Goal: Task Accomplishment & Management: Use online tool/utility

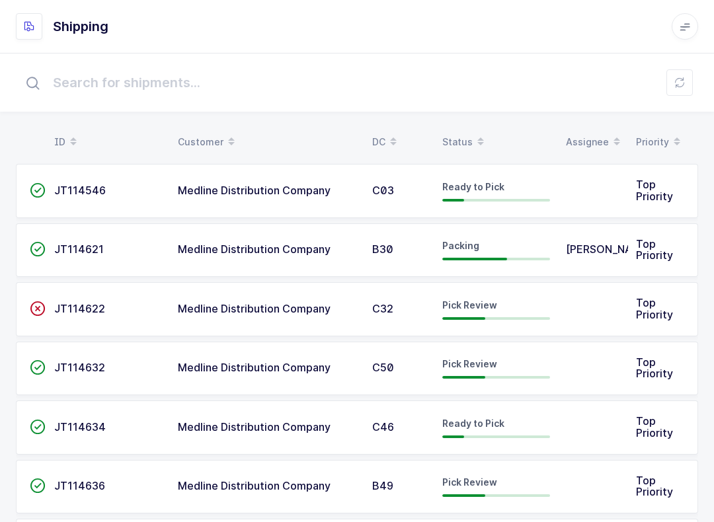
click at [466, 137] on div "Status" at bounding box center [496, 142] width 108 height 22
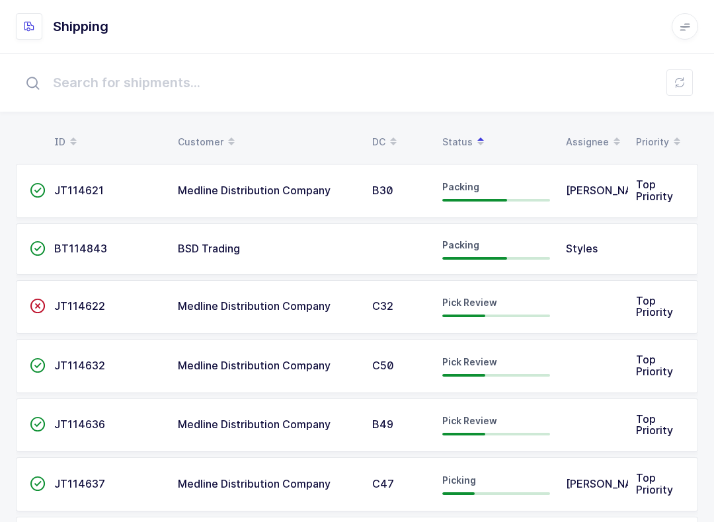
click at [498, 294] on td "Pick Review" at bounding box center [496, 307] width 124 height 54
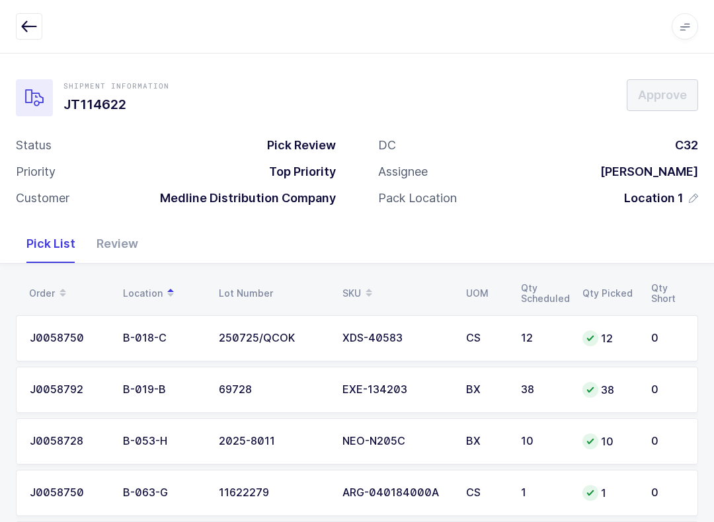
click at [367, 287] on icon at bounding box center [368, 288] width 7 height 7
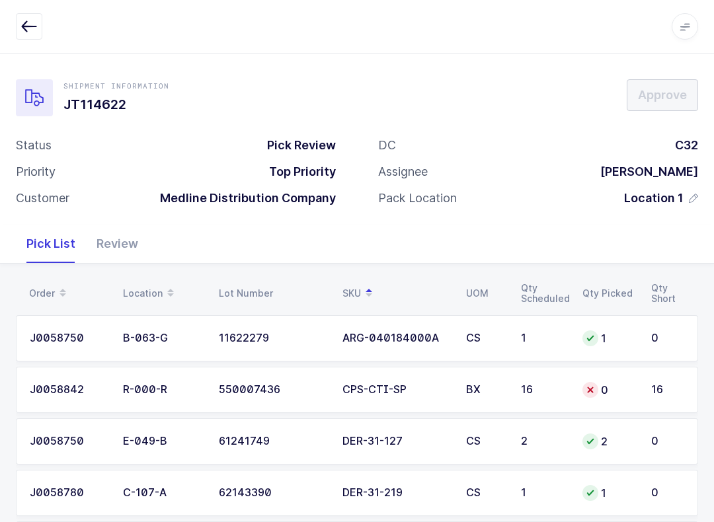
click at [38, 26] on button "button" at bounding box center [29, 26] width 26 height 26
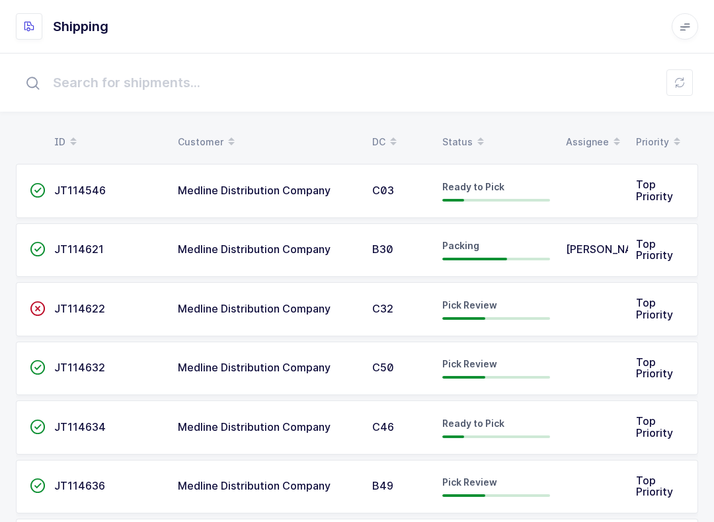
click at [465, 131] on div "Status" at bounding box center [496, 142] width 108 height 22
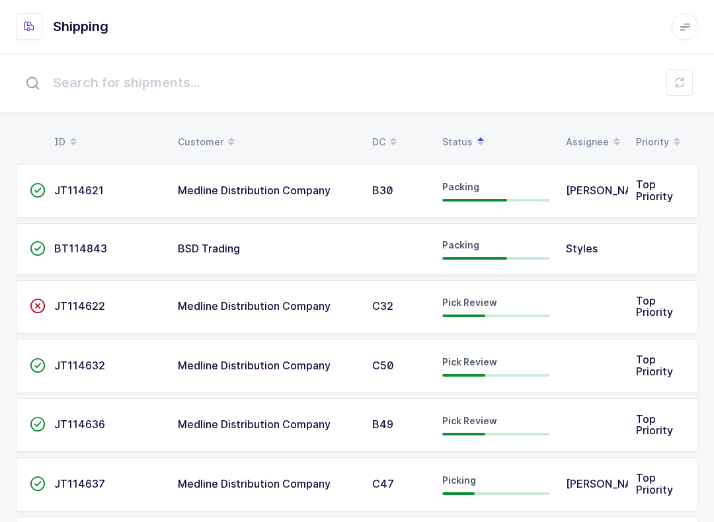
click at [496, 418] on div "Pick Review" at bounding box center [496, 424] width 108 height 21
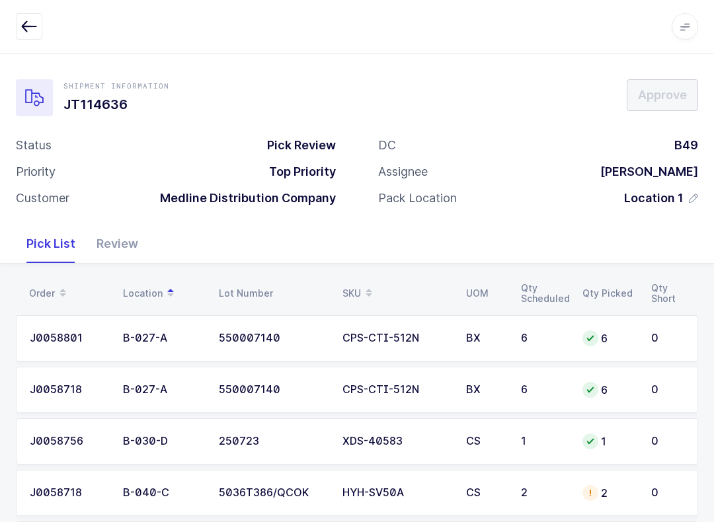
click at [118, 240] on div "Review" at bounding box center [117, 244] width 63 height 38
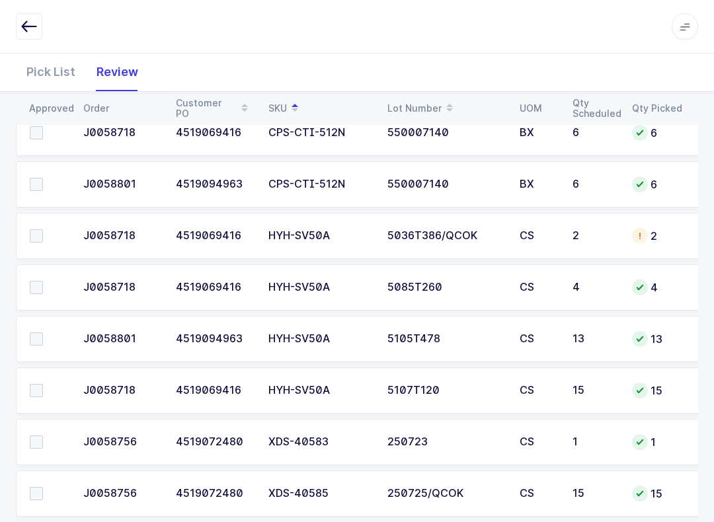
scroll to position [281, 0]
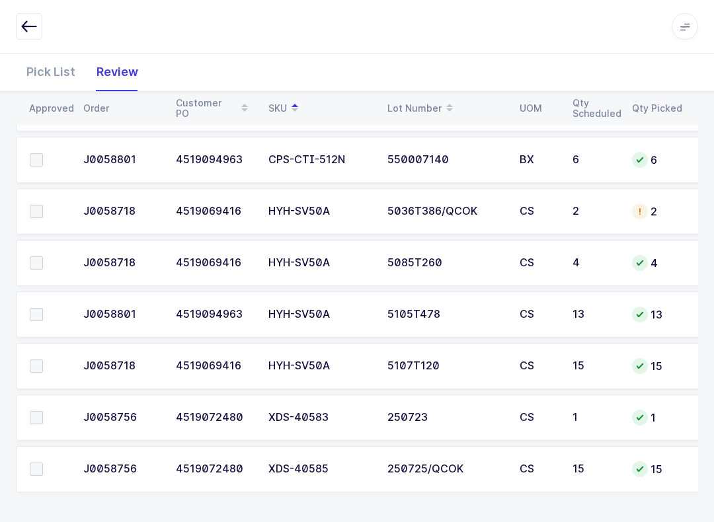
click at [25, 453] on td at bounding box center [45, 469] width 59 height 46
click at [48, 455] on td at bounding box center [45, 469] width 59 height 46
click at [41, 472] on span at bounding box center [36, 468] width 13 height 13
click at [43, 462] on input "checkbox" at bounding box center [43, 462] width 0 height 0
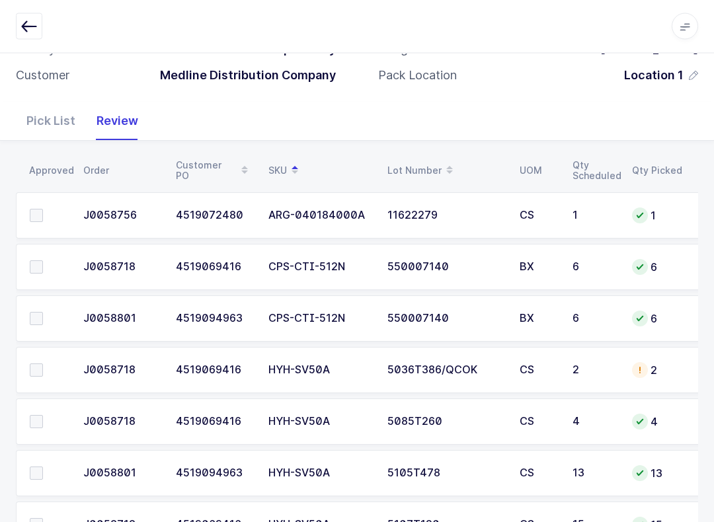
scroll to position [56, 0]
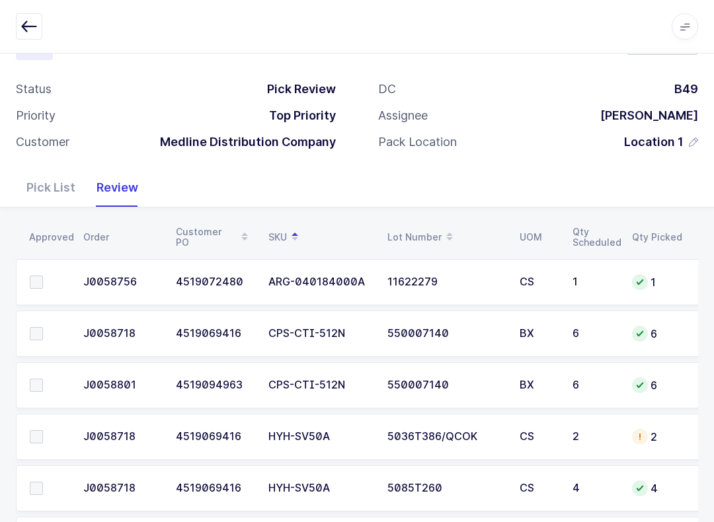
click at [38, 327] on span at bounding box center [36, 333] width 13 height 13
click at [43, 327] on input "checkbox" at bounding box center [43, 327] width 0 height 0
click at [39, 381] on span at bounding box center [36, 385] width 13 height 13
click at [43, 379] on input "checkbox" at bounding box center [43, 379] width 0 height 0
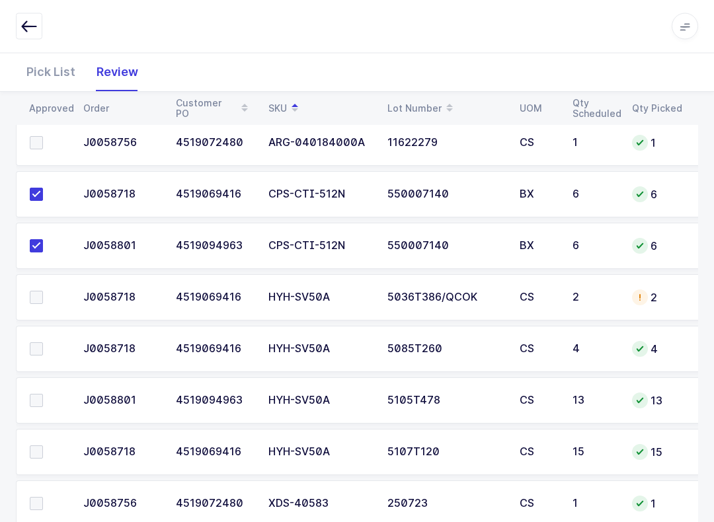
scroll to position [218, 0]
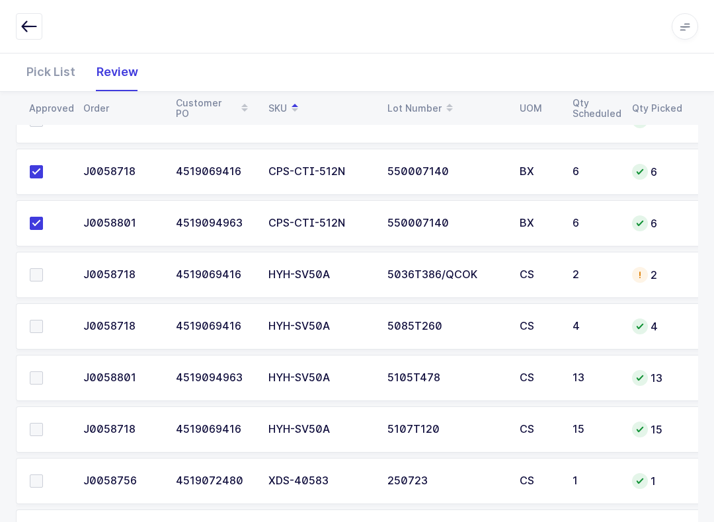
click at [31, 326] on span at bounding box center [36, 326] width 13 height 13
click at [43, 320] on input "checkbox" at bounding box center [43, 320] width 0 height 0
click at [42, 278] on span at bounding box center [36, 274] width 13 height 13
click at [43, 268] on input "checkbox" at bounding box center [43, 268] width 0 height 0
click at [33, 478] on span at bounding box center [36, 480] width 13 height 13
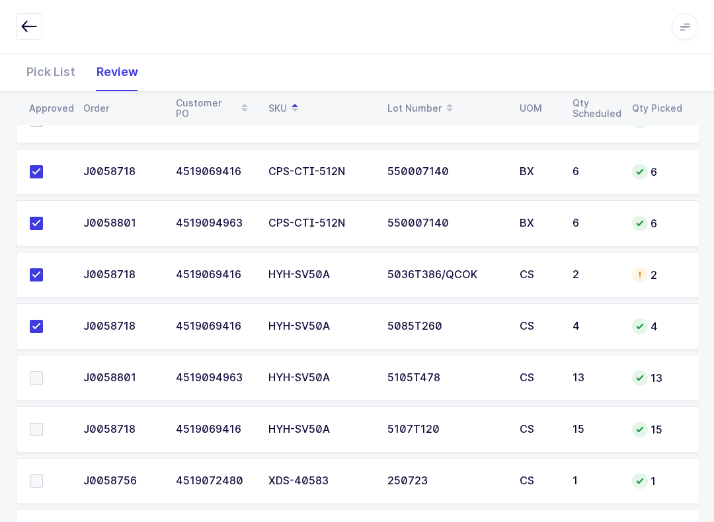
click at [43, 474] on input "checkbox" at bounding box center [43, 474] width 0 height 0
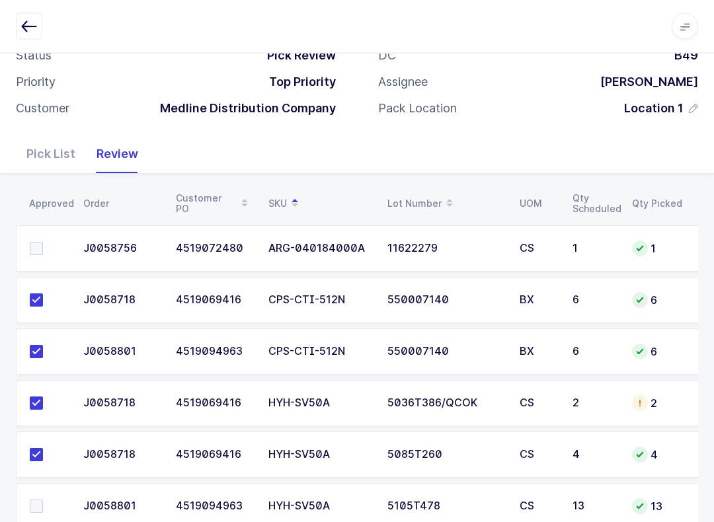
scroll to position [0, 0]
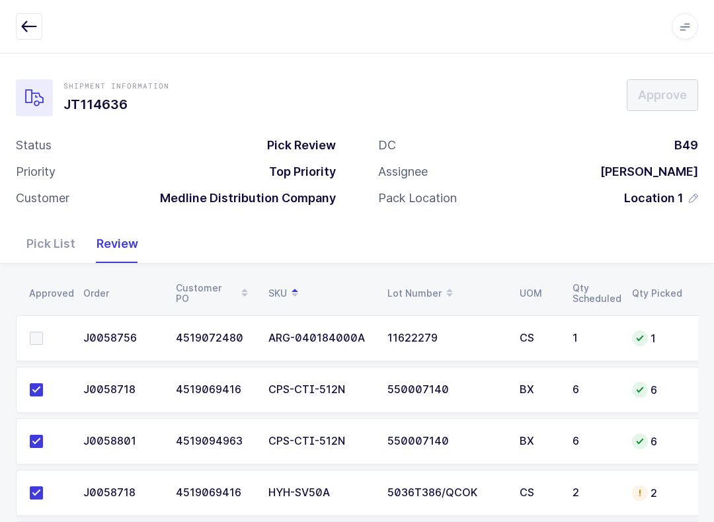
click at [51, 336] on label at bounding box center [49, 338] width 38 height 13
click at [43, 332] on input "checkbox" at bounding box center [43, 332] width 0 height 0
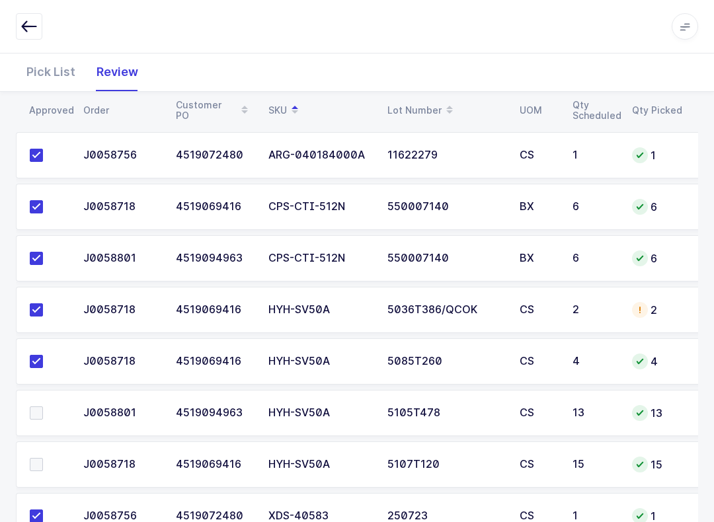
scroll to position [281, 0]
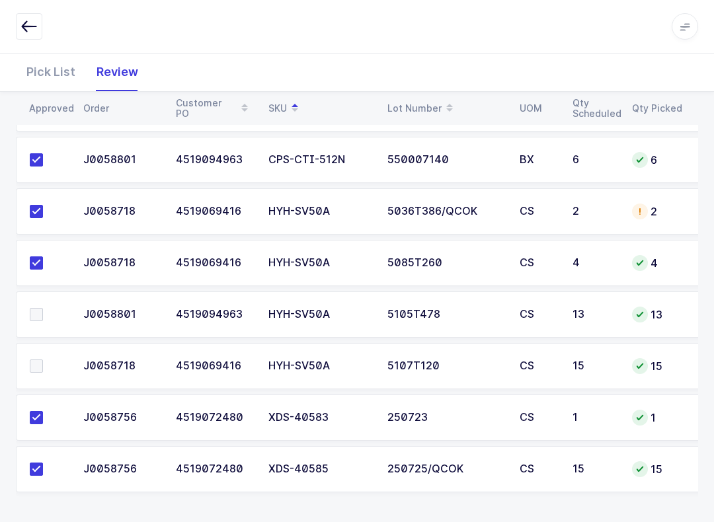
click at [36, 266] on span at bounding box center [36, 262] width 13 height 13
click at [43, 256] on input "checkbox" at bounding box center [43, 256] width 0 height 0
click at [34, 213] on span at bounding box center [36, 211] width 13 height 13
click at [43, 205] on input "checkbox" at bounding box center [43, 205] width 0 height 0
click at [35, 311] on span at bounding box center [36, 314] width 13 height 13
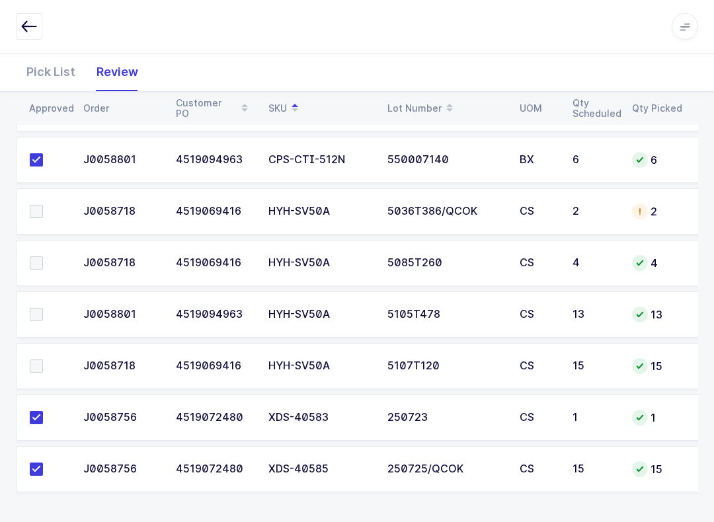
click at [43, 308] on input "checkbox" at bounding box center [43, 308] width 0 height 0
click at [42, 210] on span at bounding box center [36, 211] width 13 height 13
click at [43, 205] on input "checkbox" at bounding box center [43, 205] width 0 height 0
click at [34, 368] on span at bounding box center [36, 365] width 13 height 13
click at [43, 359] on input "checkbox" at bounding box center [43, 359] width 0 height 0
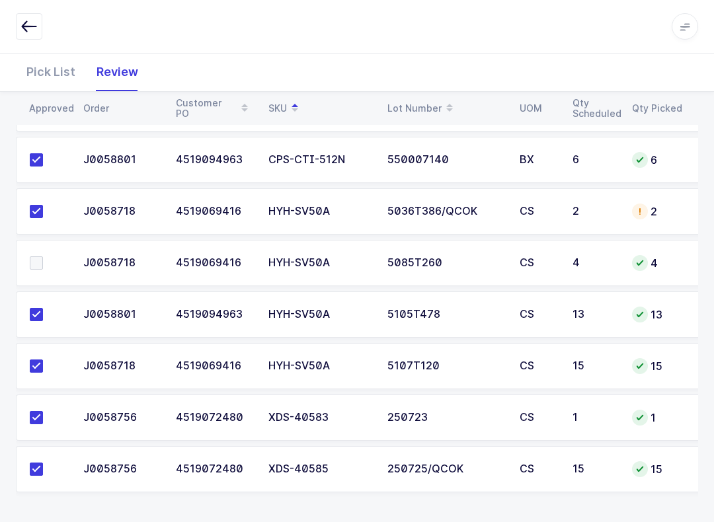
click at [55, 57] on div "Pick List" at bounding box center [51, 72] width 70 height 38
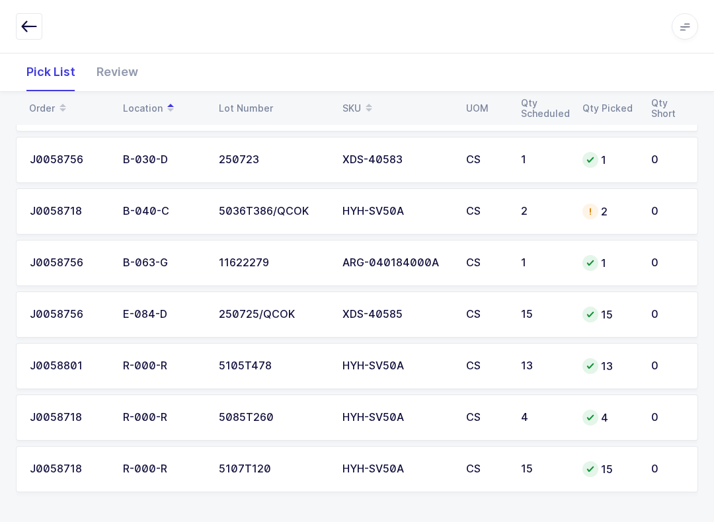
click at [102, 58] on div "Review" at bounding box center [117, 72] width 63 height 38
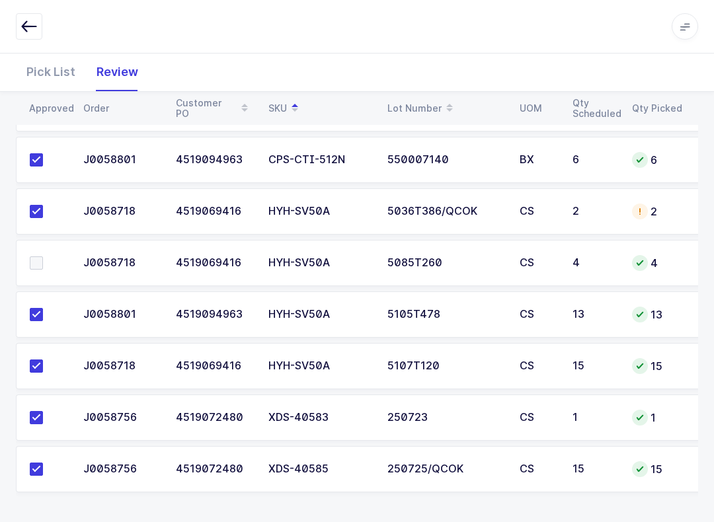
click at [42, 260] on span at bounding box center [36, 262] width 13 height 13
click at [43, 256] on input "checkbox" at bounding box center [43, 256] width 0 height 0
click at [40, 28] on button "button" at bounding box center [29, 26] width 26 height 26
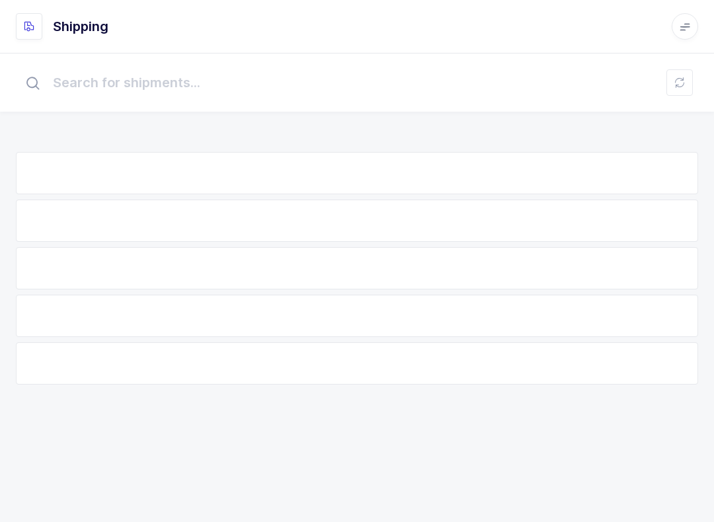
scroll to position [13, 0]
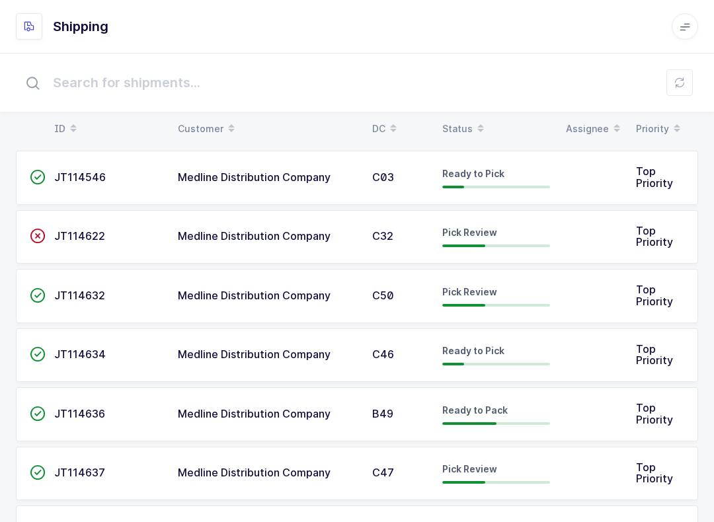
click at [681, 82] on icon at bounding box center [679, 82] width 11 height 11
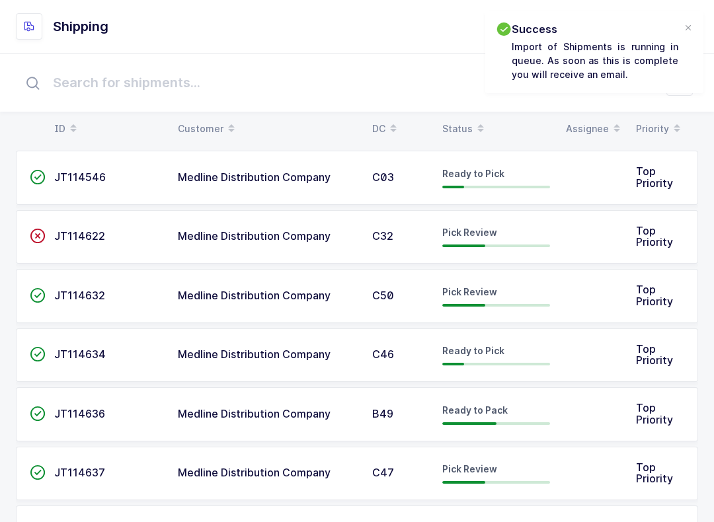
click at [477, 114] on table "ID Customer DC Status Assignee Priority" at bounding box center [357, 128] width 682 height 33
click at [462, 103] on input "text" at bounding box center [357, 82] width 682 height 42
click at [466, 137] on div "Status" at bounding box center [496, 129] width 108 height 22
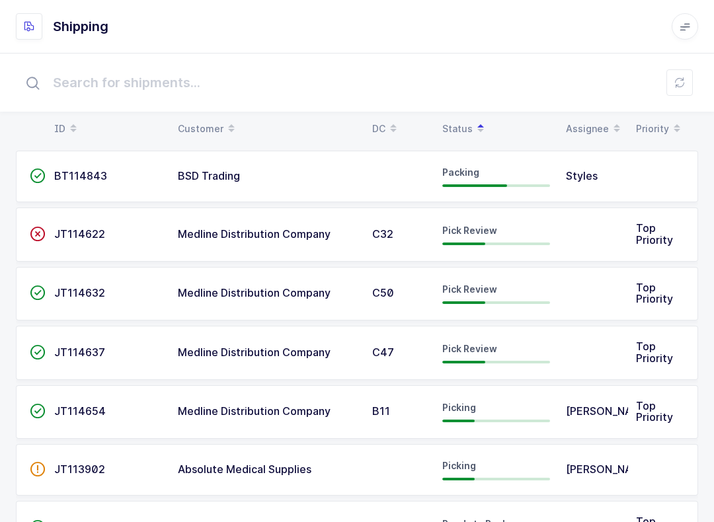
click at [72, 357] on td "JT114637" at bounding box center [108, 353] width 124 height 54
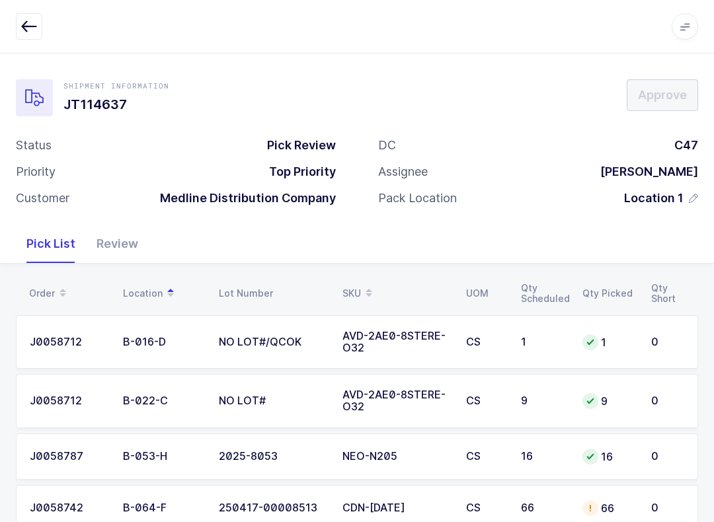
click at [113, 241] on div "Review" at bounding box center [117, 244] width 63 height 38
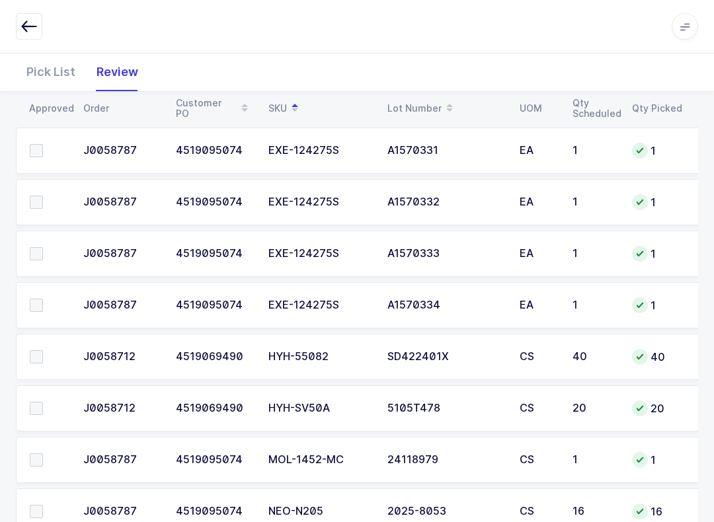
scroll to position [666, 0]
click at [42, 355] on span at bounding box center [36, 357] width 13 height 13
click at [43, 351] on input "checkbox" at bounding box center [43, 351] width 0 height 0
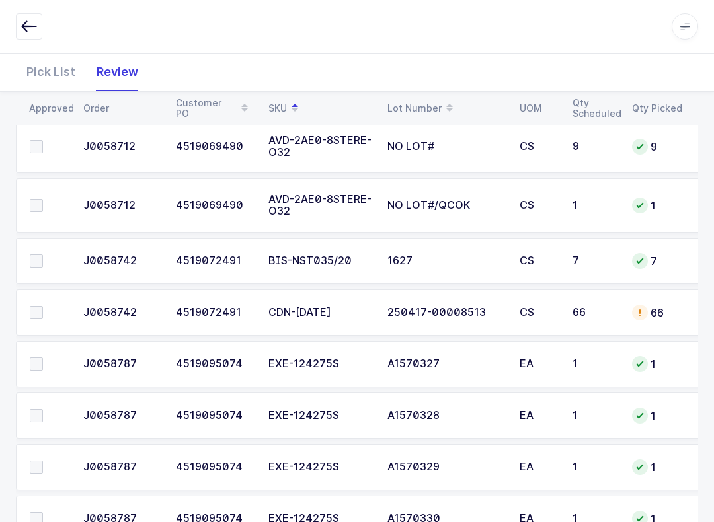
scroll to position [239, 0]
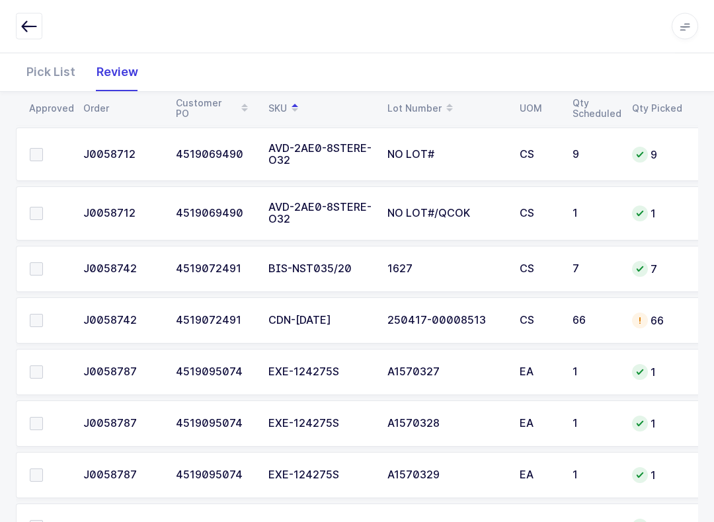
click at [39, 263] on span at bounding box center [36, 269] width 13 height 13
click at [43, 263] on input "checkbox" at bounding box center [43, 263] width 0 height 0
click at [632, 316] on div at bounding box center [640, 321] width 16 height 16
click at [59, 70] on div "Pick List" at bounding box center [51, 72] width 70 height 38
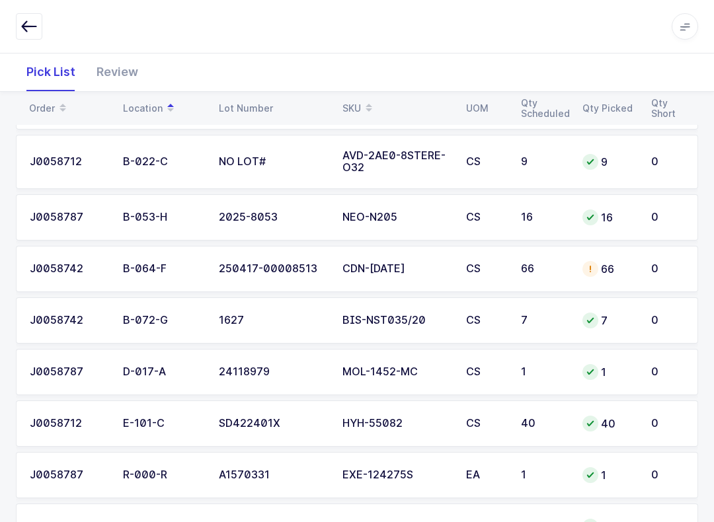
click at [367, 102] on icon at bounding box center [368, 103] width 7 height 7
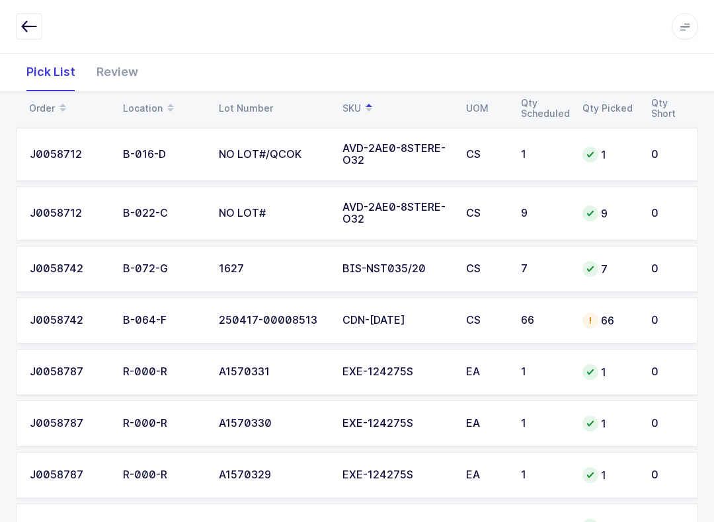
click at [604, 314] on div "66" at bounding box center [608, 321] width 53 height 16
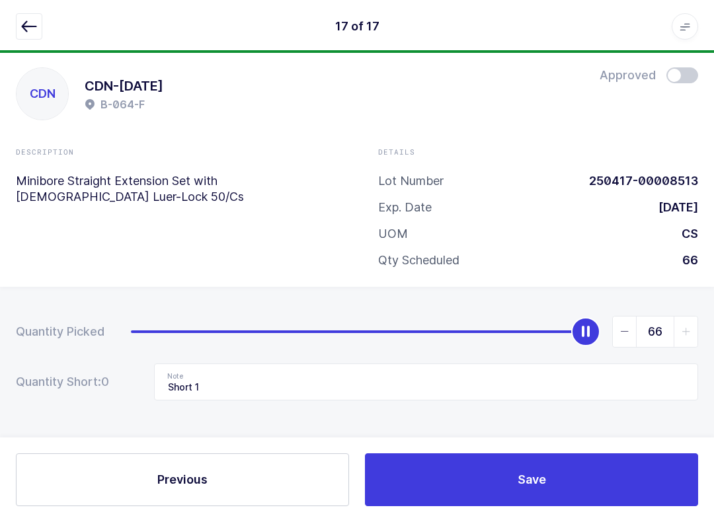
click at [37, 38] on button "button" at bounding box center [29, 26] width 26 height 26
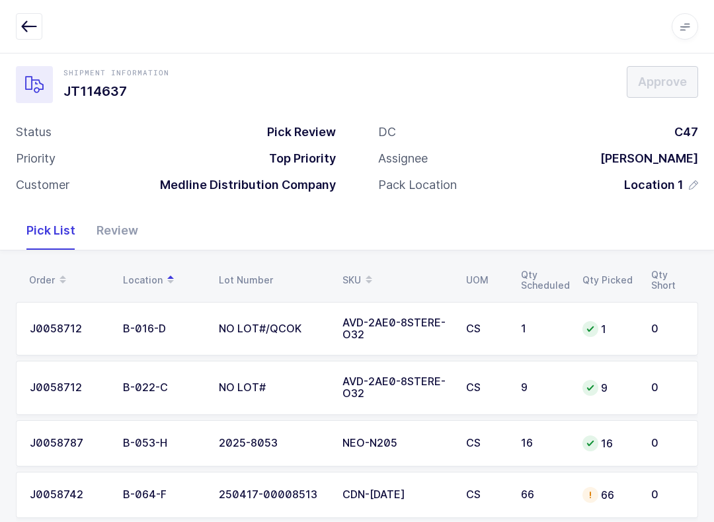
click at [361, 270] on span at bounding box center [369, 280] width 16 height 22
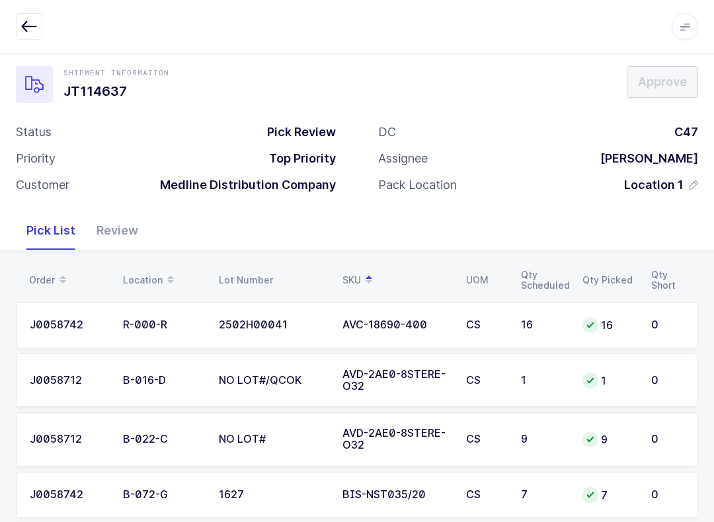
click at [102, 219] on div "Review" at bounding box center [117, 230] width 63 height 38
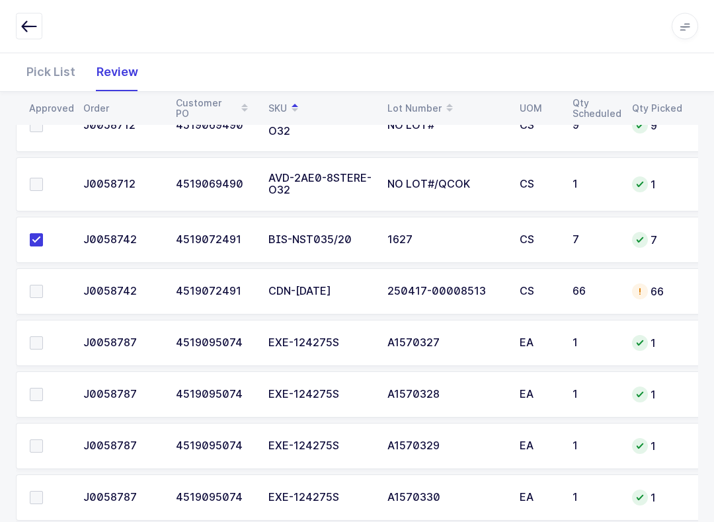
scroll to position [281, 0]
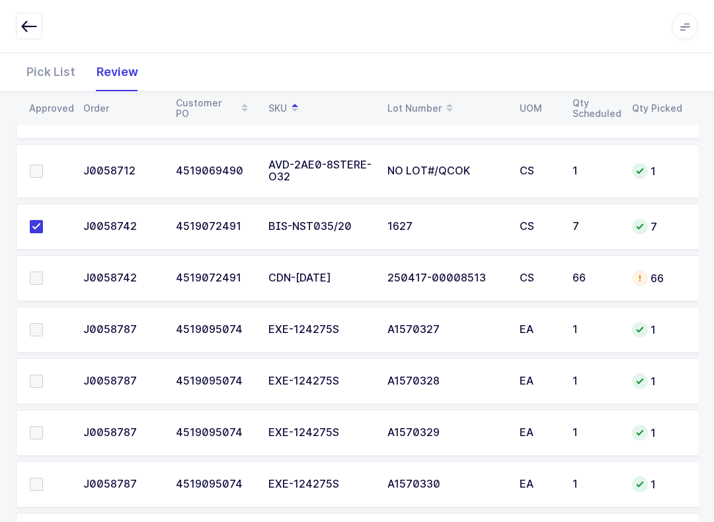
click at [37, 274] on span at bounding box center [36, 278] width 13 height 13
click at [43, 272] on input "checkbox" at bounding box center [43, 272] width 0 height 0
click at [42, 74] on div "Pick List" at bounding box center [51, 72] width 70 height 38
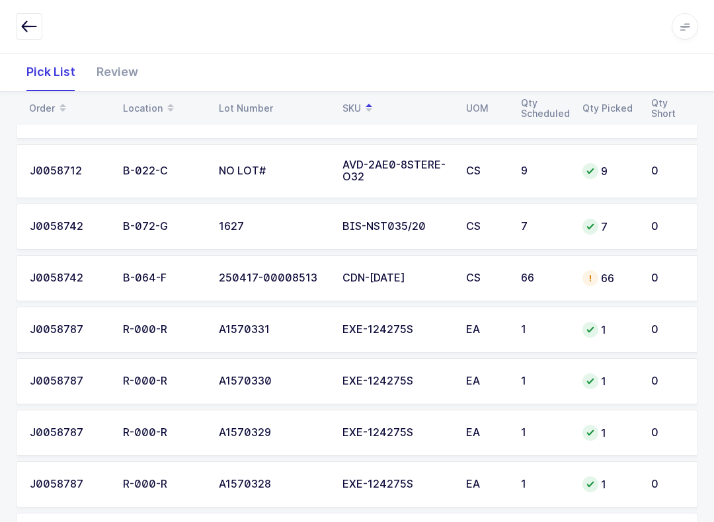
click at [560, 267] on td "66" at bounding box center [543, 278] width 61 height 46
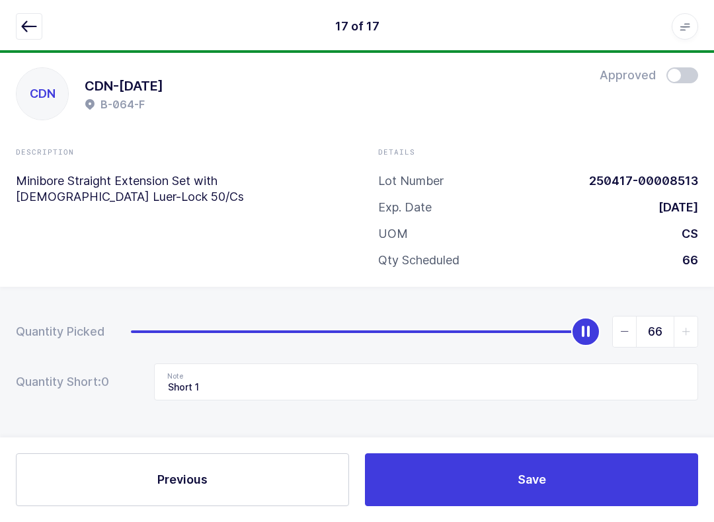
scroll to position [13, 0]
click at [627, 332] on span "slider between 0 and 66" at bounding box center [624, 331] width 24 height 30
type input "65"
click at [22, 16] on button "button" at bounding box center [29, 26] width 26 height 26
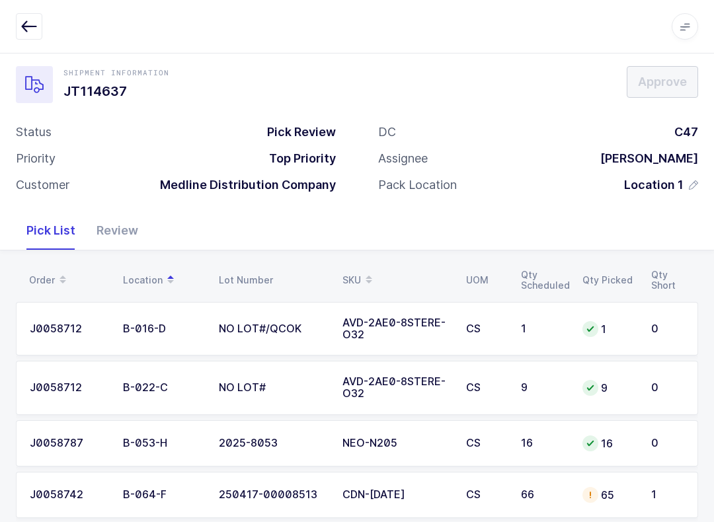
click at [120, 227] on div "Review" at bounding box center [117, 230] width 63 height 38
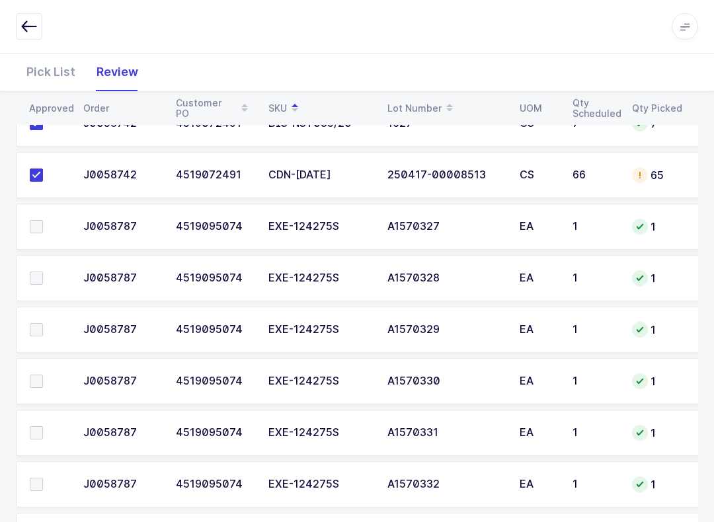
scroll to position [707, 0]
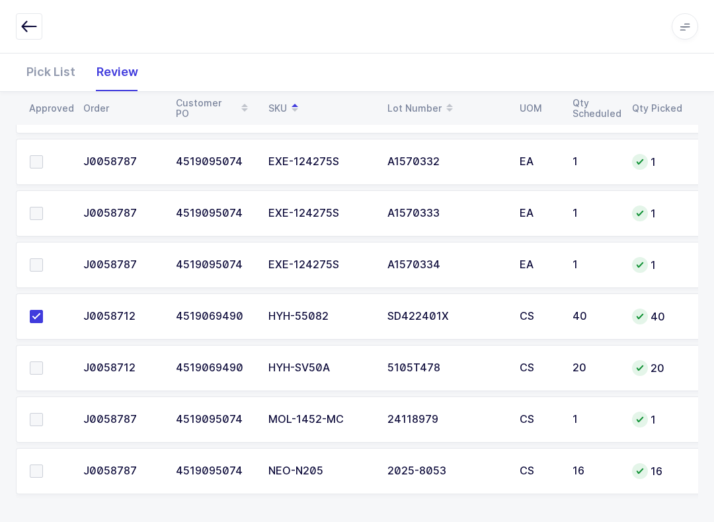
click at [46, 464] on label at bounding box center [49, 470] width 38 height 13
click at [43, 464] on input "checkbox" at bounding box center [43, 464] width 0 height 0
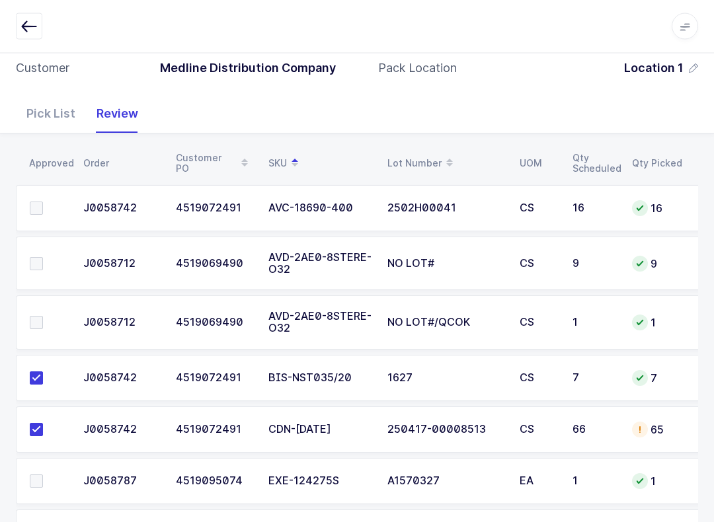
scroll to position [104, 0]
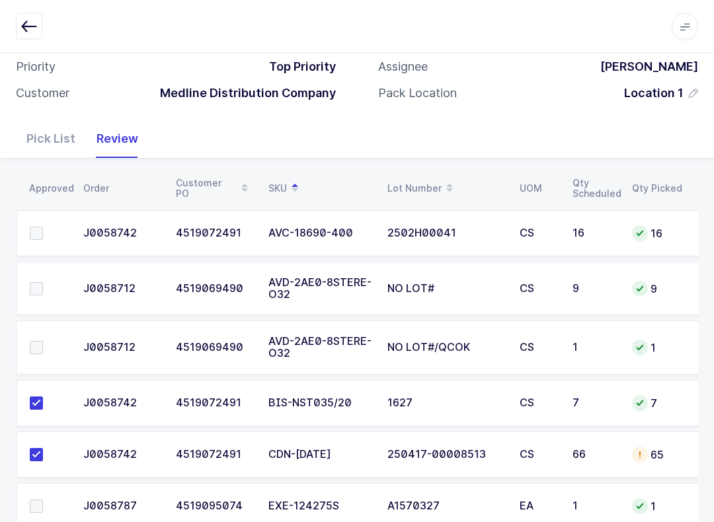
click at [39, 216] on td at bounding box center [45, 234] width 59 height 46
click at [50, 231] on label at bounding box center [49, 233] width 38 height 13
click at [43, 227] on input "checkbox" at bounding box center [43, 227] width 0 height 0
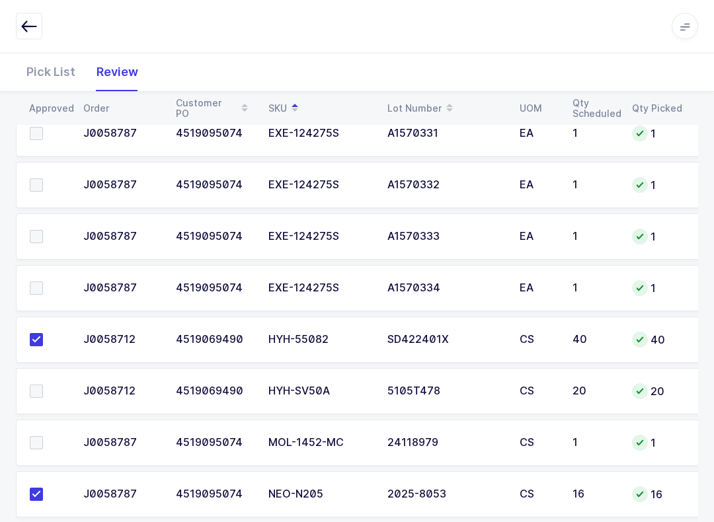
scroll to position [707, 0]
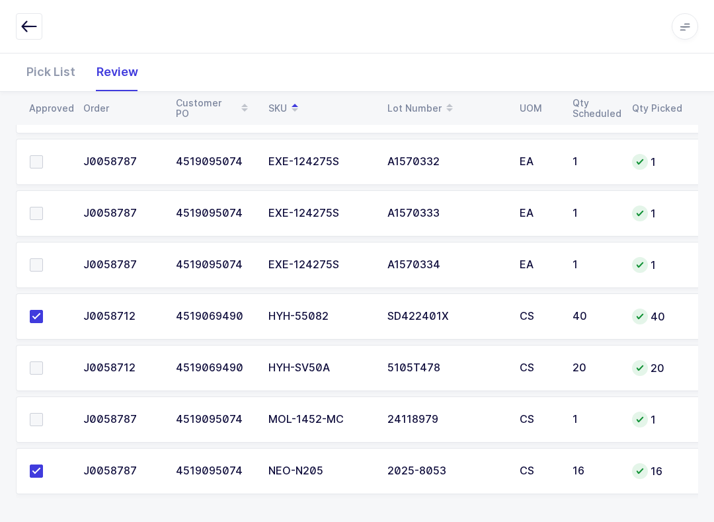
click at [36, 413] on span at bounding box center [36, 419] width 13 height 13
click at [43, 413] on input "checkbox" at bounding box center [43, 413] width 0 height 0
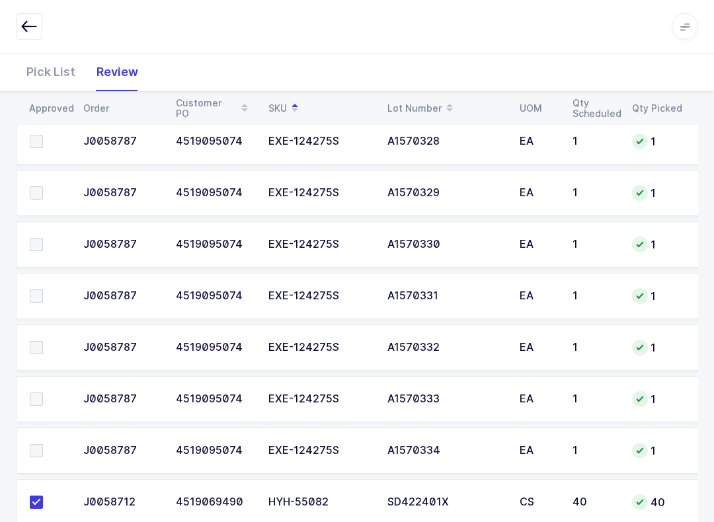
scroll to position [520, 0]
click at [48, 432] on td at bounding box center [45, 452] width 59 height 46
click at [41, 447] on span at bounding box center [36, 451] width 13 height 13
click at [43, 445] on input "checkbox" at bounding box center [43, 445] width 0 height 0
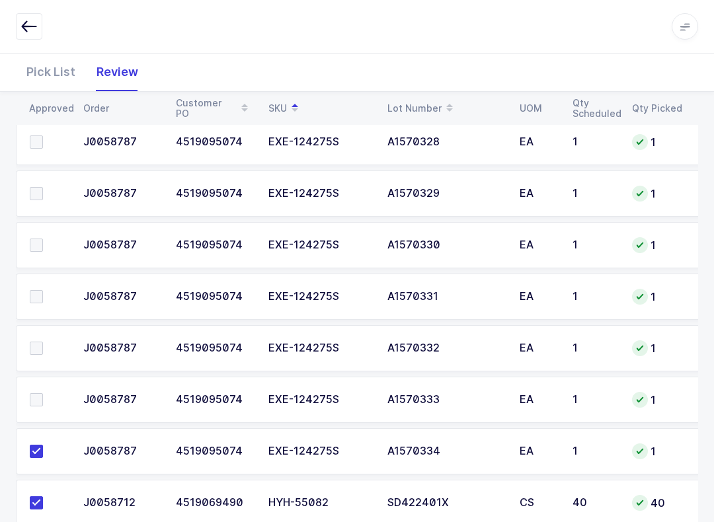
click at [39, 393] on span at bounding box center [36, 399] width 13 height 13
click at [43, 393] on input "checkbox" at bounding box center [43, 393] width 0 height 0
click at [41, 342] on span at bounding box center [36, 348] width 13 height 13
click at [43, 342] on input "checkbox" at bounding box center [43, 342] width 0 height 0
click at [40, 290] on span at bounding box center [36, 296] width 13 height 13
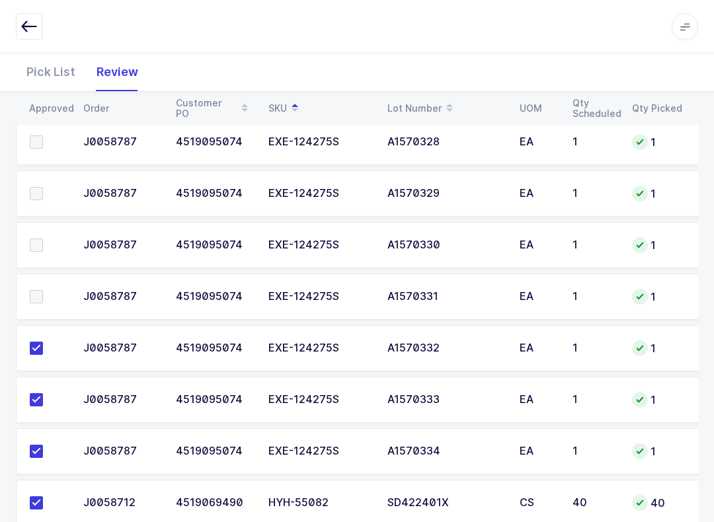
click at [43, 290] on input "checkbox" at bounding box center [43, 290] width 0 height 0
click at [33, 224] on td at bounding box center [45, 245] width 59 height 46
click at [40, 179] on td at bounding box center [45, 193] width 59 height 46
click at [46, 136] on label at bounding box center [49, 141] width 38 height 13
click at [43, 135] on input "checkbox" at bounding box center [43, 135] width 0 height 0
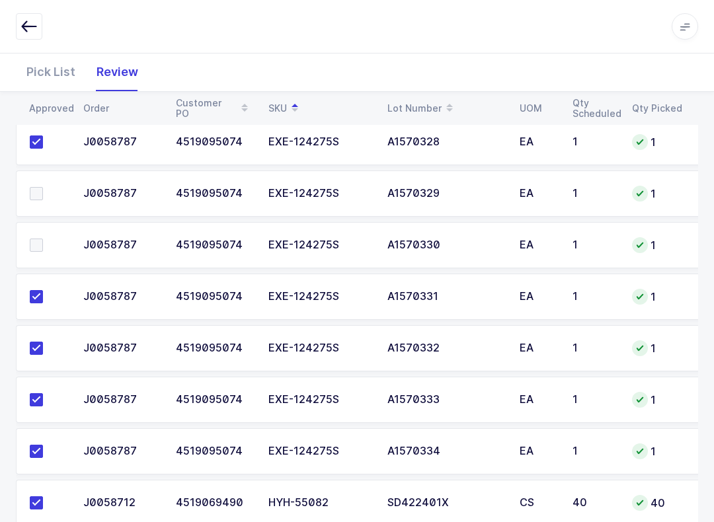
click at [40, 192] on span at bounding box center [36, 193] width 13 height 13
click at [43, 187] on input "checkbox" at bounding box center [43, 187] width 0 height 0
click at [45, 243] on label at bounding box center [49, 245] width 38 height 13
click at [43, 239] on input "checkbox" at bounding box center [43, 239] width 0 height 0
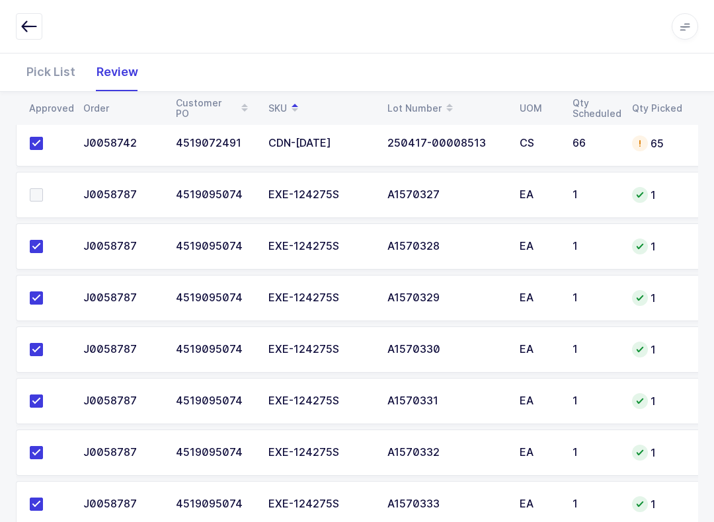
scroll to position [417, 0]
click at [47, 194] on label at bounding box center [49, 194] width 38 height 13
click at [43, 188] on input "checkbox" at bounding box center [43, 188] width 0 height 0
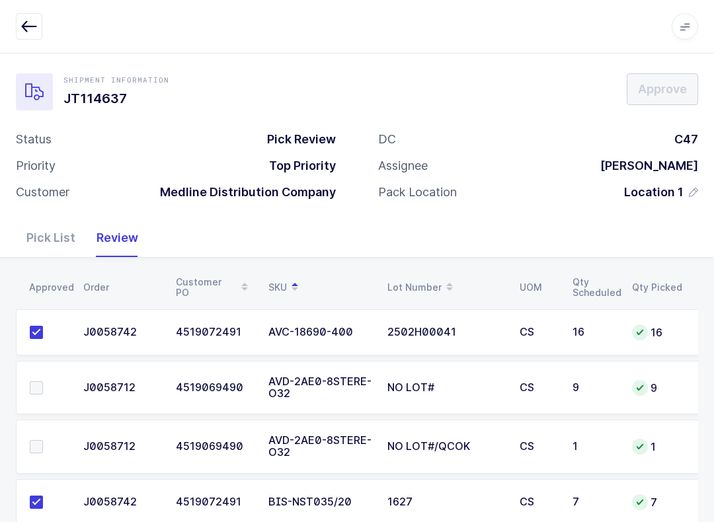
scroll to position [38, 0]
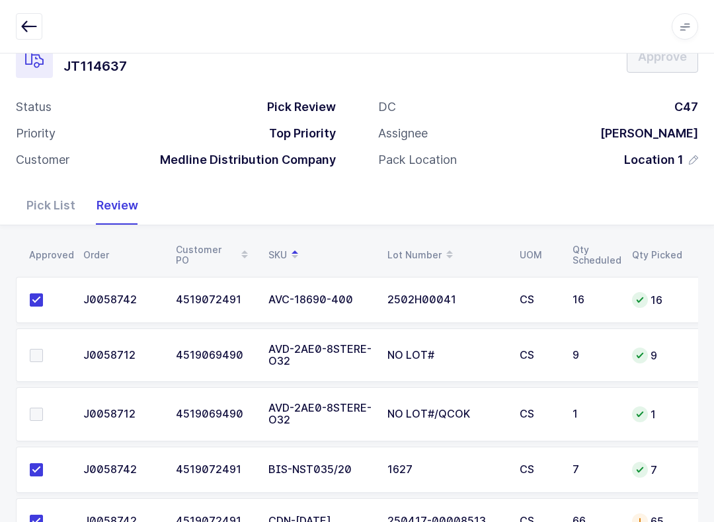
click at [45, 349] on label at bounding box center [49, 355] width 38 height 13
click at [43, 349] on input "checkbox" at bounding box center [43, 349] width 0 height 0
click at [45, 414] on label at bounding box center [49, 414] width 38 height 13
click at [43, 408] on input "checkbox" at bounding box center [43, 408] width 0 height 0
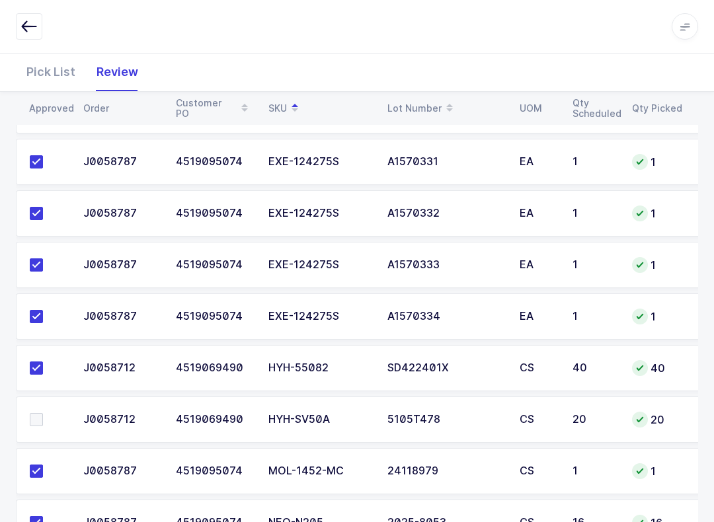
scroll to position [707, 0]
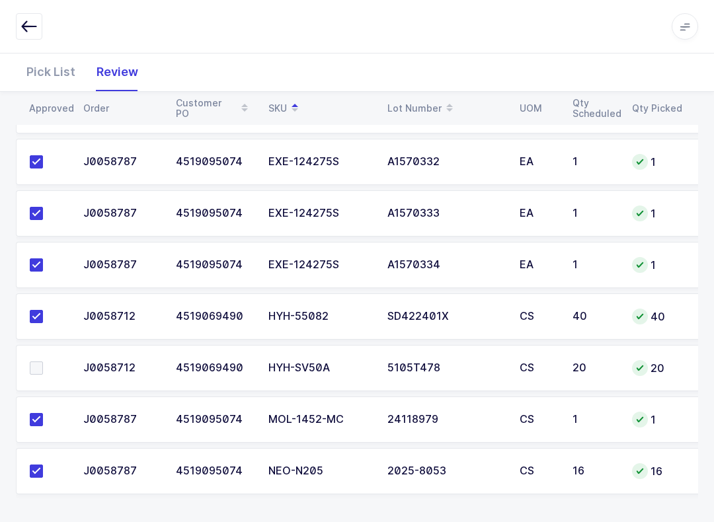
click at [30, 369] on span at bounding box center [36, 367] width 13 height 13
click at [43, 361] on input "checkbox" at bounding box center [43, 361] width 0 height 0
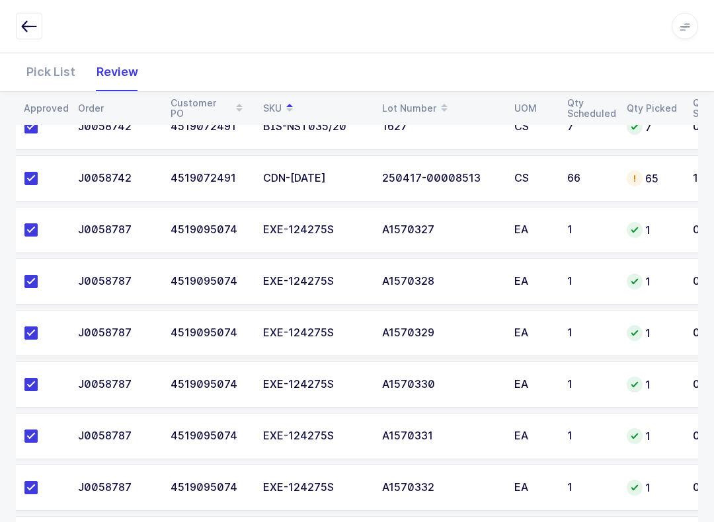
scroll to position [371, 0]
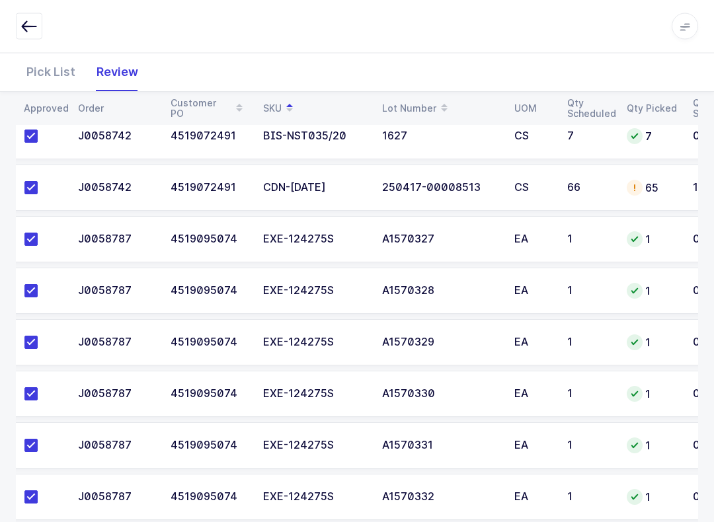
click at [45, 63] on div "Pick List" at bounding box center [51, 72] width 70 height 38
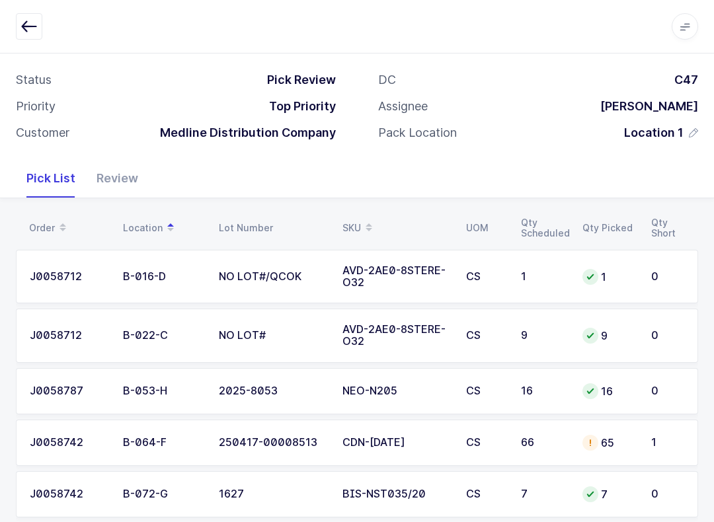
scroll to position [34, 0]
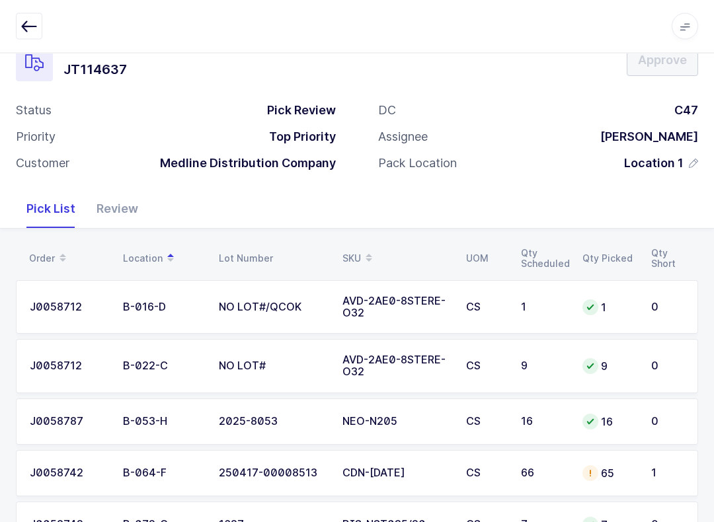
click at [34, 14] on button "button" at bounding box center [29, 26] width 26 height 26
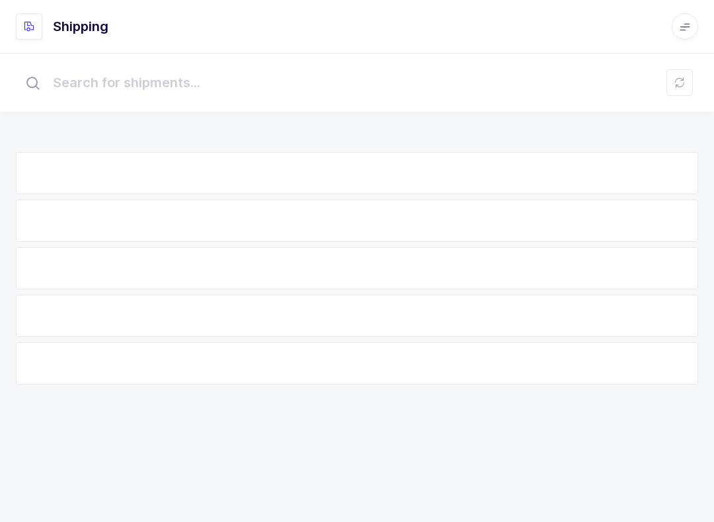
click at [696, 71] on input "text" at bounding box center [357, 82] width 682 height 42
click at [687, 75] on button at bounding box center [679, 82] width 26 height 26
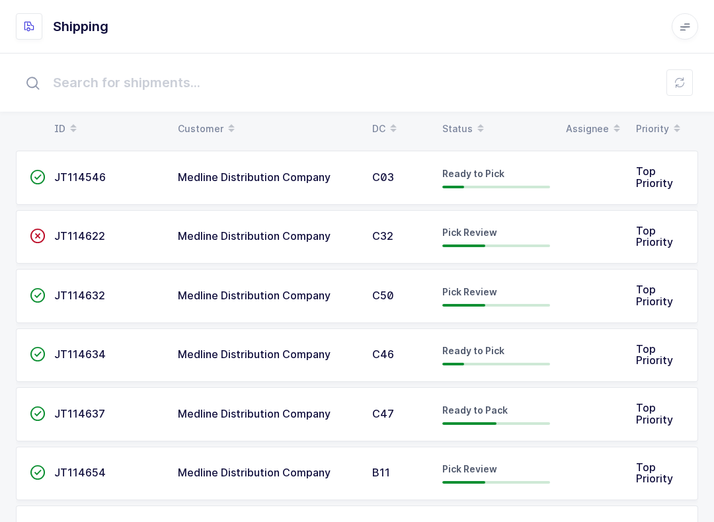
click at [495, 468] on span "Pick Review" at bounding box center [469, 468] width 55 height 11
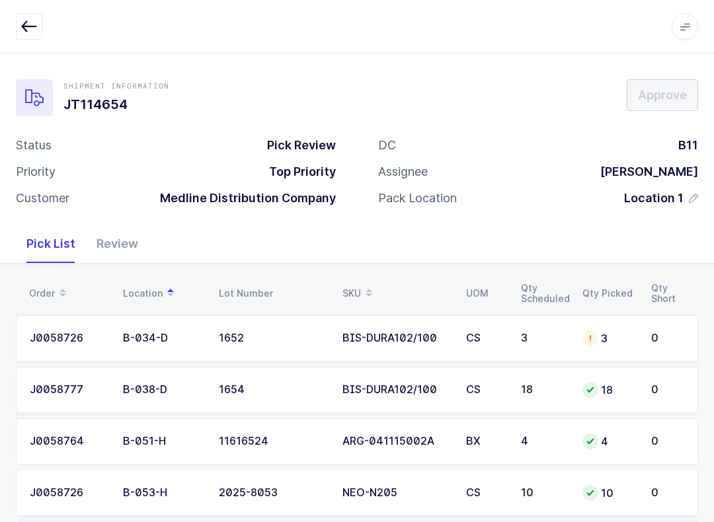
click at [104, 248] on div "Review" at bounding box center [117, 244] width 63 height 38
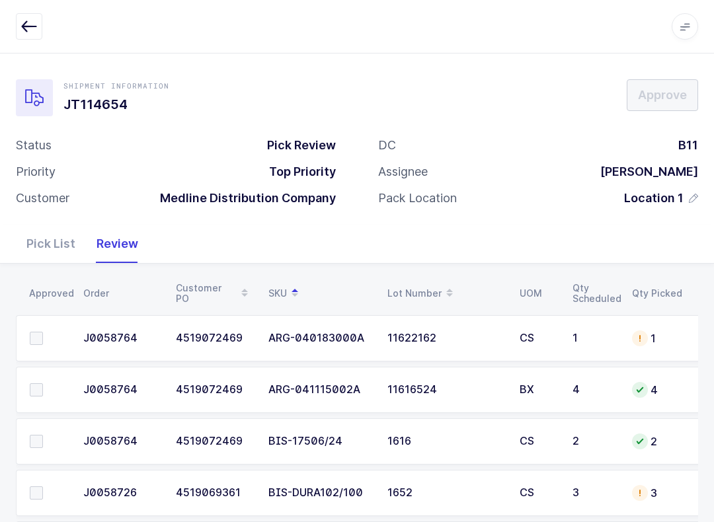
click at [36, 387] on span at bounding box center [36, 389] width 13 height 13
click at [43, 383] on input "checkbox" at bounding box center [43, 383] width 0 height 0
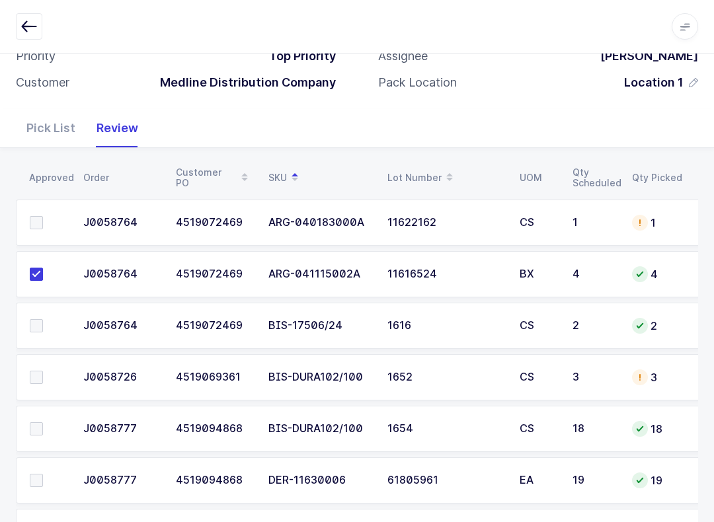
scroll to position [129, 0]
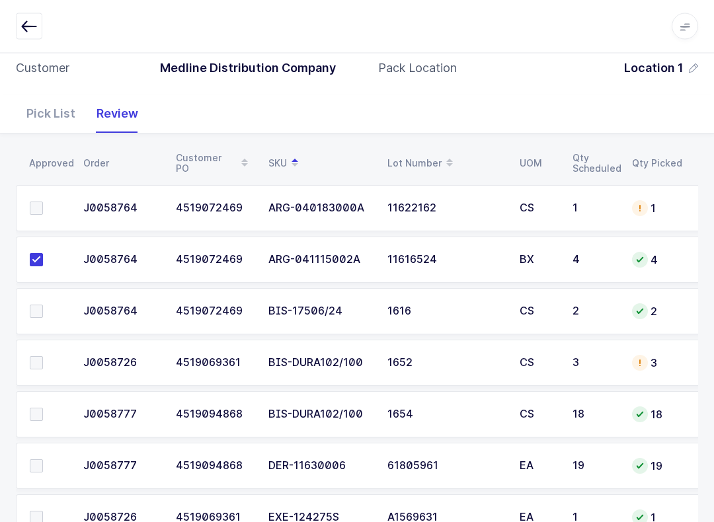
click at [59, 305] on label at bounding box center [49, 311] width 38 height 13
click at [43, 305] on input "checkbox" at bounding box center [43, 305] width 0 height 0
click at [42, 414] on span at bounding box center [36, 414] width 13 height 13
click at [43, 408] on input "checkbox" at bounding box center [43, 408] width 0 height 0
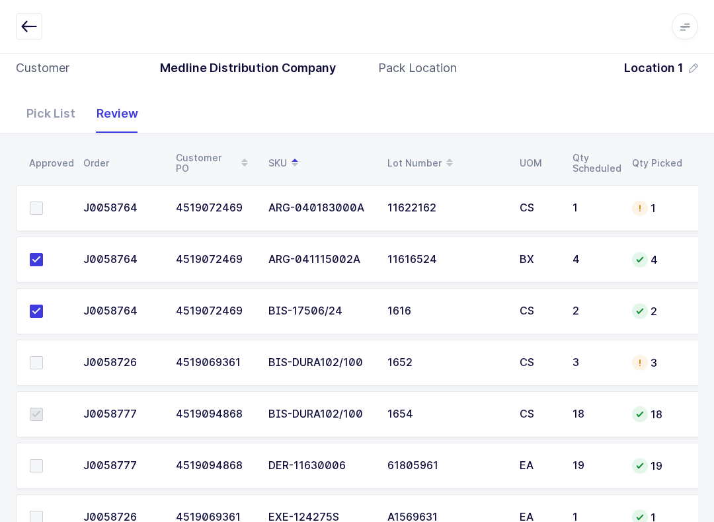
click at [46, 356] on label at bounding box center [49, 362] width 38 height 13
click at [43, 356] on input "checkbox" at bounding box center [43, 356] width 0 height 0
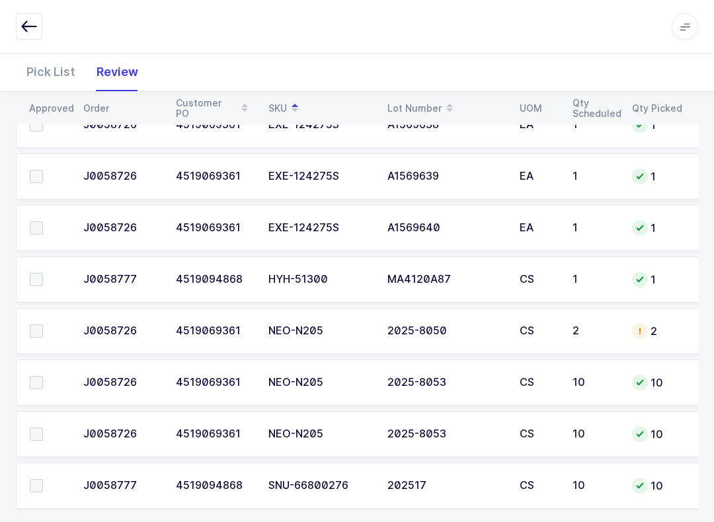
scroll to position [848, 0]
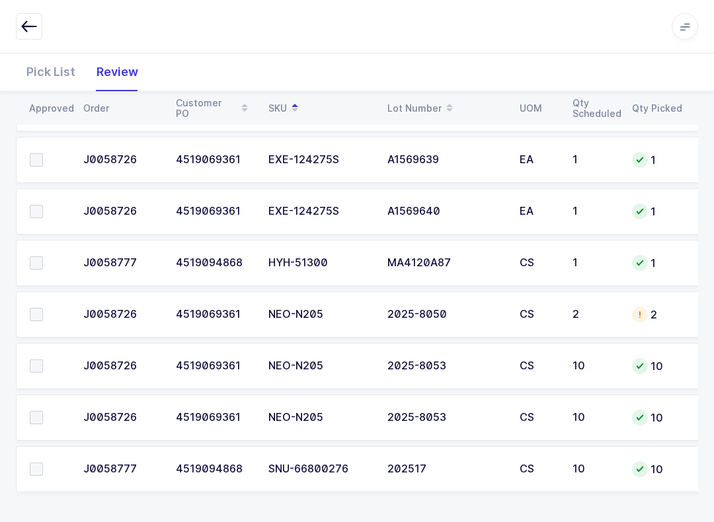
click at [32, 473] on span at bounding box center [36, 468] width 13 height 13
click at [43, 462] on input "checkbox" at bounding box center [43, 462] width 0 height 0
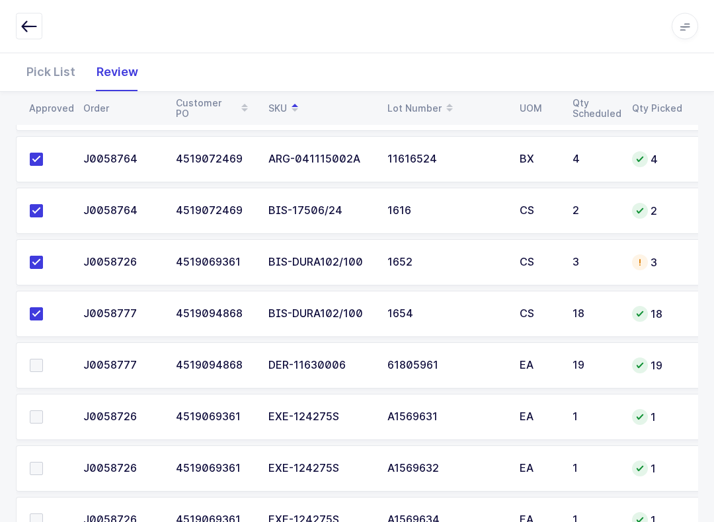
scroll to position [262, 0]
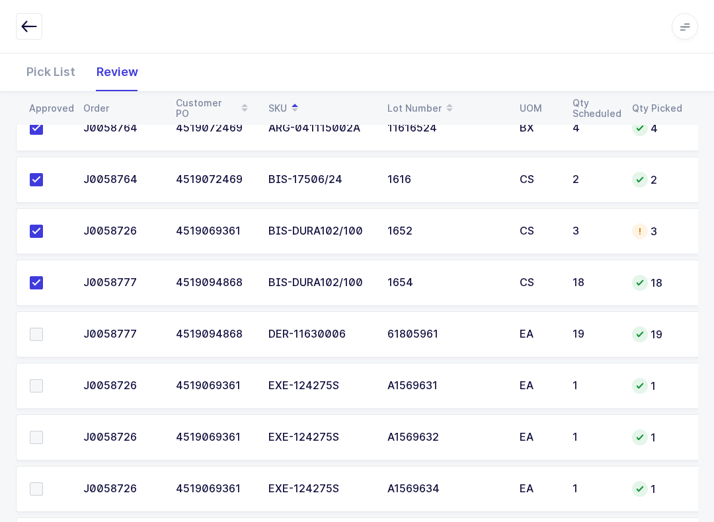
click at [39, 334] on span at bounding box center [36, 334] width 13 height 13
click at [43, 328] on input "checkbox" at bounding box center [43, 328] width 0 height 0
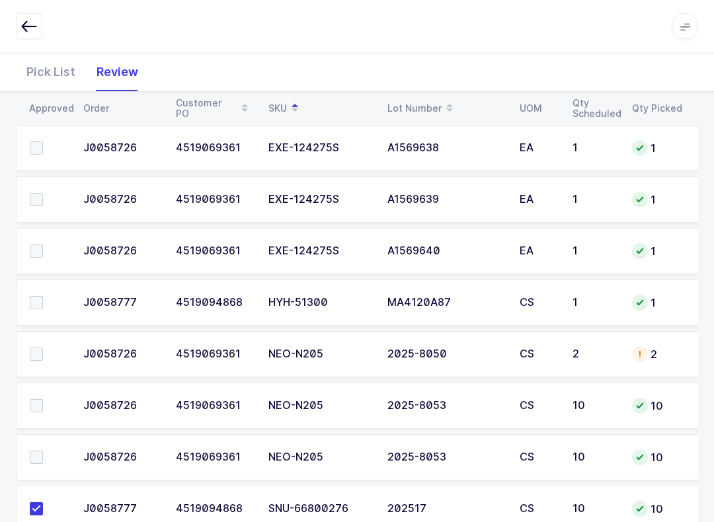
scroll to position [848, 0]
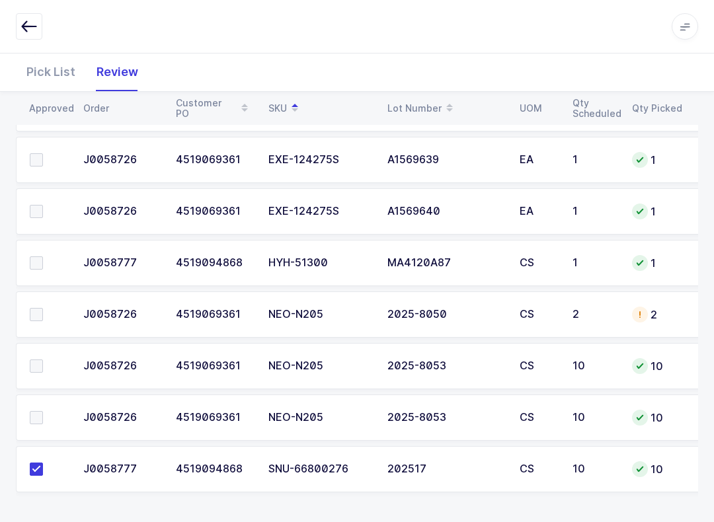
click at [45, 308] on label at bounding box center [49, 314] width 38 height 13
click at [43, 308] on input "checkbox" at bounding box center [43, 308] width 0 height 0
click at [37, 364] on span at bounding box center [36, 365] width 13 height 13
click at [43, 359] on input "checkbox" at bounding box center [43, 359] width 0 height 0
click at [46, 402] on td at bounding box center [45, 417] width 59 height 46
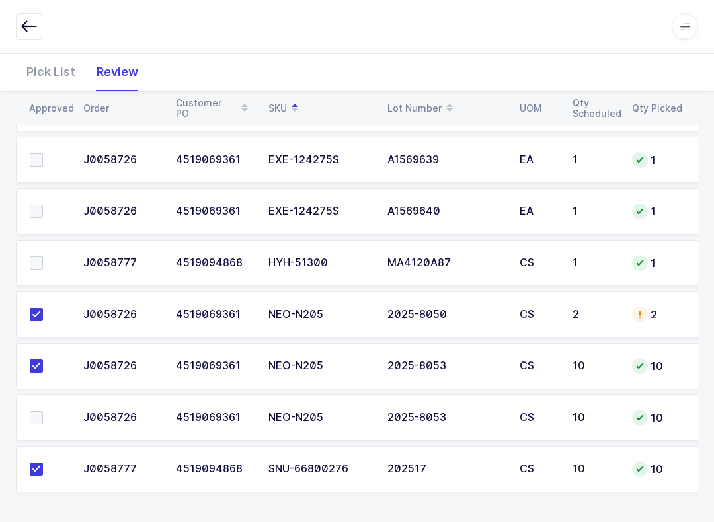
click at [50, 412] on label at bounding box center [49, 417] width 38 height 13
click at [43, 411] on input "checkbox" at bounding box center [43, 411] width 0 height 0
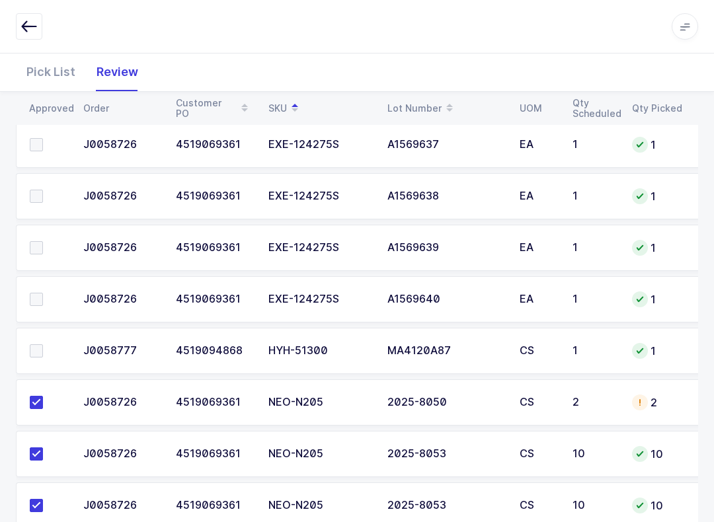
scroll to position [734, 0]
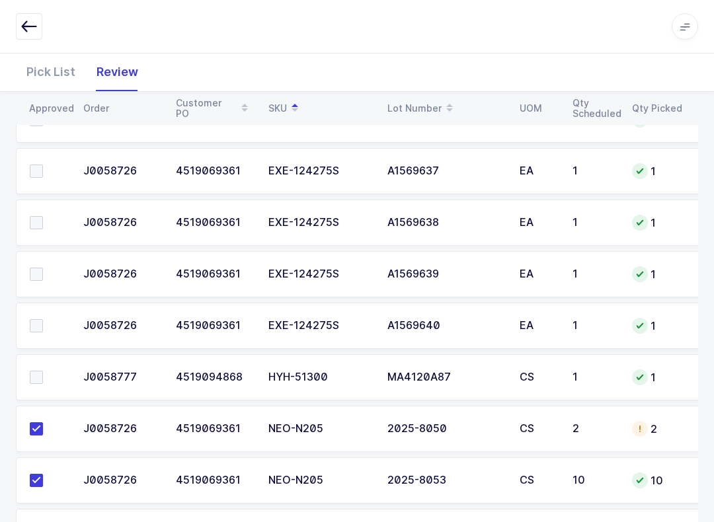
click at [42, 377] on span at bounding box center [36, 377] width 13 height 13
click at [43, 371] on input "checkbox" at bounding box center [43, 371] width 0 height 0
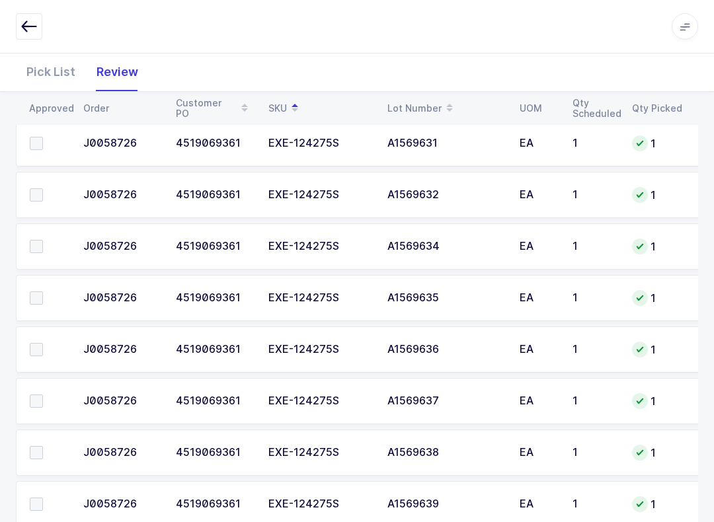
scroll to position [519, 0]
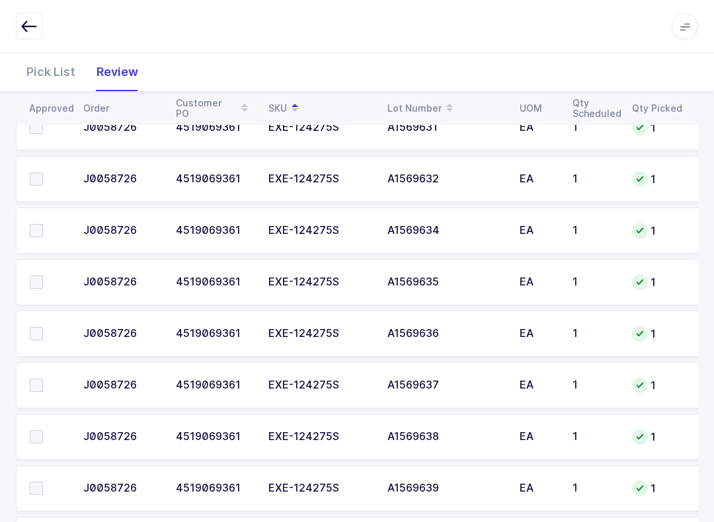
click at [32, 118] on th "Approved" at bounding box center [45, 108] width 59 height 22
click at [32, 131] on span at bounding box center [36, 128] width 13 height 13
click at [43, 122] on input "checkbox" at bounding box center [43, 122] width 0 height 0
click at [43, 180] on label at bounding box center [49, 178] width 38 height 13
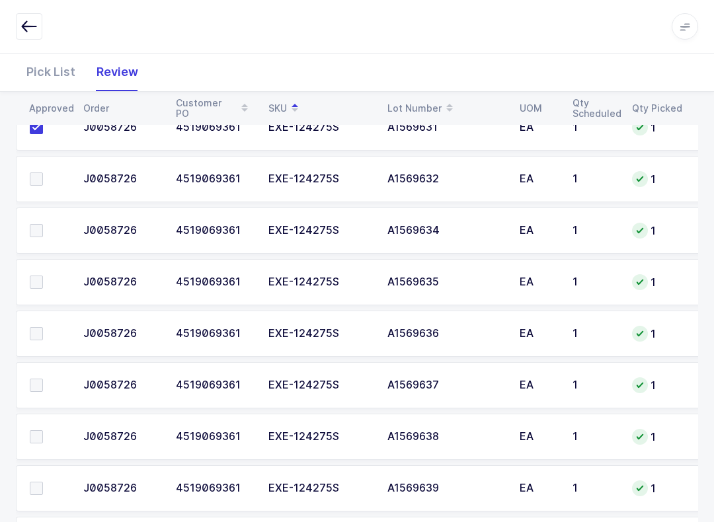
click at [43, 172] on input "checkbox" at bounding box center [43, 172] width 0 height 0
click at [37, 231] on span at bounding box center [36, 230] width 13 height 13
click at [43, 224] on input "checkbox" at bounding box center [43, 224] width 0 height 0
click at [36, 285] on span at bounding box center [36, 282] width 13 height 13
click at [43, 276] on input "checkbox" at bounding box center [43, 276] width 0 height 0
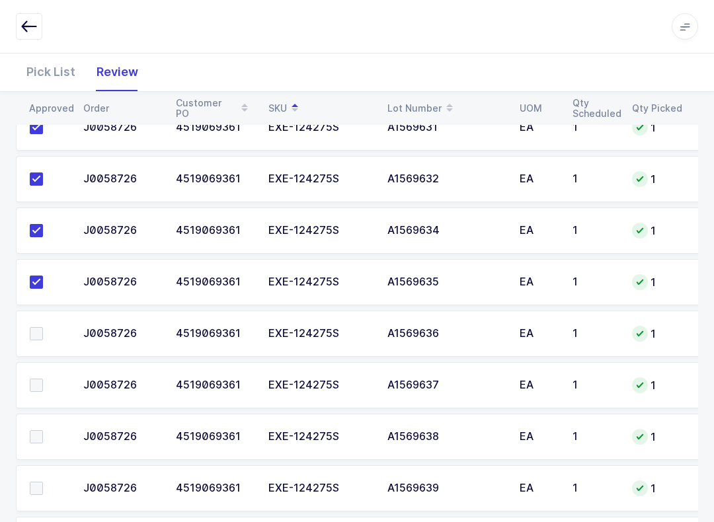
click at [41, 334] on span at bounding box center [36, 333] width 13 height 13
click at [43, 327] on input "checkbox" at bounding box center [43, 327] width 0 height 0
click at [46, 379] on label at bounding box center [49, 385] width 38 height 13
click at [43, 379] on input "checkbox" at bounding box center [43, 379] width 0 height 0
click at [48, 432] on label at bounding box center [49, 436] width 38 height 13
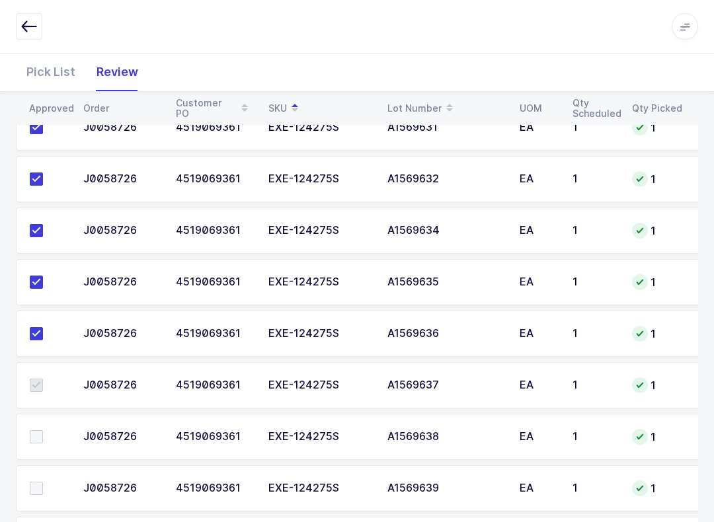
click at [43, 430] on input "checkbox" at bounding box center [43, 430] width 0 height 0
click at [43, 485] on label at bounding box center [49, 488] width 38 height 13
click at [43, 482] on input "checkbox" at bounding box center [43, 482] width 0 height 0
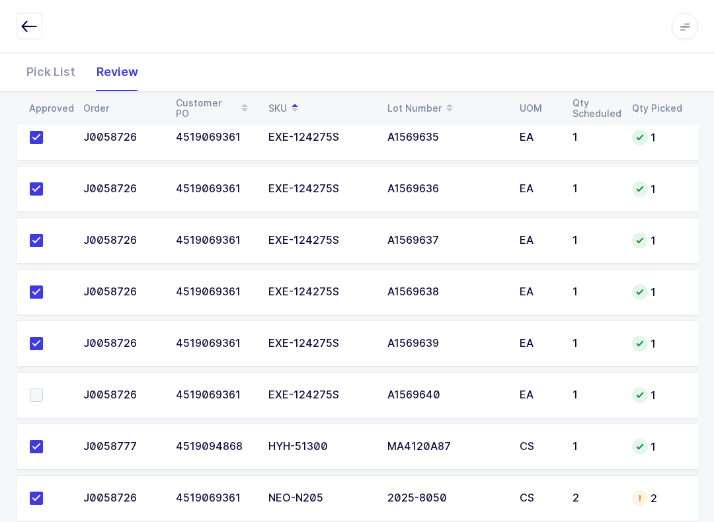
click at [41, 399] on span at bounding box center [36, 395] width 13 height 13
click at [43, 389] on input "checkbox" at bounding box center [43, 389] width 0 height 0
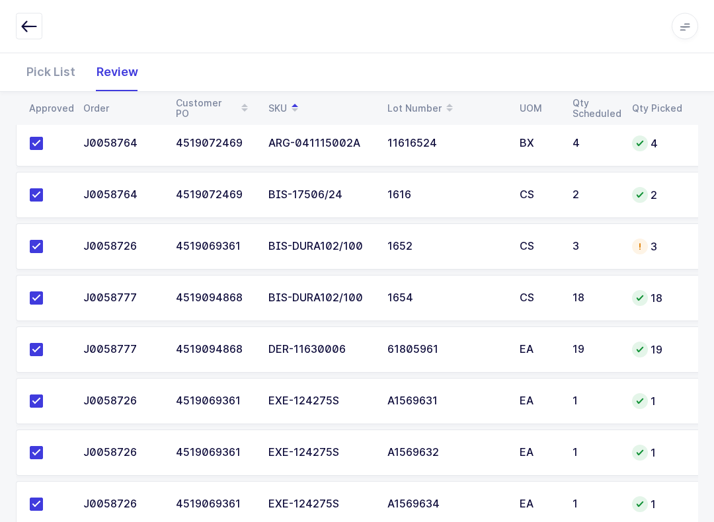
scroll to position [0, 0]
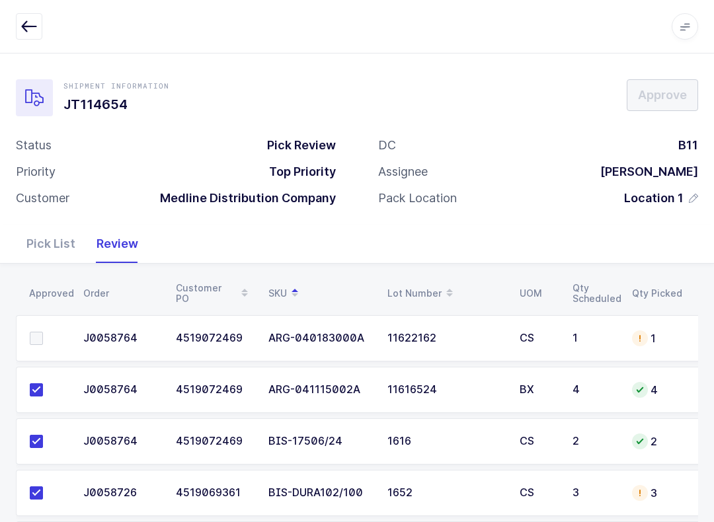
click at [40, 239] on div "Pick List" at bounding box center [51, 244] width 70 height 38
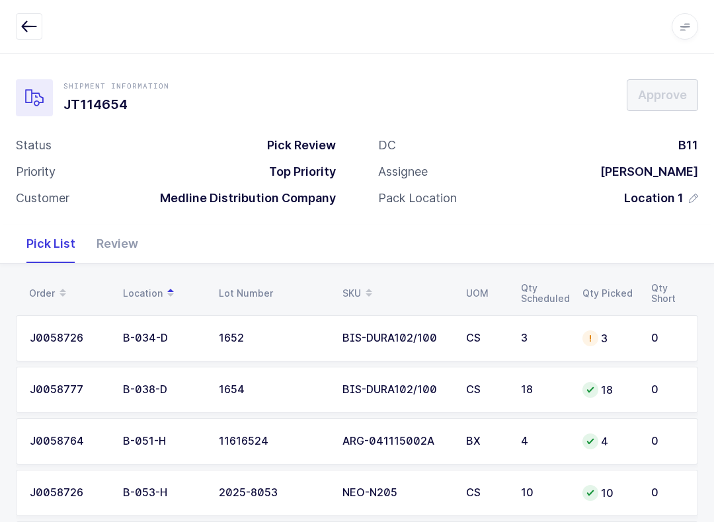
click at [374, 282] on span at bounding box center [369, 293] width 16 height 22
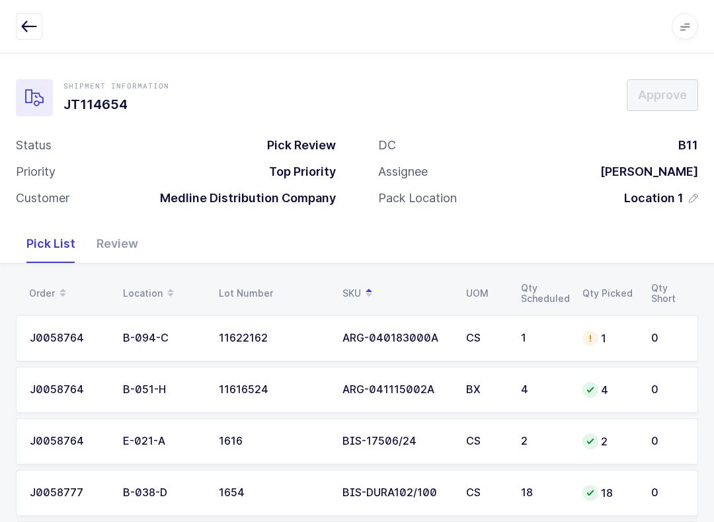
click at [634, 330] on div "1" at bounding box center [608, 338] width 53 height 16
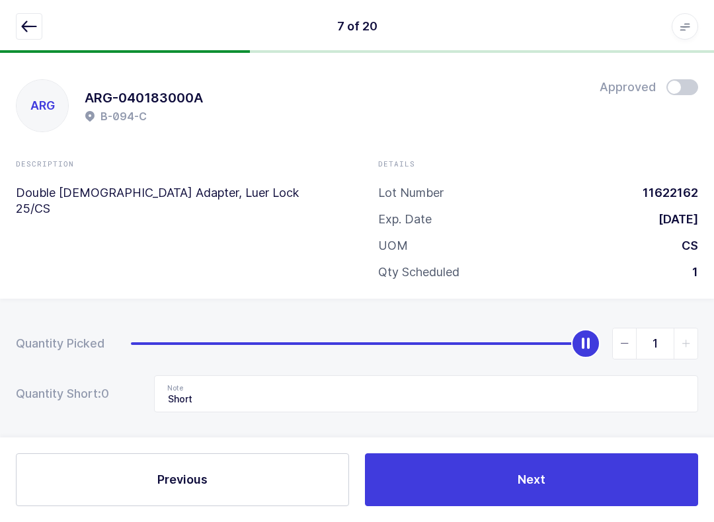
click at [32, 30] on icon "button" at bounding box center [29, 26] width 16 height 16
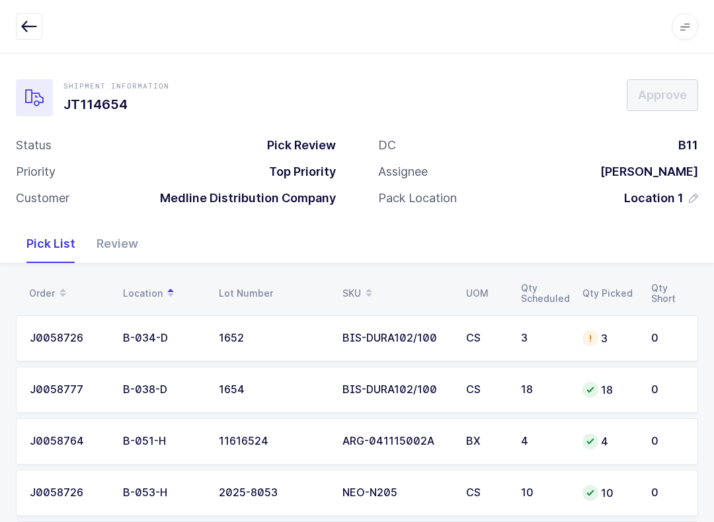
click at [34, 24] on icon "button" at bounding box center [29, 26] width 16 height 16
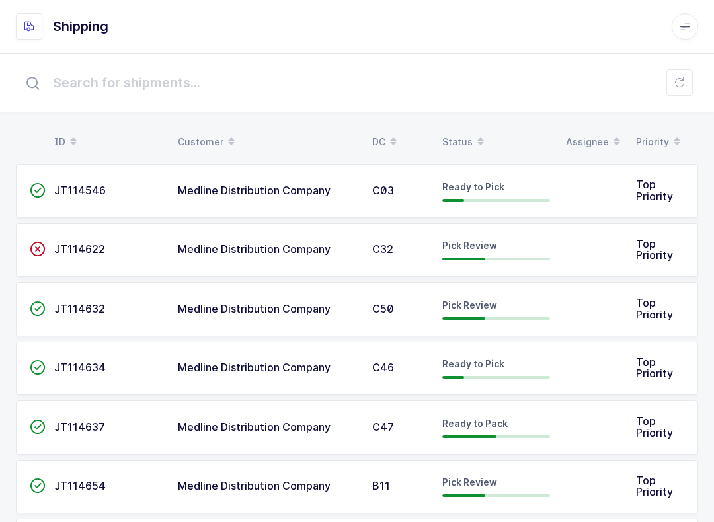
click at [457, 132] on div "Status" at bounding box center [496, 142] width 108 height 22
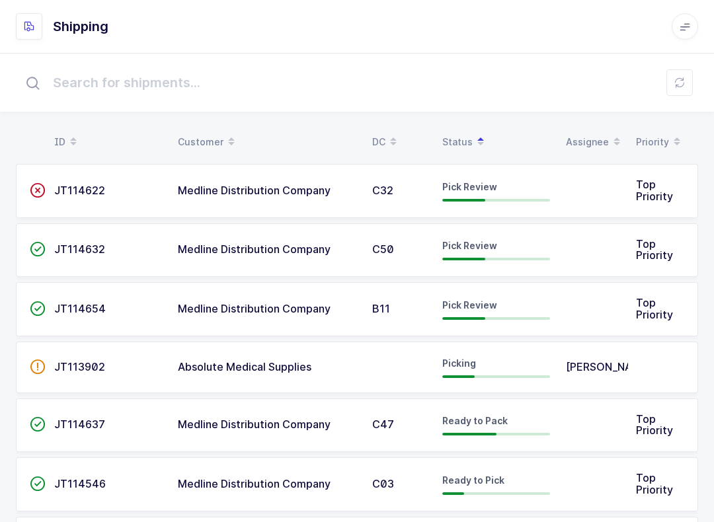
click at [684, 291] on td "Top Priority" at bounding box center [663, 309] width 70 height 54
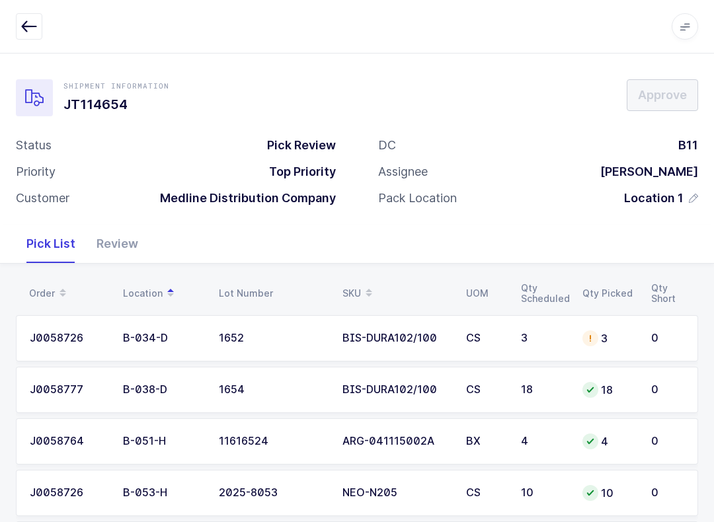
click at [114, 240] on div "Review" at bounding box center [117, 244] width 63 height 38
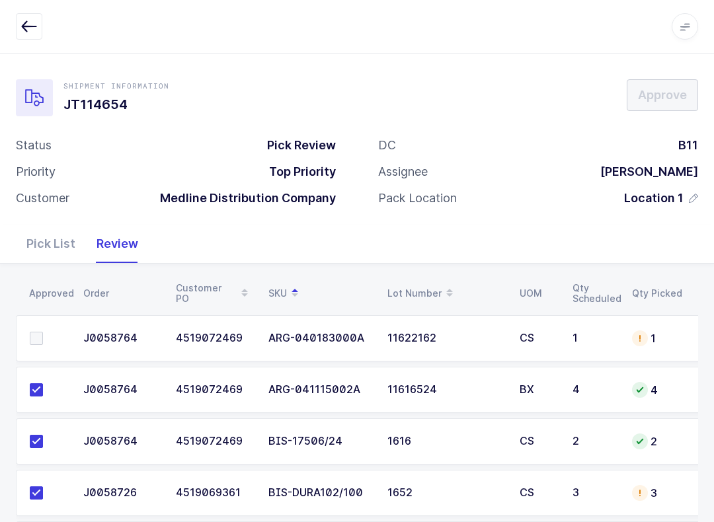
click at [34, 231] on div "Pick List" at bounding box center [51, 244] width 70 height 38
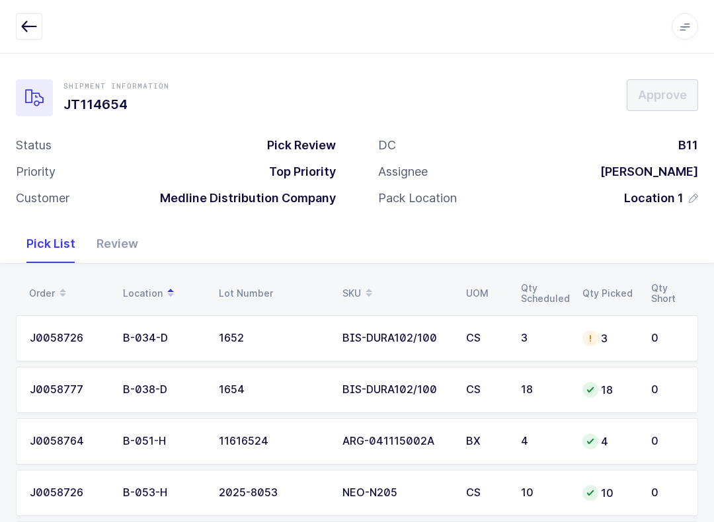
click at [503, 349] on td "CS" at bounding box center [485, 338] width 55 height 46
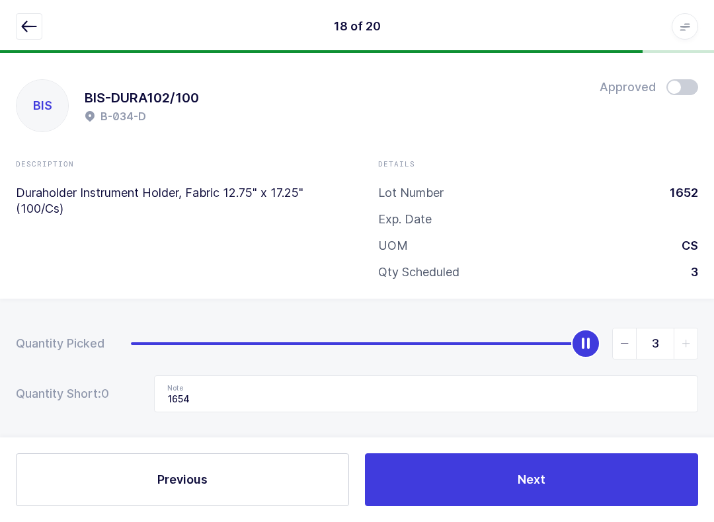
click at [24, 9] on div "18 of 20 Apps Core [GEOGRAPHIC_DATA] Admin Mission Control Purchasing [PERSON_N…" at bounding box center [357, 26] width 714 height 53
click at [16, 38] on button "button" at bounding box center [29, 26] width 26 height 26
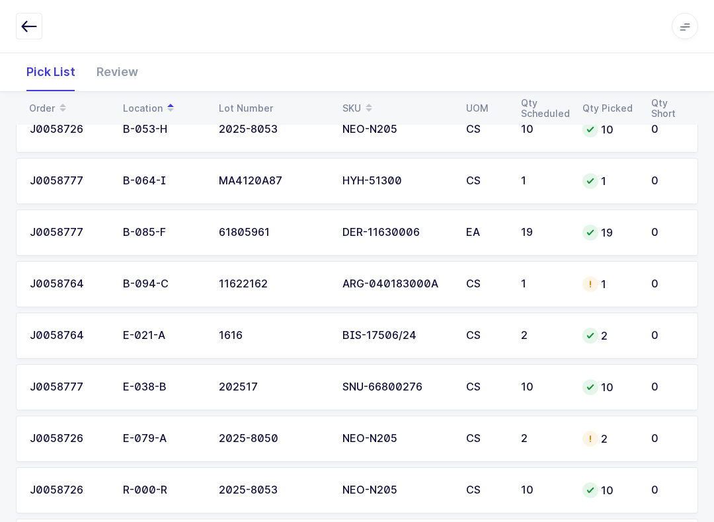
scroll to position [394, 0]
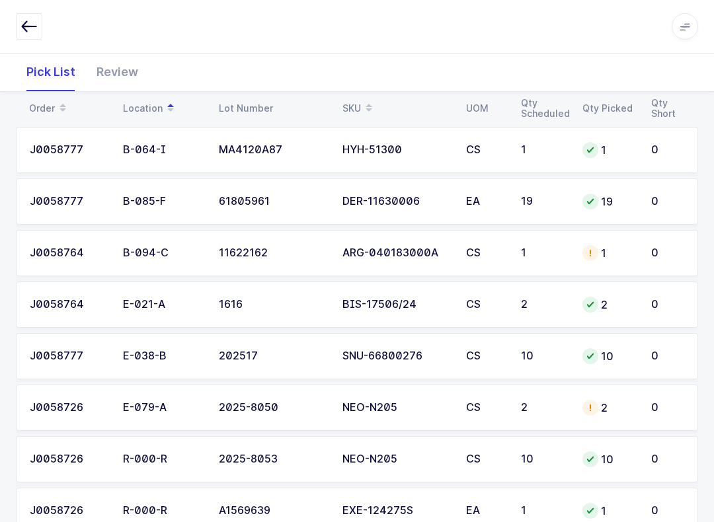
click at [38, 248] on div "J0058764" at bounding box center [68, 253] width 77 height 12
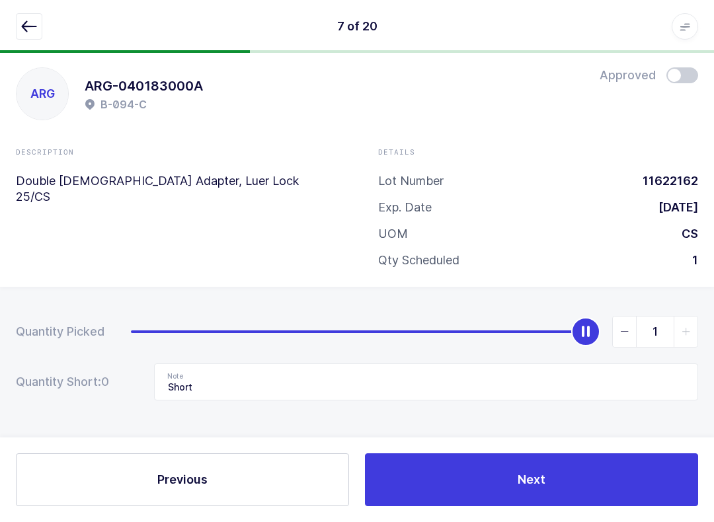
click at [26, 38] on button "button" at bounding box center [29, 26] width 26 height 26
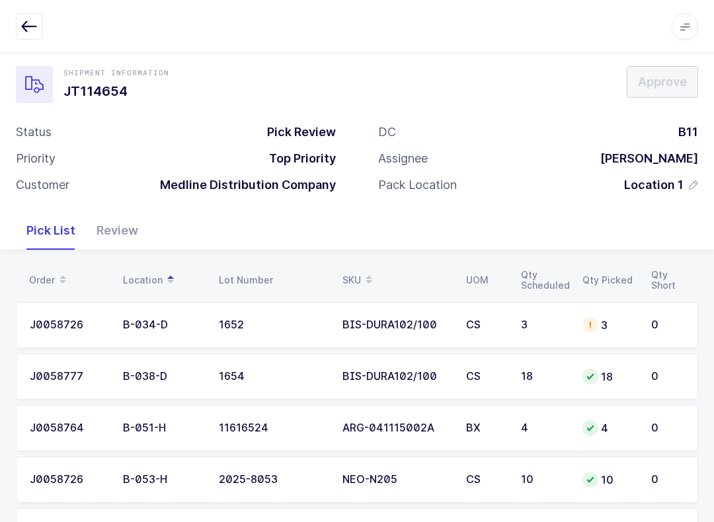
click at [587, 311] on td "3" at bounding box center [608, 325] width 69 height 46
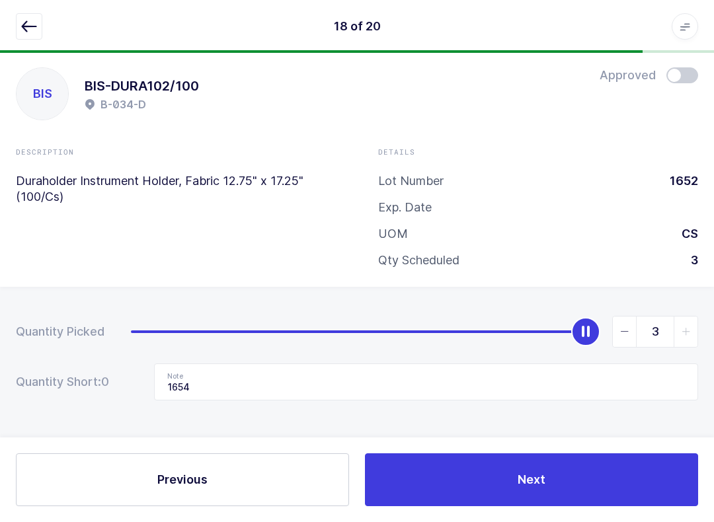
click at [30, 13] on button "button" at bounding box center [29, 26] width 26 height 26
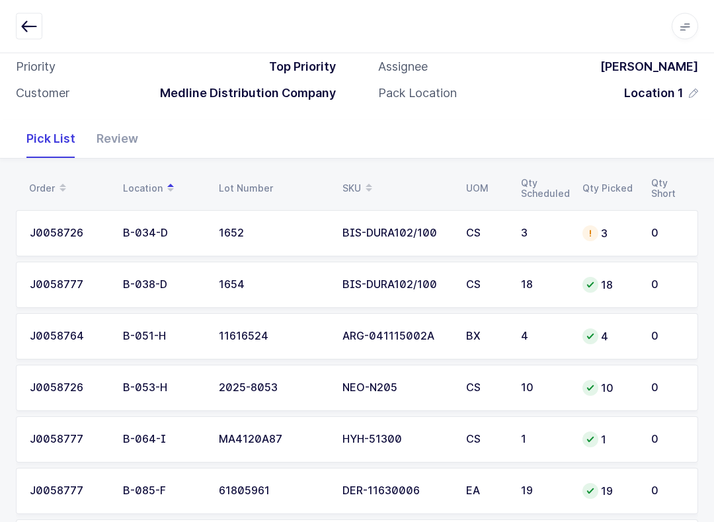
scroll to position [106, 0]
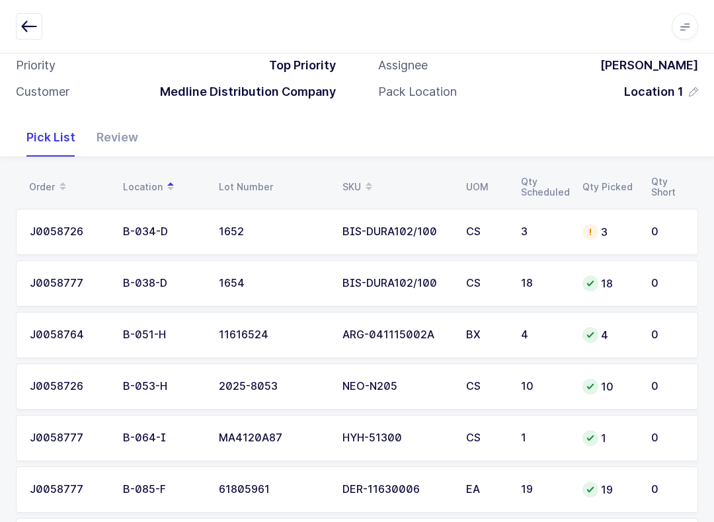
click at [112, 136] on div "Review" at bounding box center [117, 137] width 63 height 38
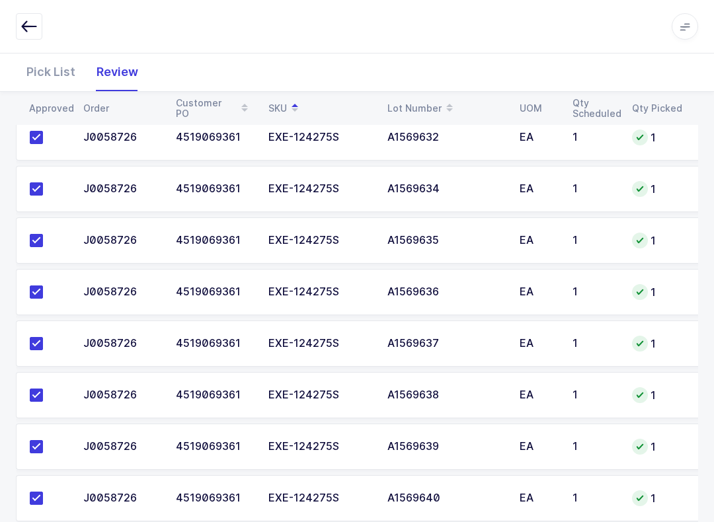
scroll to position [560, 0]
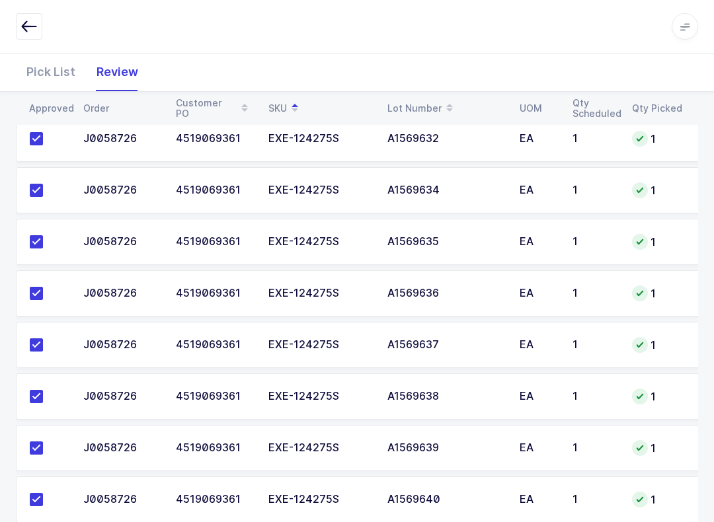
click at [33, 23] on icon "button" at bounding box center [29, 26] width 16 height 16
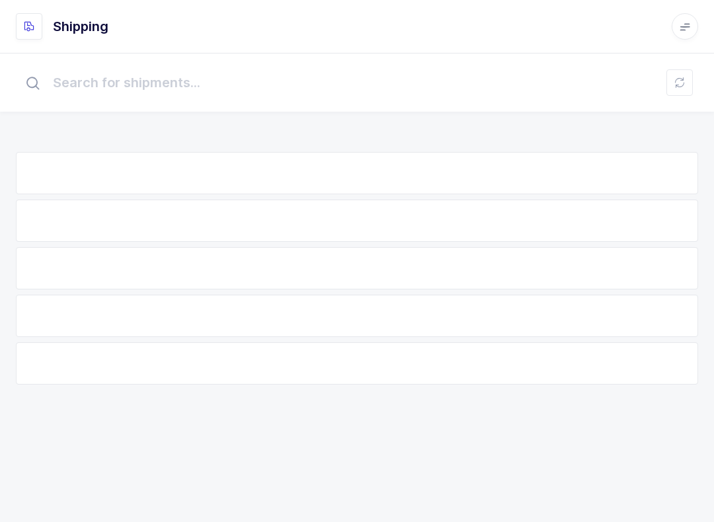
scroll to position [13, 0]
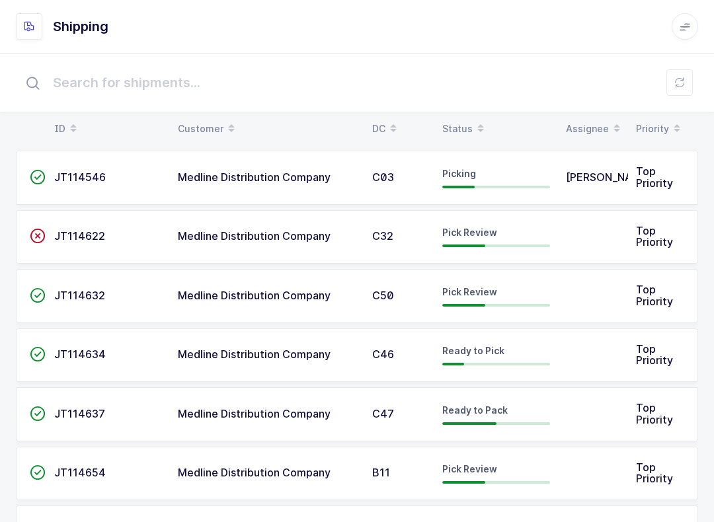
click at [461, 119] on div "Status" at bounding box center [496, 129] width 108 height 22
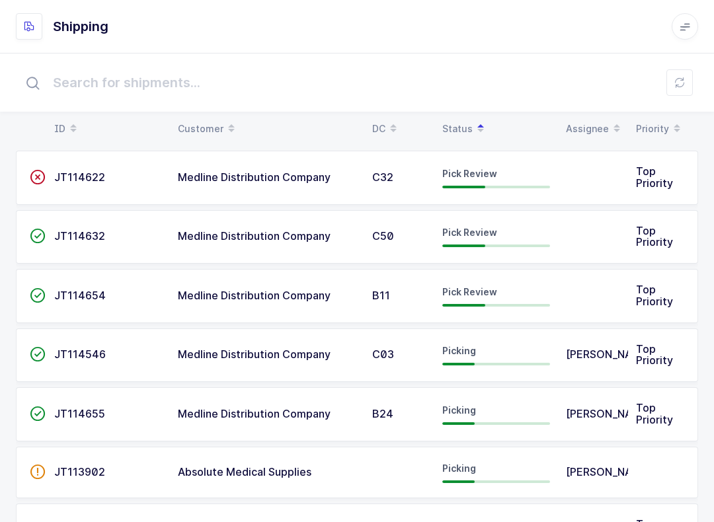
click at [679, 73] on button at bounding box center [679, 82] width 26 height 26
click at [511, 292] on div "Pick Review" at bounding box center [496, 295] width 108 height 21
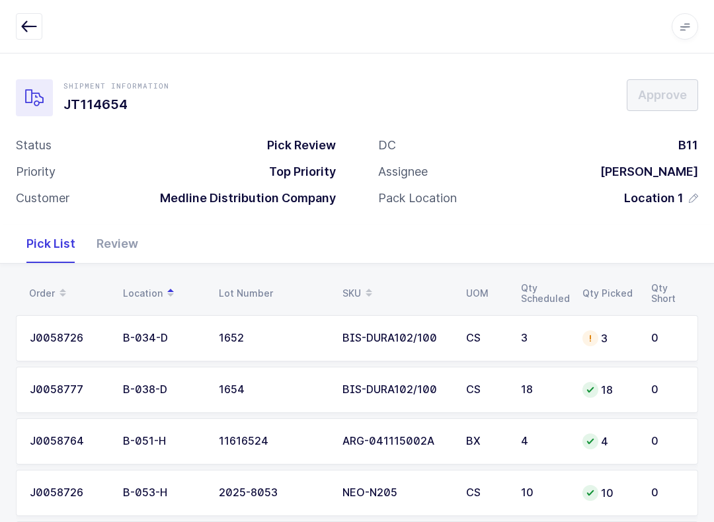
click at [124, 236] on div "Review" at bounding box center [117, 244] width 63 height 38
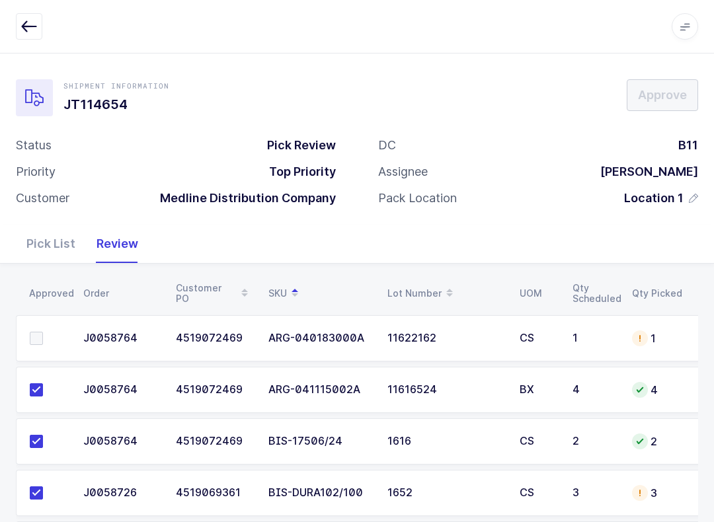
click at [28, 28] on icon "button" at bounding box center [29, 26] width 16 height 16
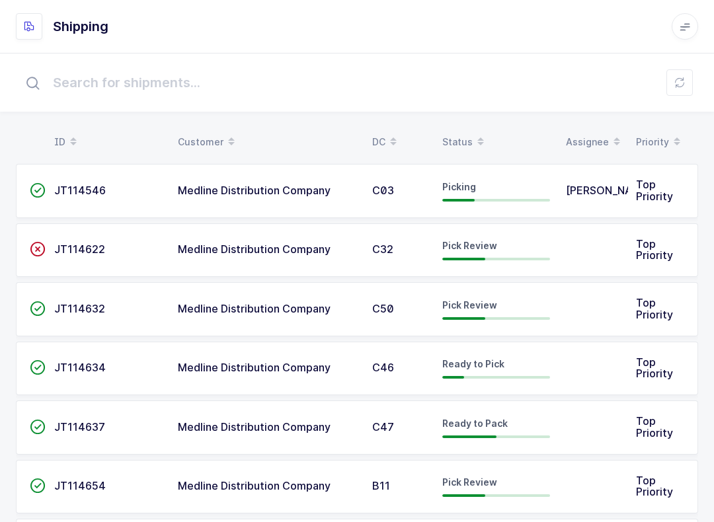
click at [480, 135] on icon at bounding box center [480, 137] width 7 height 7
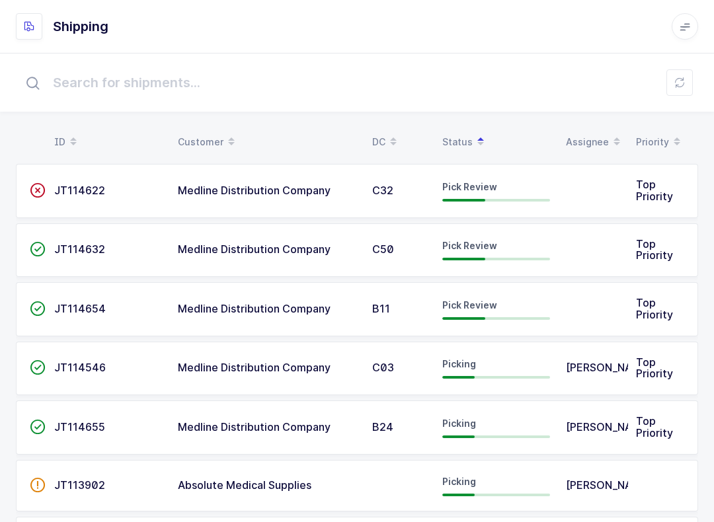
click at [490, 305] on span "Pick Review" at bounding box center [469, 304] width 55 height 11
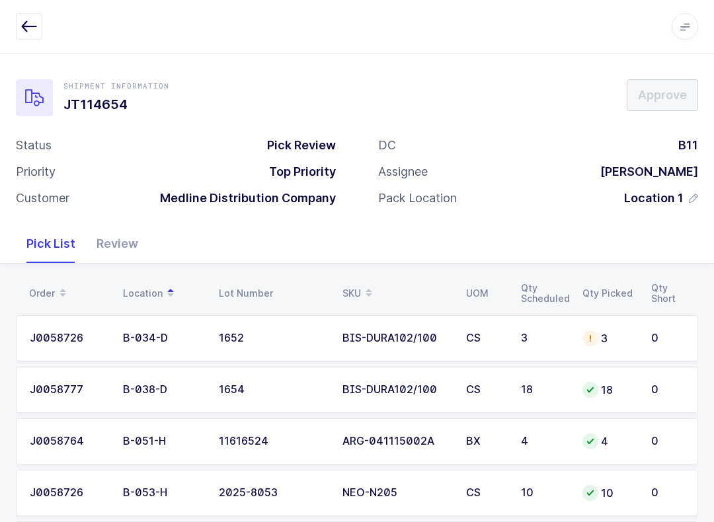
click at [117, 235] on div "Review" at bounding box center [117, 244] width 63 height 38
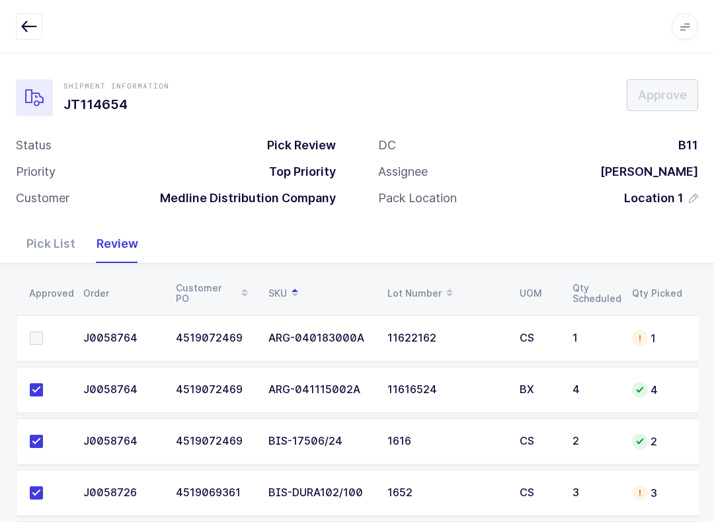
click at [630, 335] on td "1" at bounding box center [657, 338] width 66 height 46
click at [43, 242] on div "Pick List" at bounding box center [51, 244] width 70 height 38
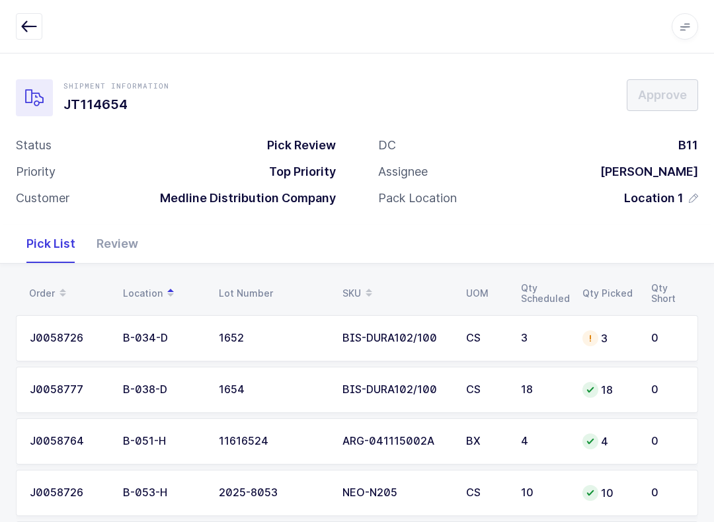
click at [361, 284] on span at bounding box center [369, 293] width 16 height 22
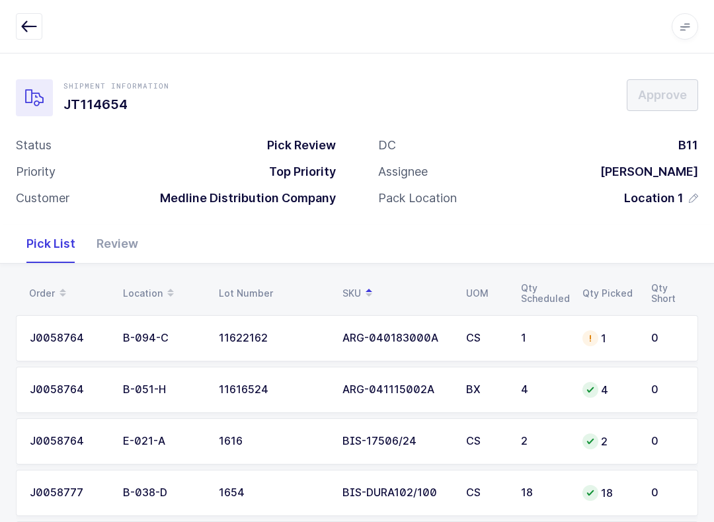
click at [606, 333] on div "1" at bounding box center [608, 338] width 53 height 16
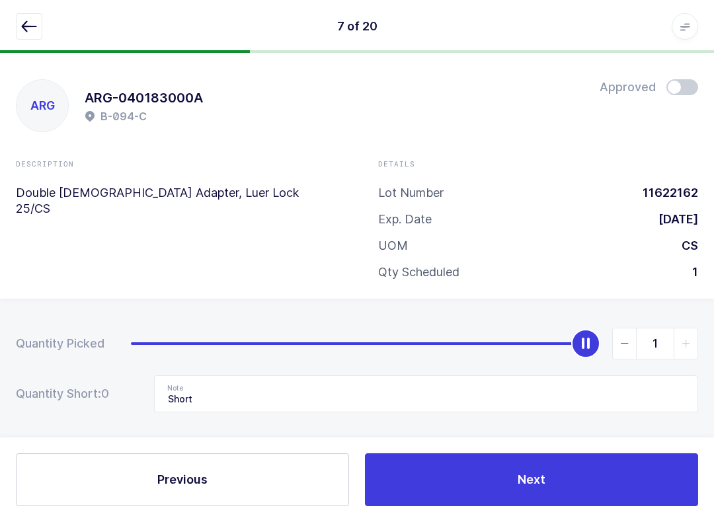
click at [24, 24] on icon "button" at bounding box center [29, 26] width 16 height 16
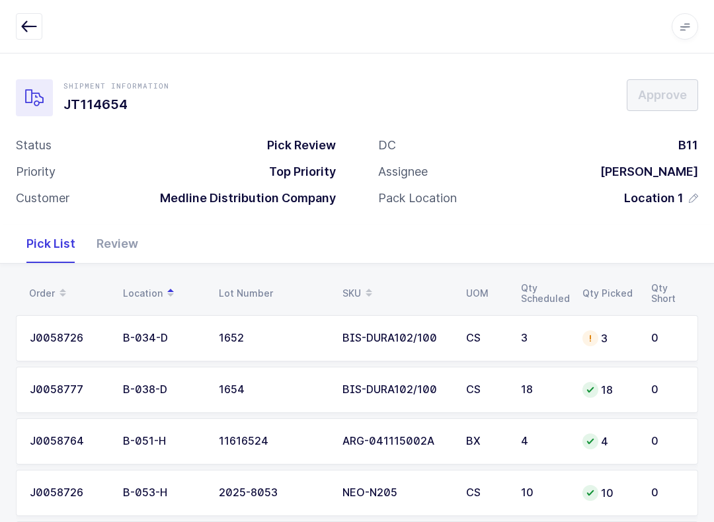
click at [26, 30] on icon "button" at bounding box center [29, 26] width 16 height 16
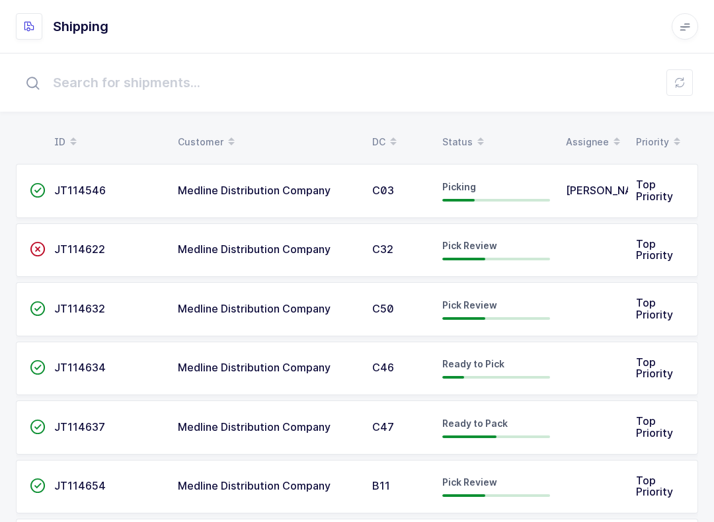
click at [462, 135] on div "Status" at bounding box center [496, 142] width 108 height 22
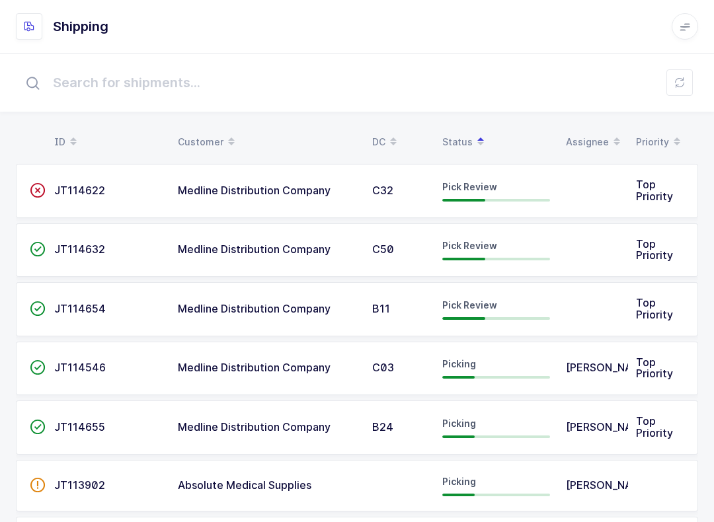
click at [484, 243] on span "Pick Review" at bounding box center [469, 245] width 55 height 11
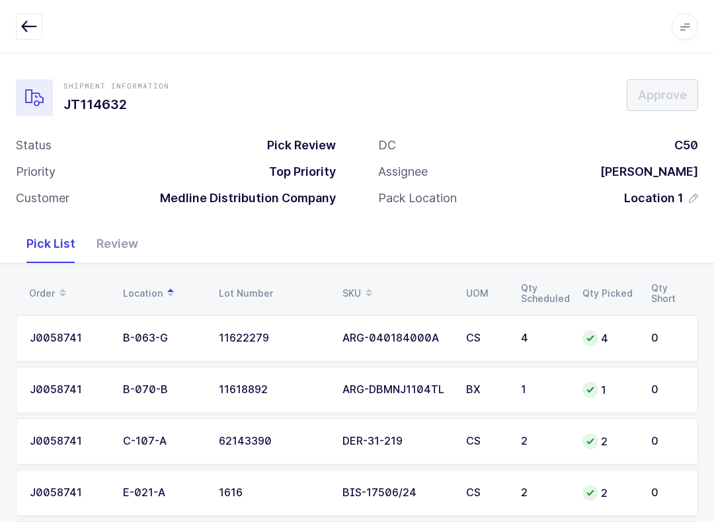
click at [121, 230] on div "Review" at bounding box center [117, 244] width 63 height 38
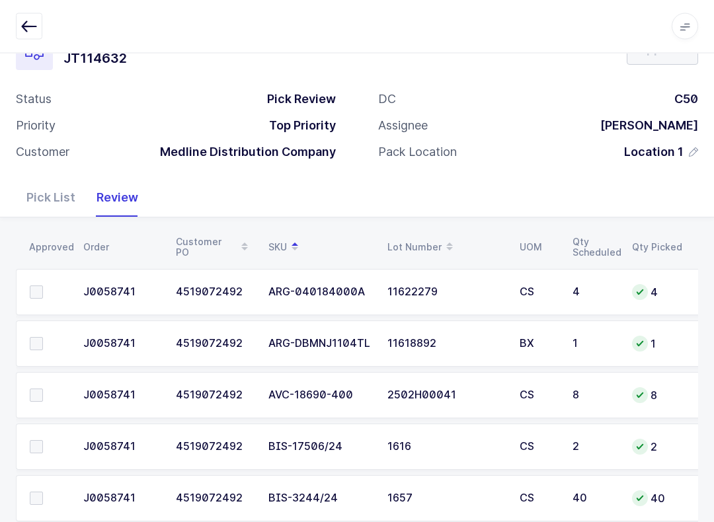
scroll to position [47, 0]
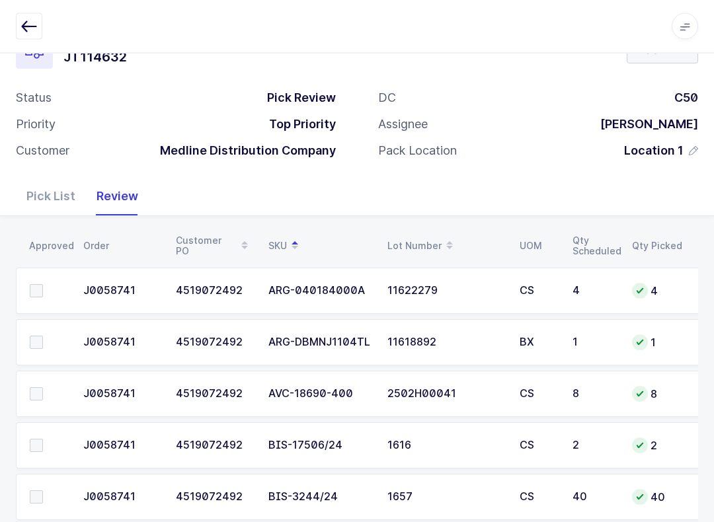
click at [32, 277] on td at bounding box center [45, 291] width 59 height 46
click at [31, 285] on span at bounding box center [36, 291] width 13 height 13
click at [43, 285] on input "checkbox" at bounding box center [43, 285] width 0 height 0
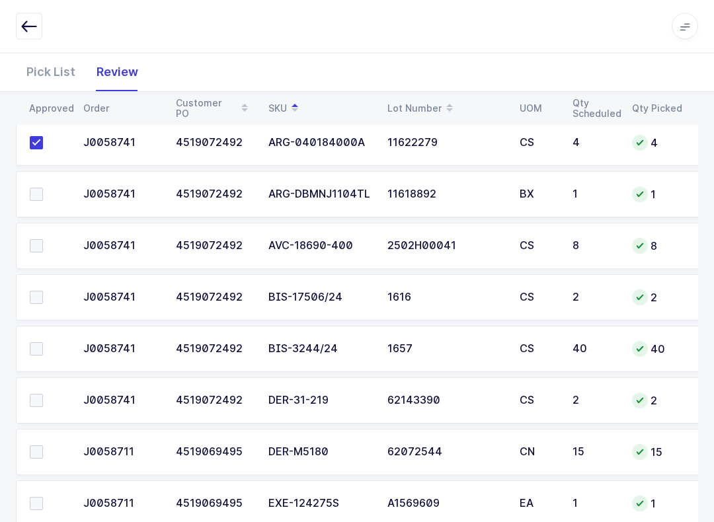
scroll to position [251, 0]
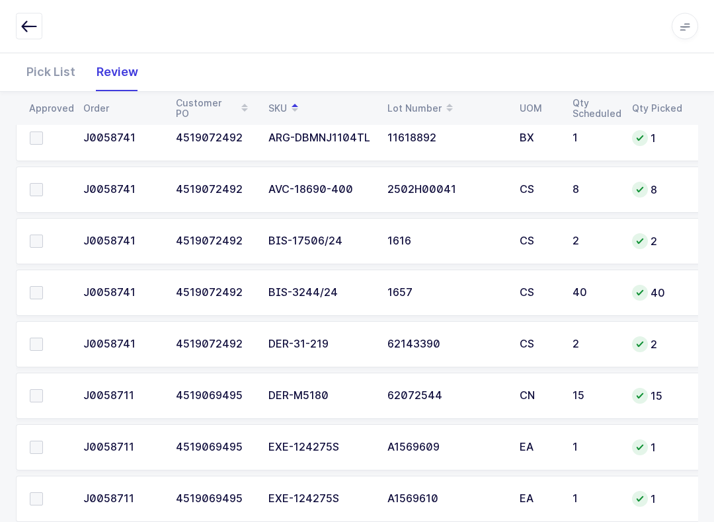
click at [36, 348] on span at bounding box center [36, 344] width 13 height 13
click at [43, 338] on input "checkbox" at bounding box center [43, 338] width 0 height 0
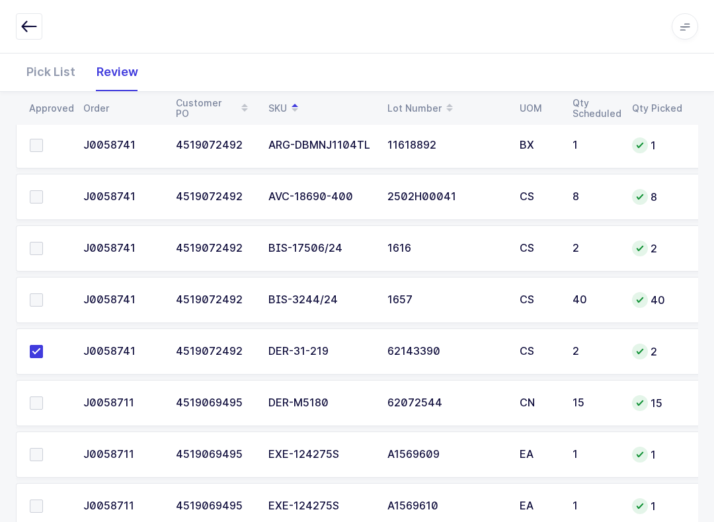
scroll to position [187, 0]
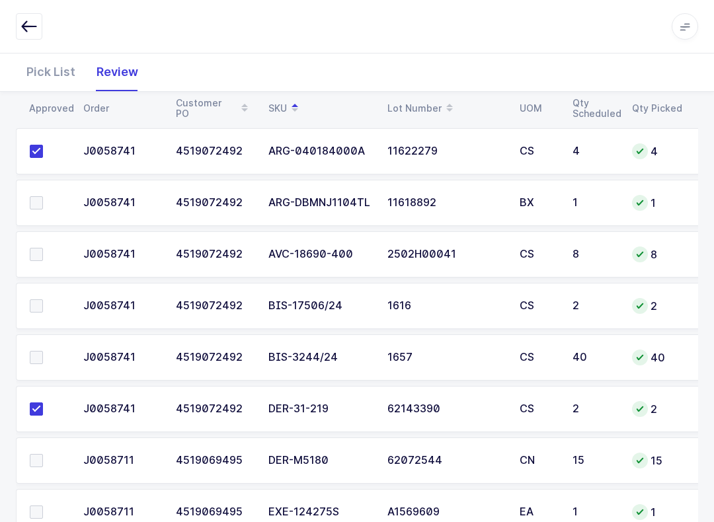
click at [50, 248] on label at bounding box center [49, 254] width 38 height 13
click at [43, 248] on input "checkbox" at bounding box center [43, 248] width 0 height 0
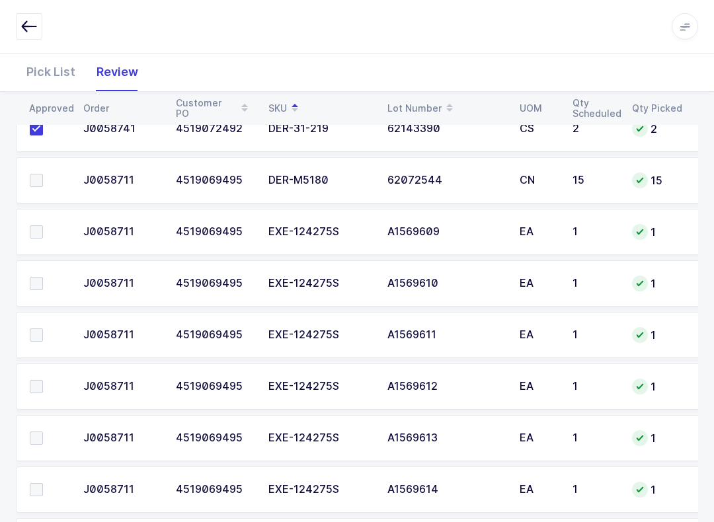
scroll to position [466, 0]
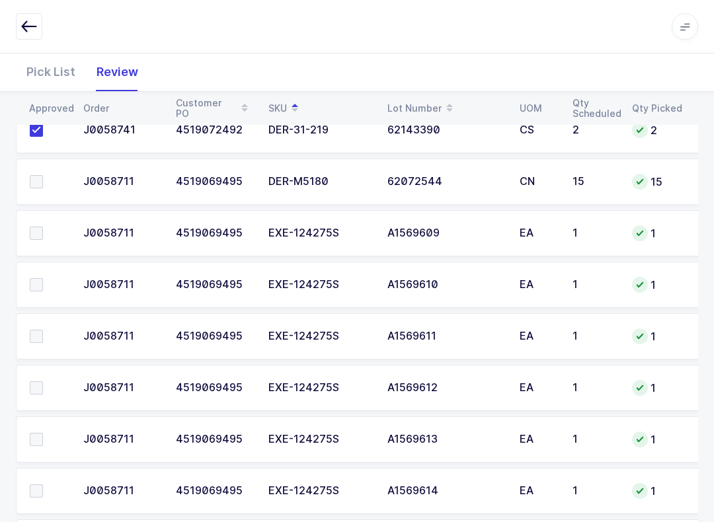
click at [39, 233] on span at bounding box center [36, 233] width 13 height 13
click at [43, 227] on input "checkbox" at bounding box center [43, 227] width 0 height 0
click at [38, 283] on span at bounding box center [36, 284] width 13 height 13
click at [43, 278] on input "checkbox" at bounding box center [43, 278] width 0 height 0
click at [39, 336] on span at bounding box center [36, 336] width 13 height 13
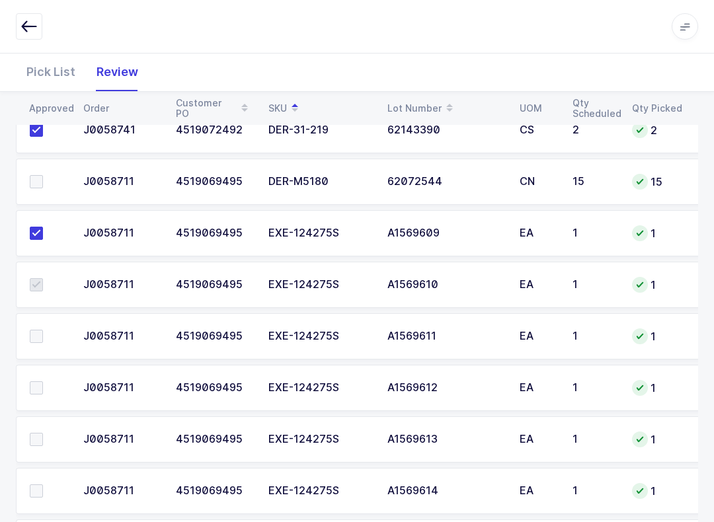
click at [43, 330] on input "checkbox" at bounding box center [43, 330] width 0 height 0
click at [42, 388] on span at bounding box center [36, 387] width 13 height 13
click at [43, 381] on input "checkbox" at bounding box center [43, 381] width 0 height 0
click at [42, 437] on span at bounding box center [36, 439] width 13 height 13
click at [43, 433] on input "checkbox" at bounding box center [43, 433] width 0 height 0
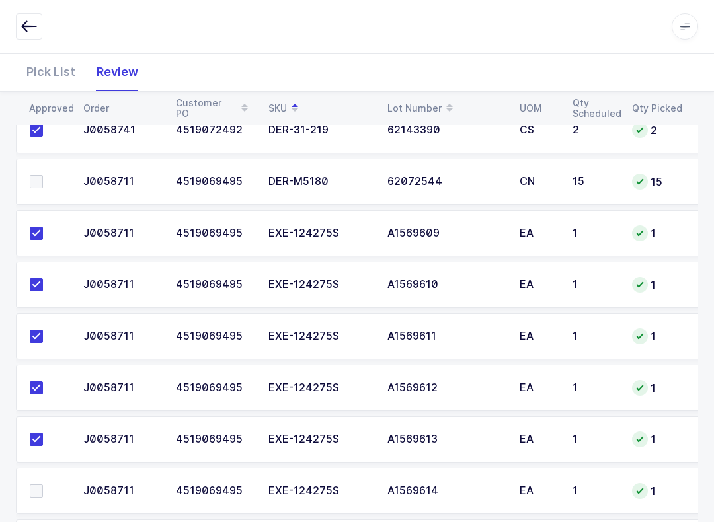
click at [47, 492] on label at bounding box center [49, 490] width 38 height 13
click at [43, 484] on input "checkbox" at bounding box center [43, 484] width 0 height 0
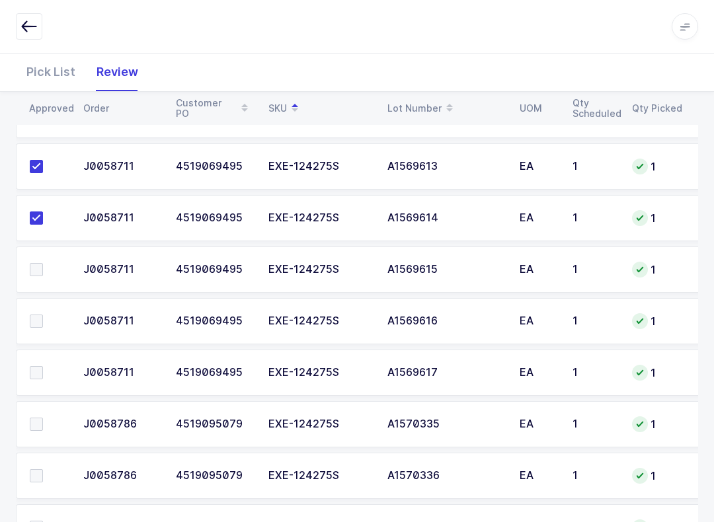
scroll to position [753, 0]
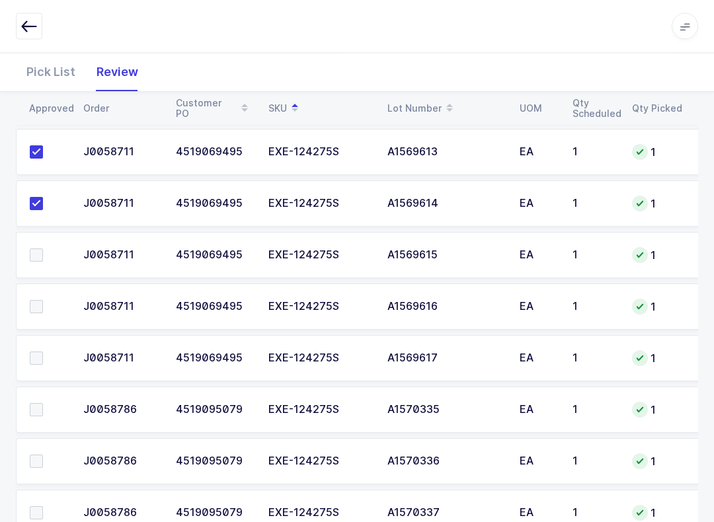
click at [54, 242] on td at bounding box center [45, 256] width 59 height 46
click at [36, 249] on span at bounding box center [36, 255] width 13 height 13
click at [43, 249] on input "checkbox" at bounding box center [43, 249] width 0 height 0
click at [43, 310] on label at bounding box center [49, 306] width 38 height 13
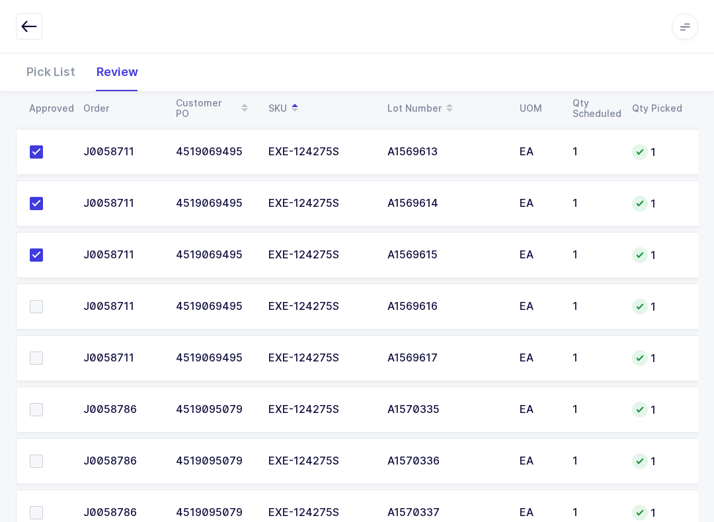
click at [43, 300] on input "checkbox" at bounding box center [43, 300] width 0 height 0
click at [34, 307] on span at bounding box center [36, 306] width 13 height 13
click at [43, 300] on input "checkbox" at bounding box center [43, 300] width 0 height 0
click at [39, 311] on span at bounding box center [36, 306] width 13 height 13
click at [43, 300] on input "checkbox" at bounding box center [43, 300] width 0 height 0
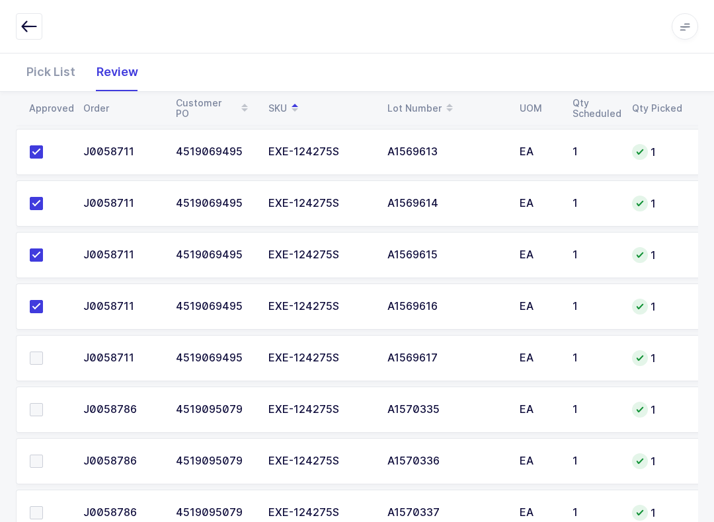
click at [42, 356] on span at bounding box center [36, 357] width 13 height 13
click at [43, 351] on input "checkbox" at bounding box center [43, 351] width 0 height 0
click at [39, 405] on span at bounding box center [36, 409] width 13 height 13
click at [43, 403] on input "checkbox" at bounding box center [43, 403] width 0 height 0
click at [50, 459] on label at bounding box center [49, 461] width 38 height 13
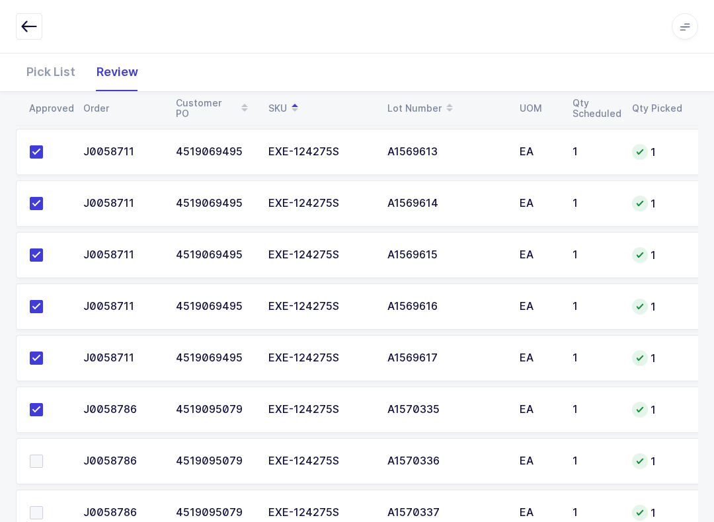
click at [43, 455] on input "checkbox" at bounding box center [43, 455] width 0 height 0
click at [40, 511] on span at bounding box center [36, 512] width 13 height 13
click at [43, 506] on input "checkbox" at bounding box center [43, 506] width 0 height 0
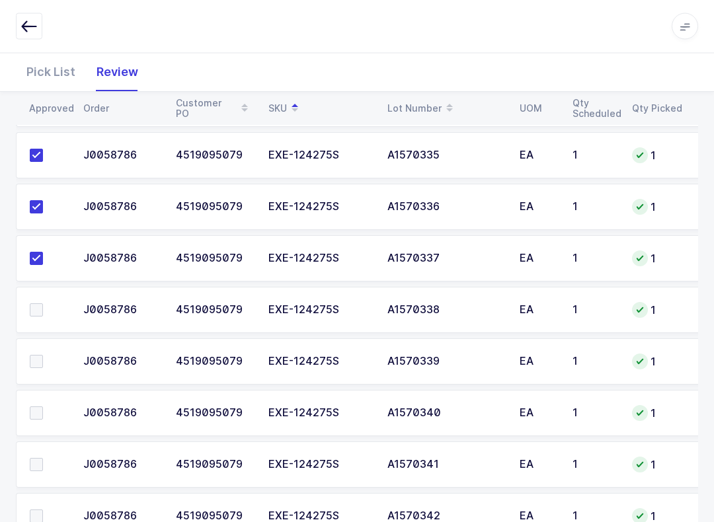
scroll to position [1008, 0]
click at [52, 307] on label at bounding box center [49, 309] width 38 height 13
click at [43, 303] on input "checkbox" at bounding box center [43, 303] width 0 height 0
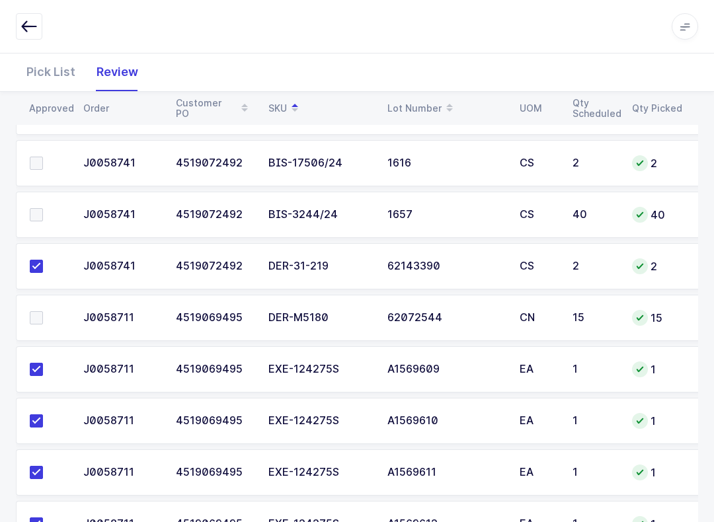
scroll to position [333, 0]
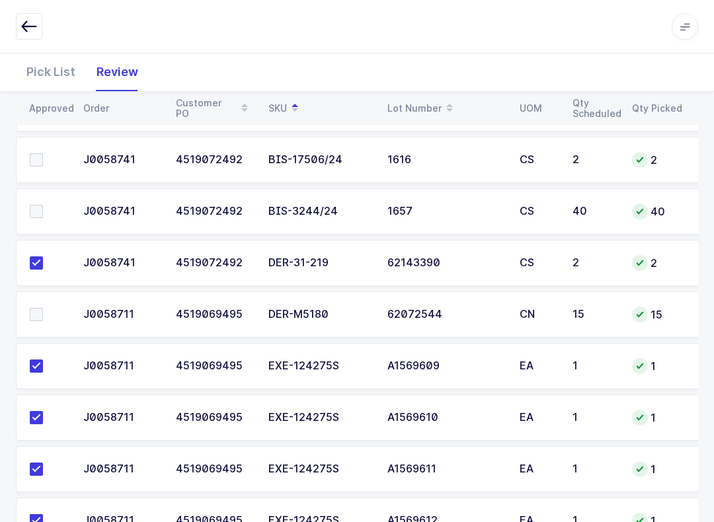
click at [43, 308] on label at bounding box center [49, 314] width 38 height 13
click at [43, 308] on input "checkbox" at bounding box center [43, 308] width 0 height 0
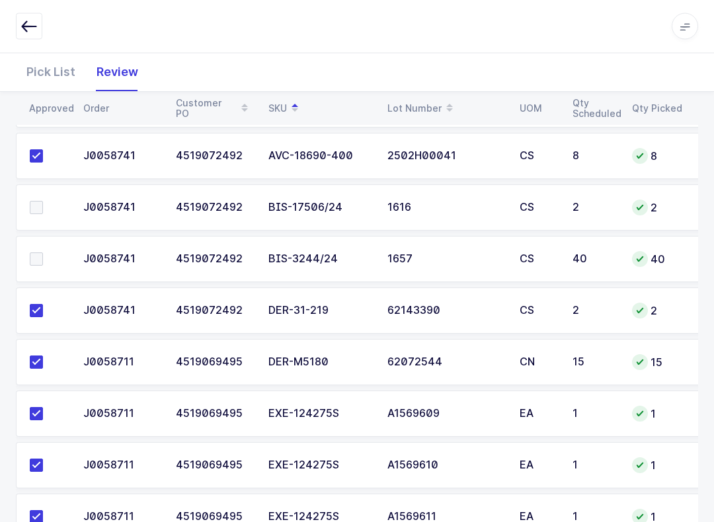
scroll to position [220, 0]
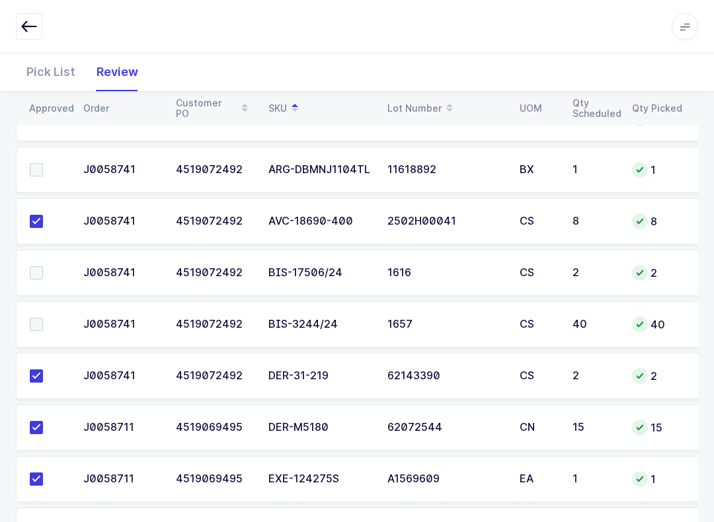
click at [38, 273] on span at bounding box center [36, 272] width 13 height 13
click at [43, 266] on input "checkbox" at bounding box center [43, 266] width 0 height 0
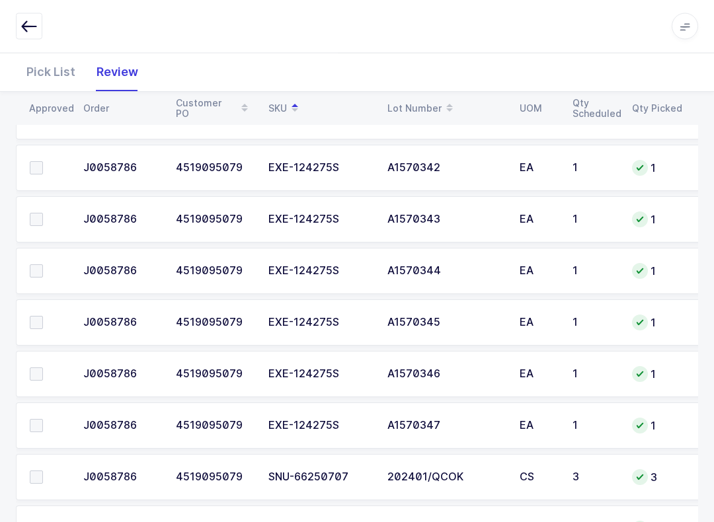
scroll to position [1415, 0]
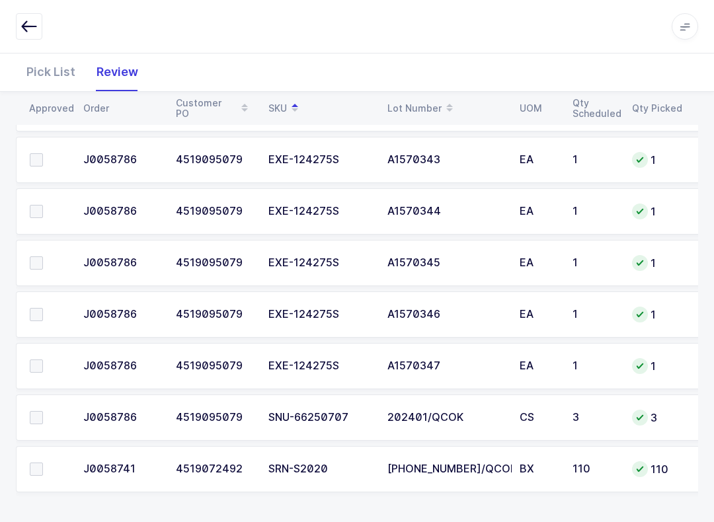
click at [38, 473] on span at bounding box center [36, 468] width 13 height 13
click at [43, 462] on input "checkbox" at bounding box center [43, 462] width 0 height 0
click at [37, 411] on span at bounding box center [36, 417] width 13 height 13
click at [43, 411] on input "checkbox" at bounding box center [43, 411] width 0 height 0
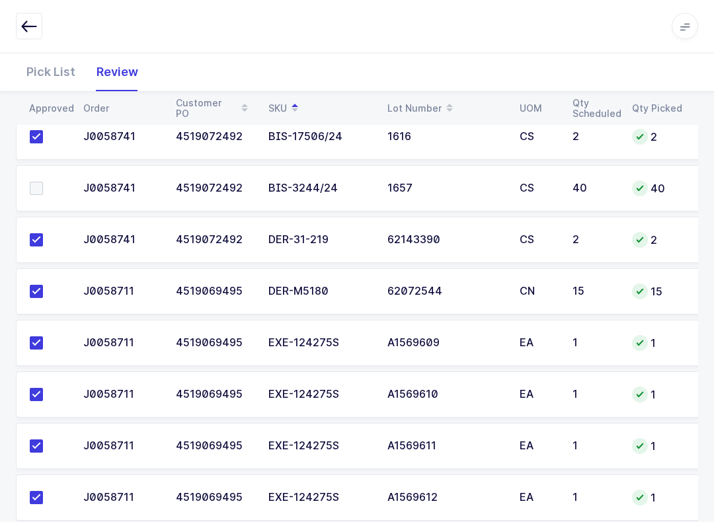
scroll to position [356, 0]
click at [34, 182] on span at bounding box center [36, 188] width 13 height 13
click at [43, 182] on input "checkbox" at bounding box center [43, 182] width 0 height 0
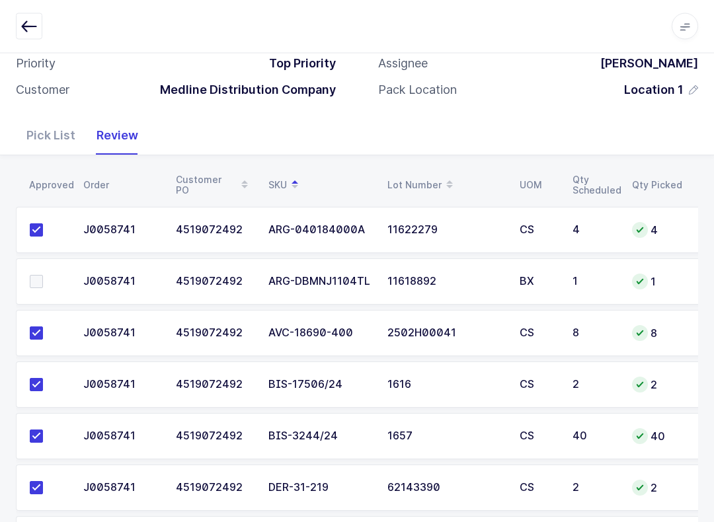
scroll to position [109, 0]
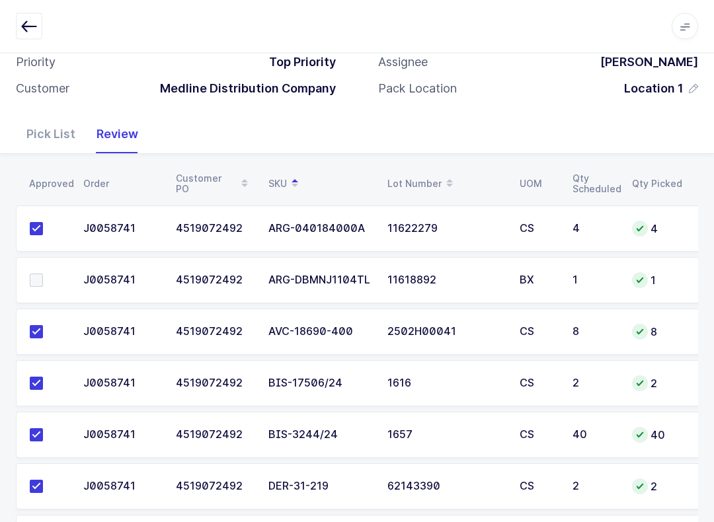
click at [50, 128] on div "Pick List" at bounding box center [51, 135] width 70 height 38
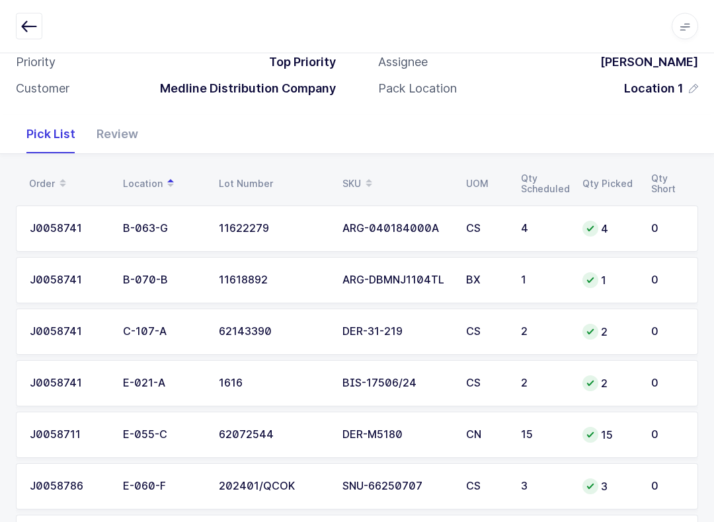
scroll to position [110, 0]
click at [361, 176] on span at bounding box center [369, 183] width 16 height 22
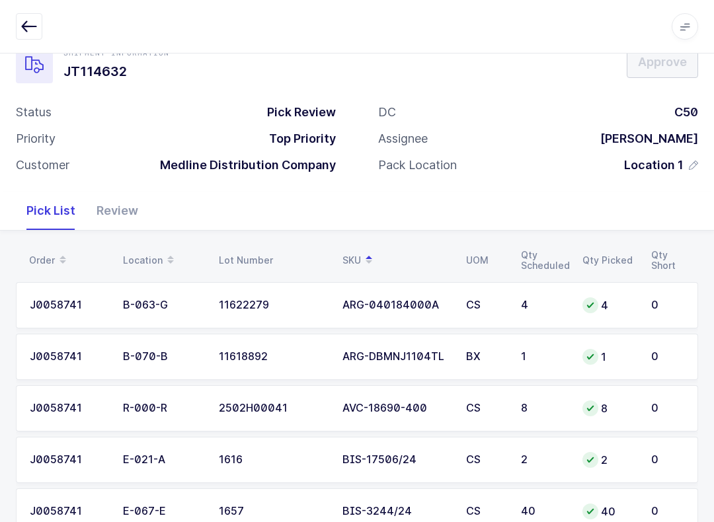
scroll to position [0, 0]
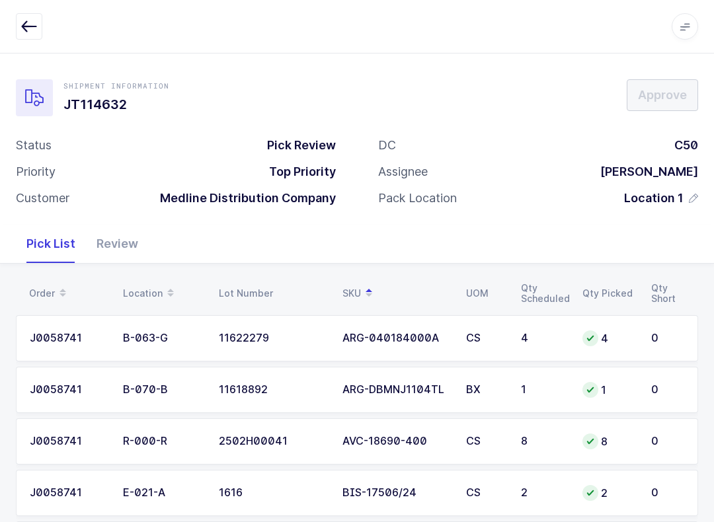
click at [443, 384] on div "ARG-DBMNJ1104TL" at bounding box center [396, 390] width 108 height 12
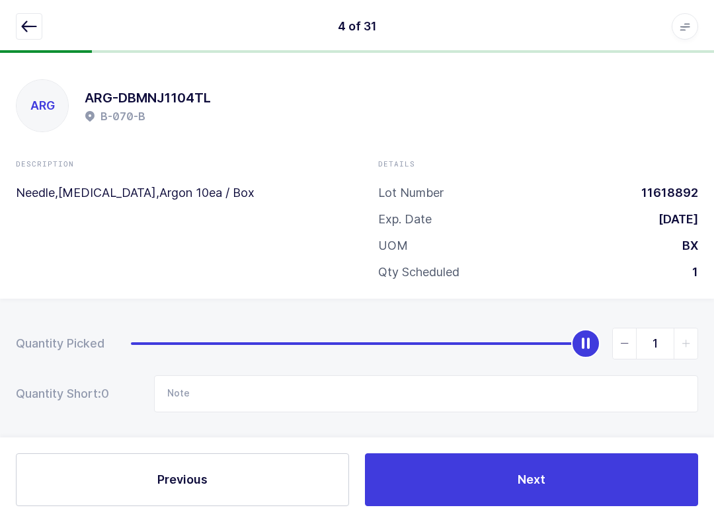
click at [610, 474] on button "Next" at bounding box center [531, 479] width 333 height 53
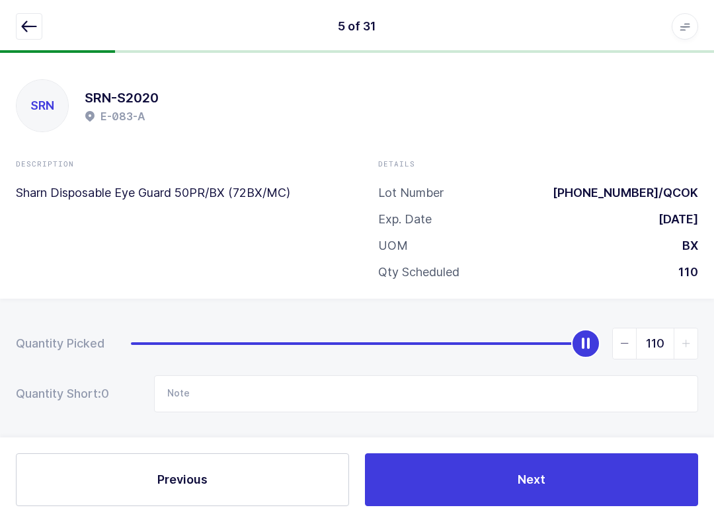
click at [17, 28] on button "button" at bounding box center [29, 26] width 26 height 26
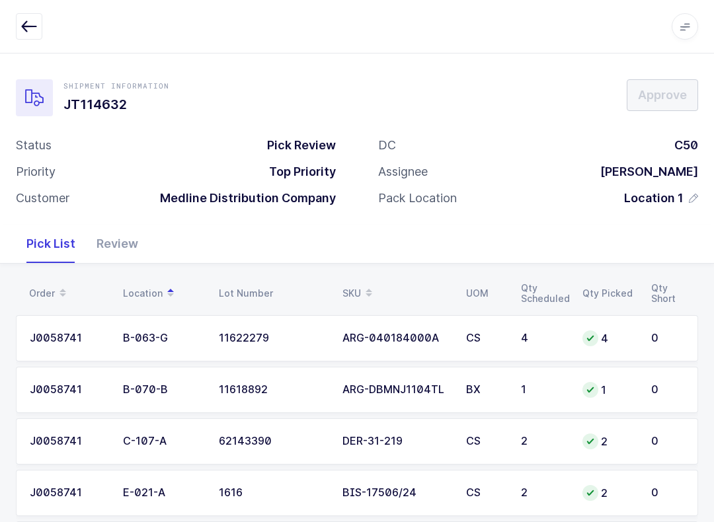
click at [117, 231] on div "Review" at bounding box center [117, 244] width 63 height 38
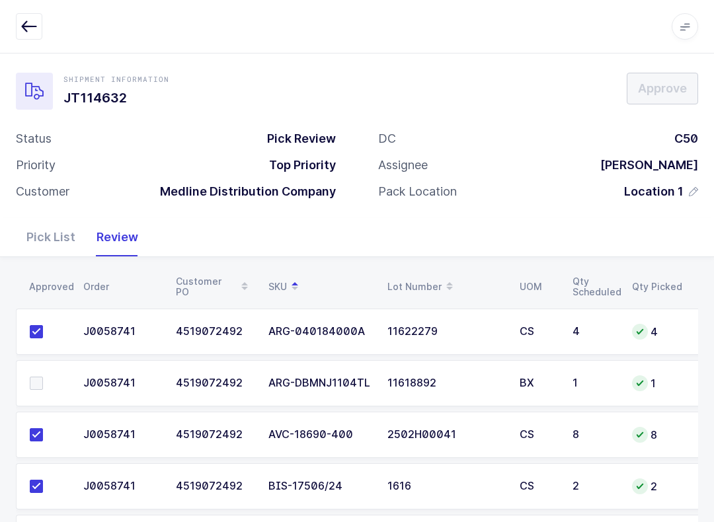
scroll to position [23, 0]
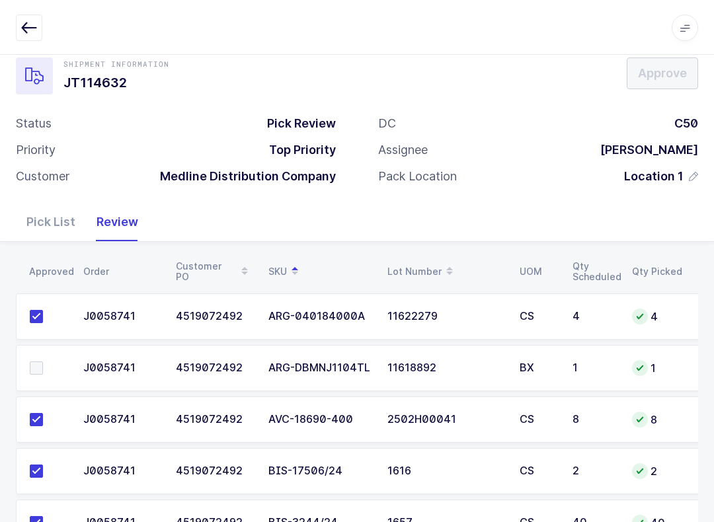
click at [34, 360] on span at bounding box center [36, 366] width 13 height 13
click at [43, 360] on input "checkbox" at bounding box center [43, 360] width 0 height 0
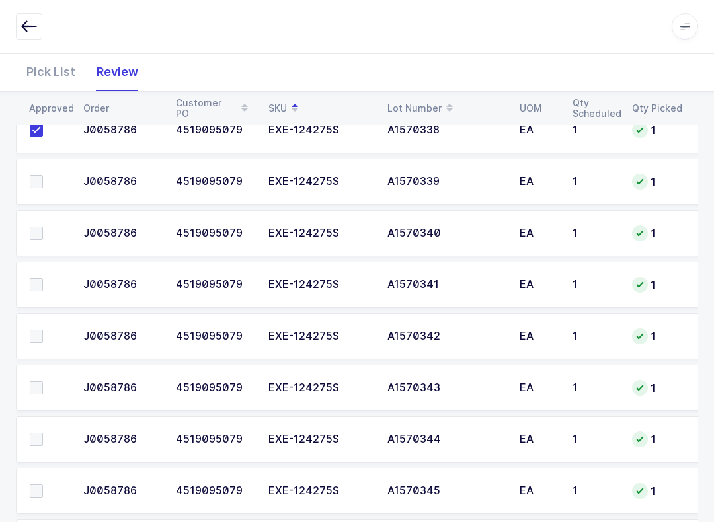
scroll to position [1185, 0]
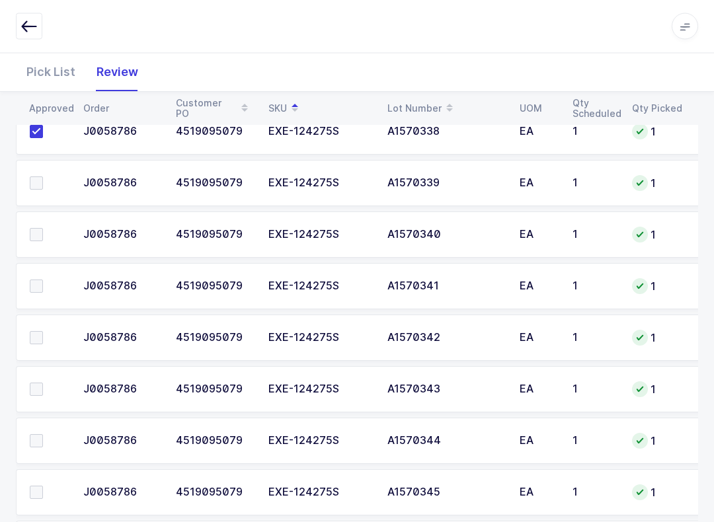
click at [41, 180] on span at bounding box center [36, 183] width 13 height 13
click at [43, 177] on input "checkbox" at bounding box center [43, 177] width 0 height 0
click at [44, 238] on label at bounding box center [49, 234] width 38 height 13
click at [43, 228] on input "checkbox" at bounding box center [43, 228] width 0 height 0
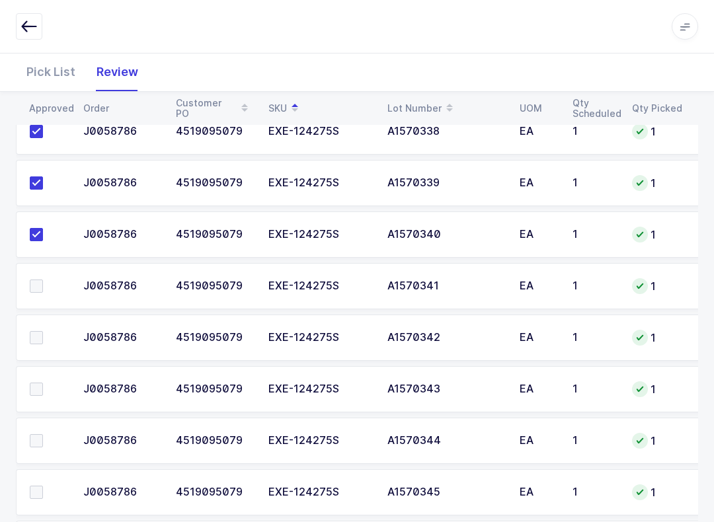
click at [45, 283] on label at bounding box center [49, 285] width 38 height 13
click at [43, 279] on input "checkbox" at bounding box center [43, 279] width 0 height 0
click at [48, 332] on label at bounding box center [49, 337] width 38 height 13
click at [43, 331] on input "checkbox" at bounding box center [43, 331] width 0 height 0
click at [49, 385] on label at bounding box center [49, 389] width 38 height 13
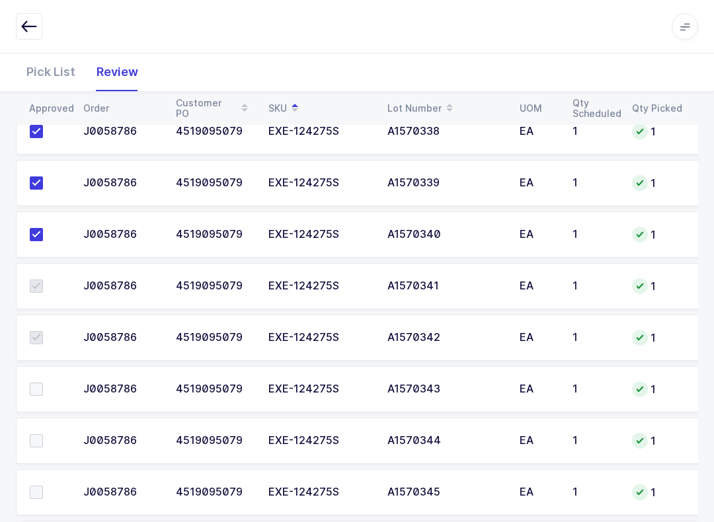
click at [43, 383] on input "checkbox" at bounding box center [43, 383] width 0 height 0
click at [46, 442] on label at bounding box center [49, 440] width 38 height 13
click at [43, 434] on input "checkbox" at bounding box center [43, 434] width 0 height 0
click at [44, 491] on label at bounding box center [49, 492] width 38 height 13
click at [43, 486] on input "checkbox" at bounding box center [43, 486] width 0 height 0
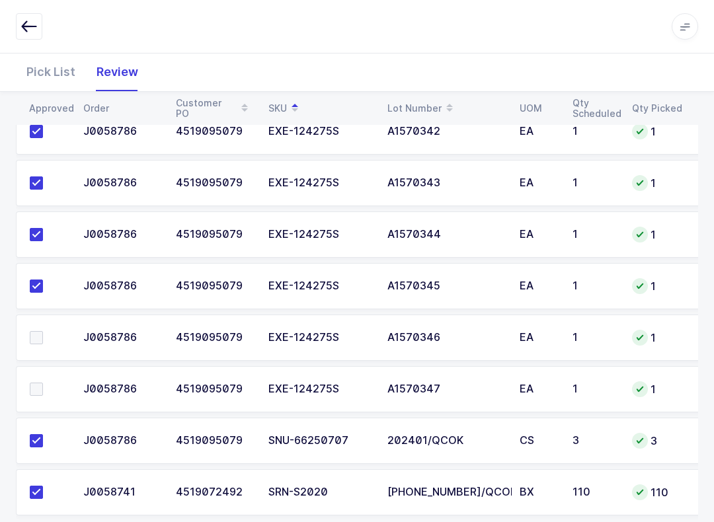
scroll to position [1394, 0]
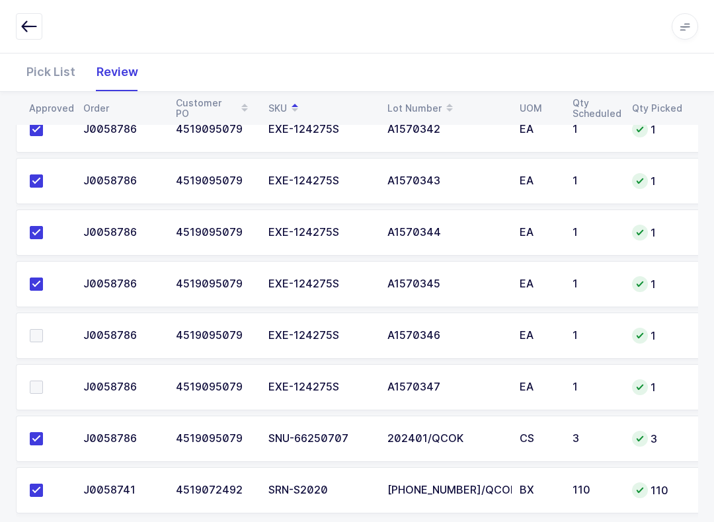
click at [40, 338] on span at bounding box center [36, 335] width 13 height 13
click at [43, 329] on input "checkbox" at bounding box center [43, 329] width 0 height 0
click at [42, 381] on span at bounding box center [36, 387] width 13 height 13
click at [43, 381] on input "checkbox" at bounding box center [43, 381] width 0 height 0
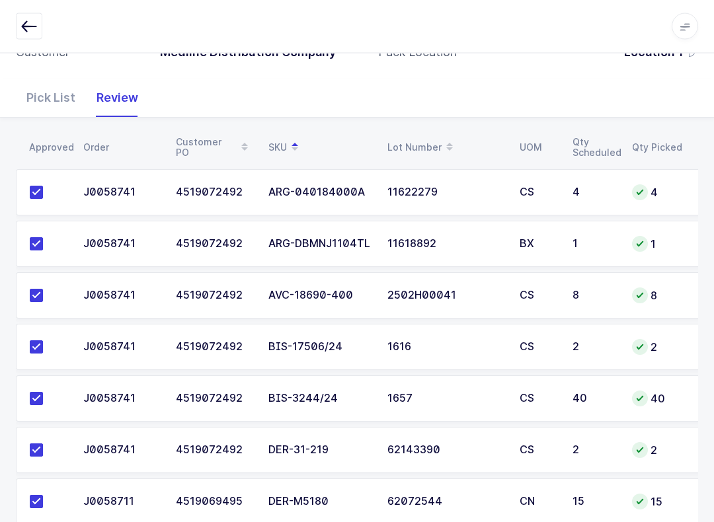
scroll to position [0, 0]
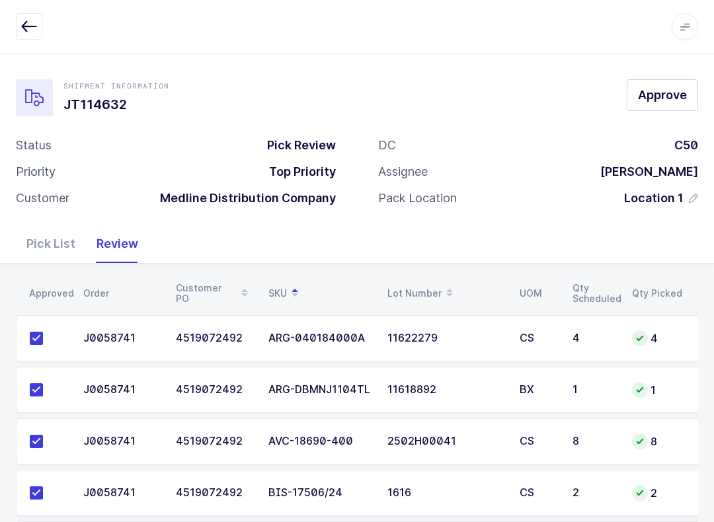
click at [665, 88] on span "Approve" at bounding box center [662, 95] width 49 height 17
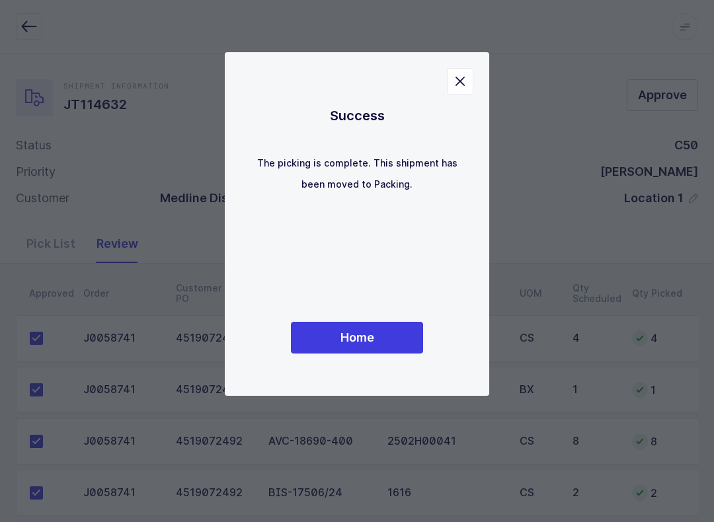
click at [355, 343] on span "Home" at bounding box center [357, 337] width 34 height 17
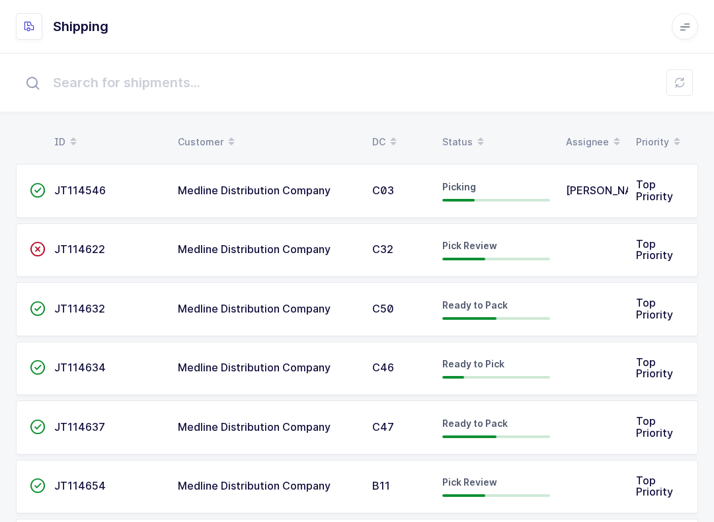
click at [464, 146] on div "Status" at bounding box center [496, 142] width 108 height 22
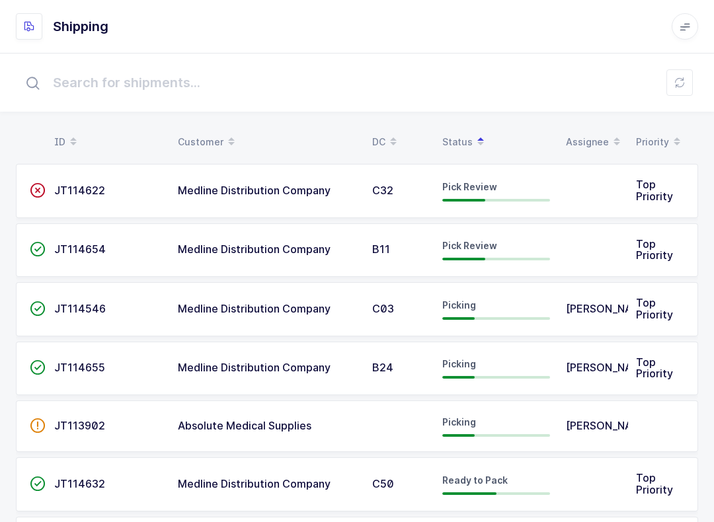
click at [679, 87] on icon at bounding box center [679, 82] width 11 height 11
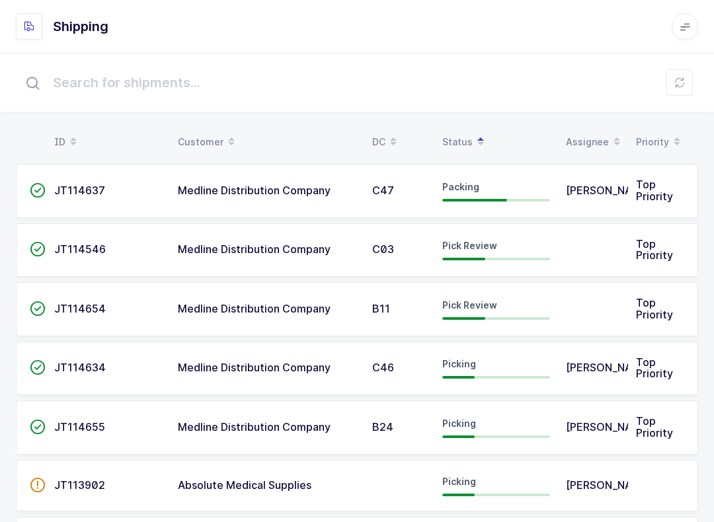
click at [677, 89] on button at bounding box center [679, 82] width 26 height 26
click at [479, 249] on span "Pick Review" at bounding box center [469, 245] width 55 height 11
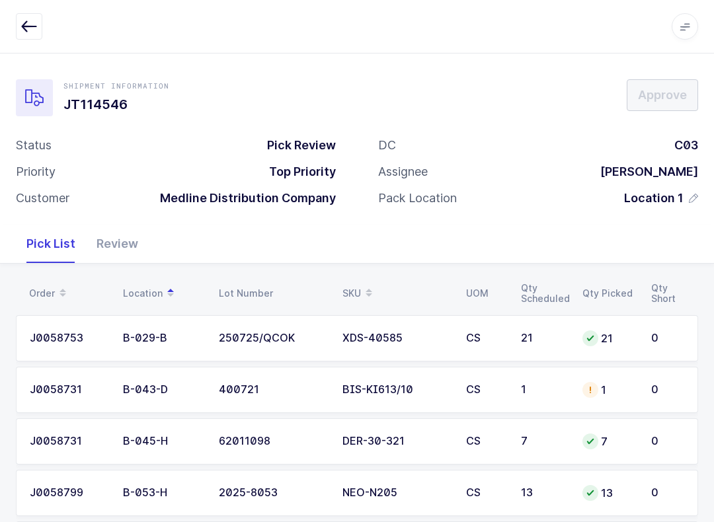
click at [111, 238] on div "Review" at bounding box center [117, 244] width 63 height 38
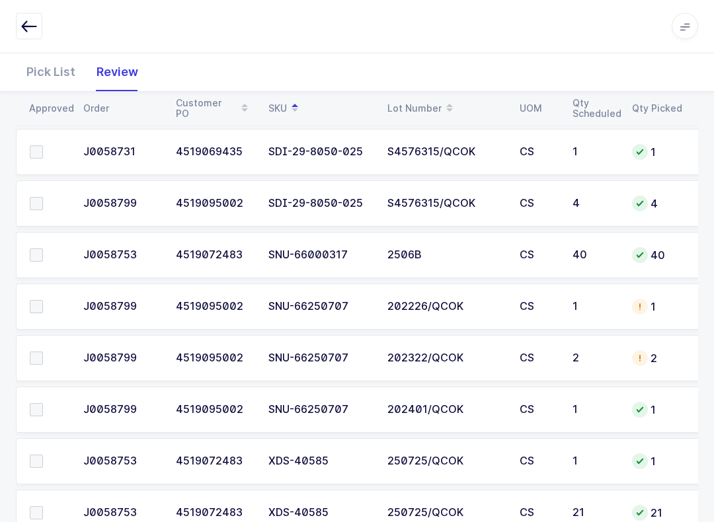
scroll to position [1261, 0]
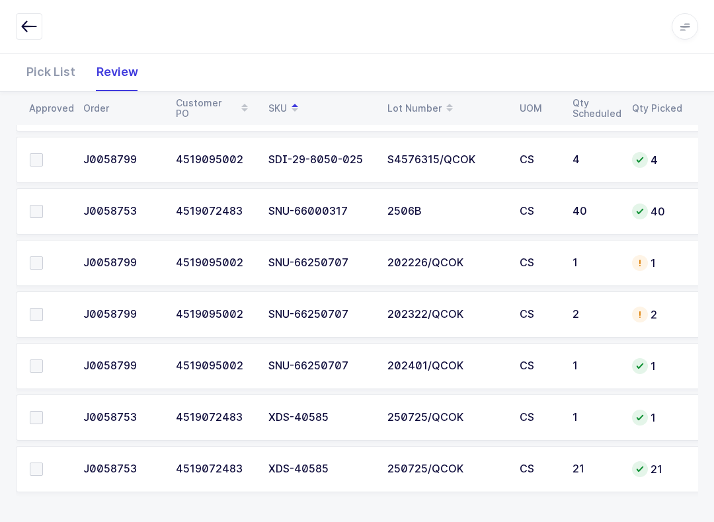
click at [40, 469] on span at bounding box center [36, 468] width 13 height 13
click at [43, 462] on input "checkbox" at bounding box center [43, 462] width 0 height 0
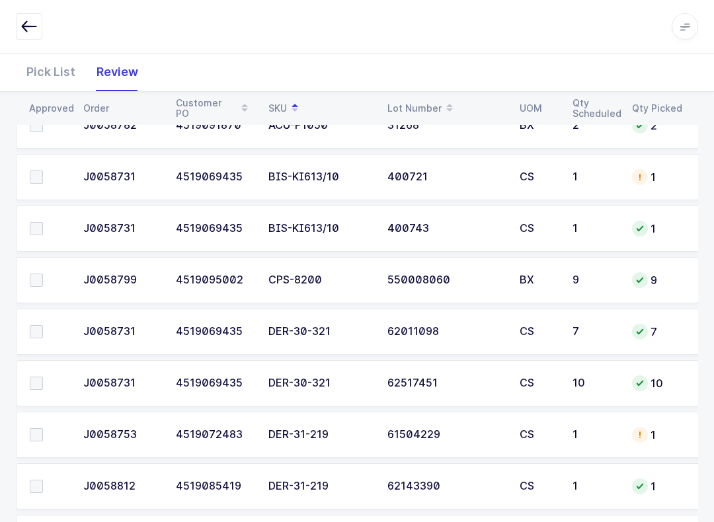
scroll to position [356, 0]
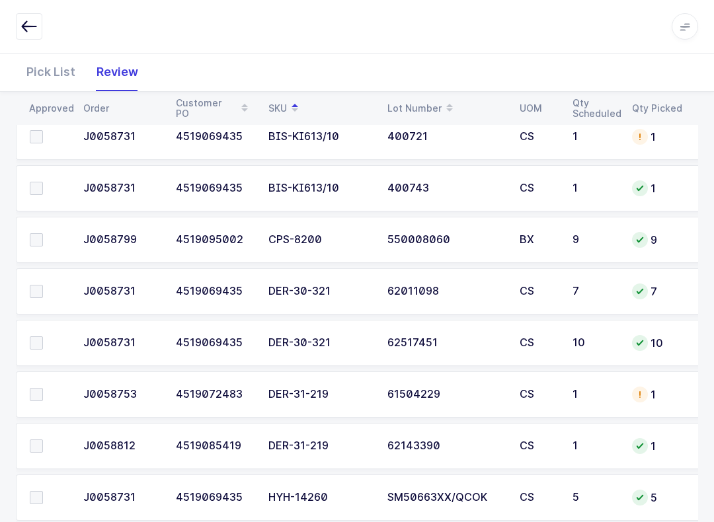
click at [32, 285] on span at bounding box center [36, 291] width 13 height 13
click at [43, 285] on input "checkbox" at bounding box center [43, 285] width 0 height 0
click at [44, 340] on label at bounding box center [49, 342] width 38 height 13
click at [43, 336] on input "checkbox" at bounding box center [43, 336] width 0 height 0
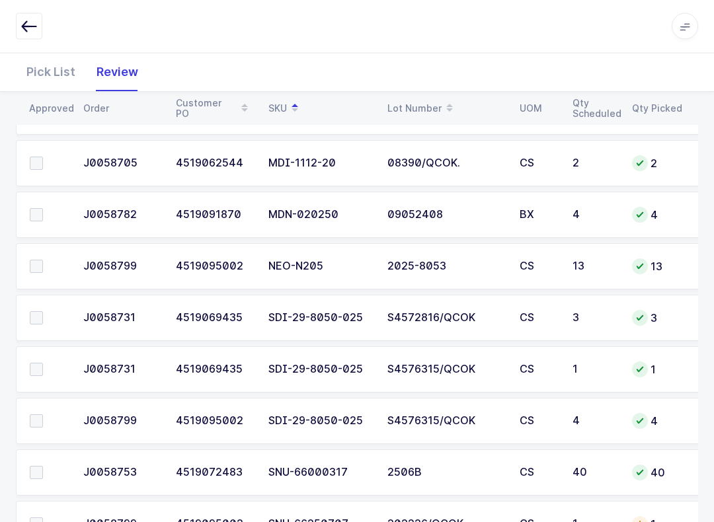
scroll to position [926, 0]
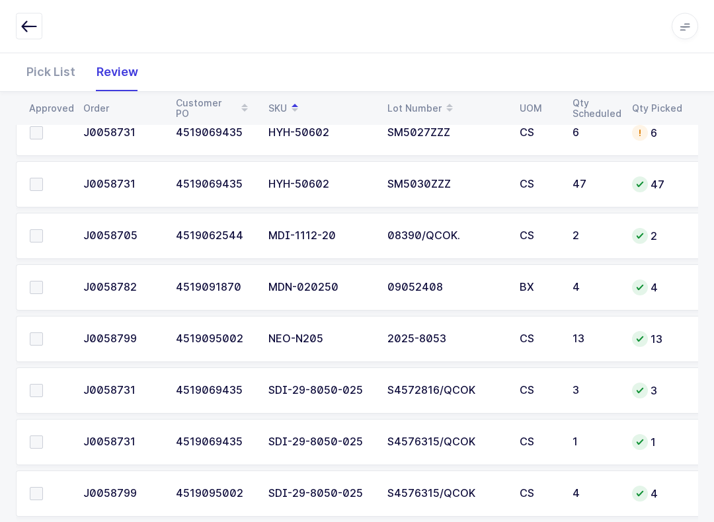
click at [40, 281] on span at bounding box center [36, 287] width 13 height 13
click at [43, 281] on input "checkbox" at bounding box center [43, 281] width 0 height 0
click at [46, 339] on label at bounding box center [49, 338] width 38 height 13
click at [43, 332] on input "checkbox" at bounding box center [43, 332] width 0 height 0
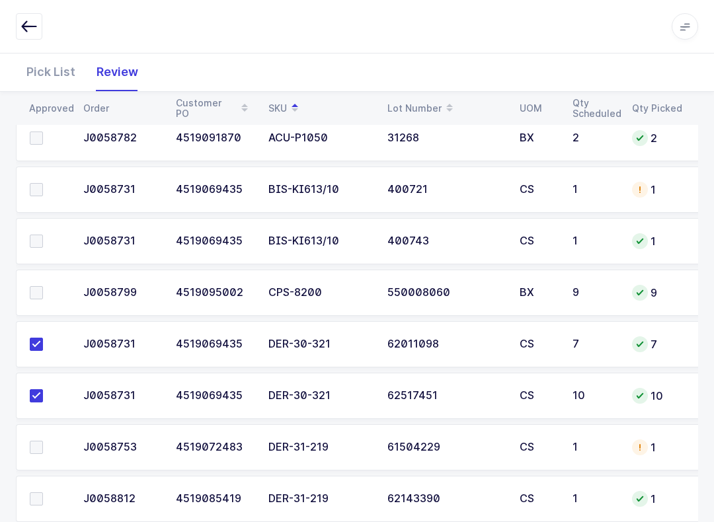
scroll to position [248, 0]
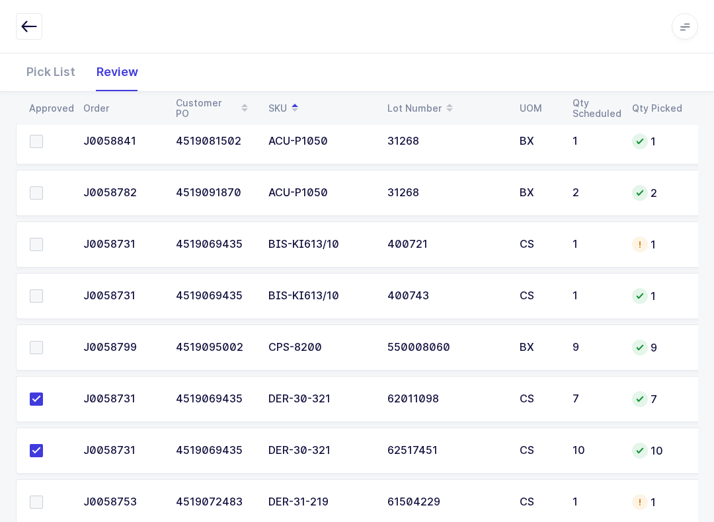
click at [54, 241] on label at bounding box center [49, 244] width 38 height 13
click at [43, 238] on input "checkbox" at bounding box center [43, 238] width 0 height 0
click at [26, 291] on td at bounding box center [45, 296] width 59 height 46
click at [42, 295] on span at bounding box center [36, 295] width 13 height 13
click at [43, 289] on input "checkbox" at bounding box center [43, 289] width 0 height 0
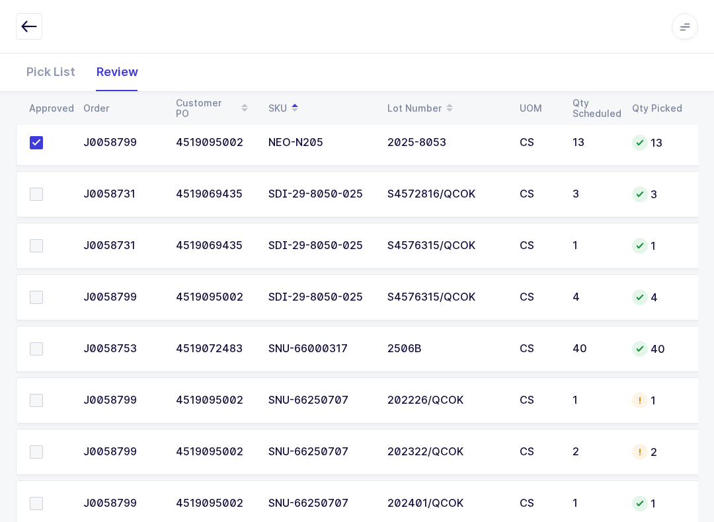
scroll to position [1261, 0]
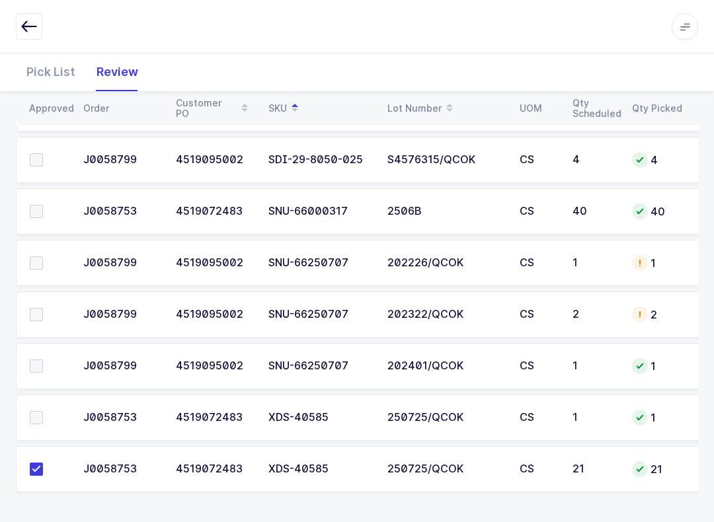
click at [34, 402] on td at bounding box center [45, 417] width 59 height 46
click at [30, 421] on span at bounding box center [36, 417] width 13 height 13
click at [43, 411] on input "checkbox" at bounding box center [43, 411] width 0 height 0
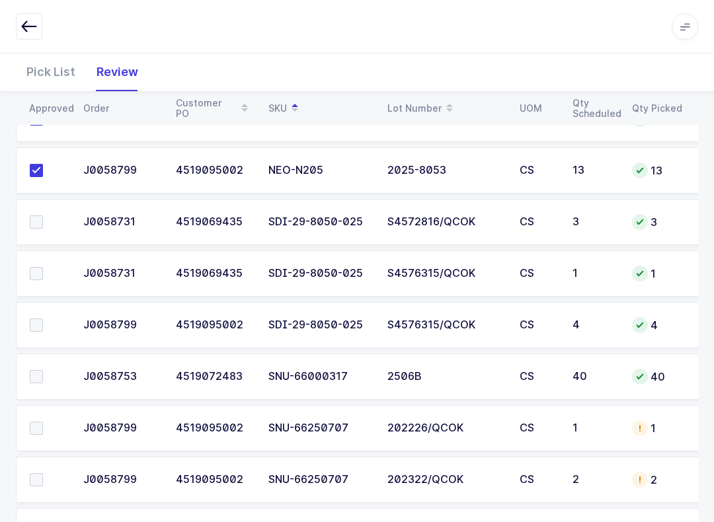
scroll to position [1083, 0]
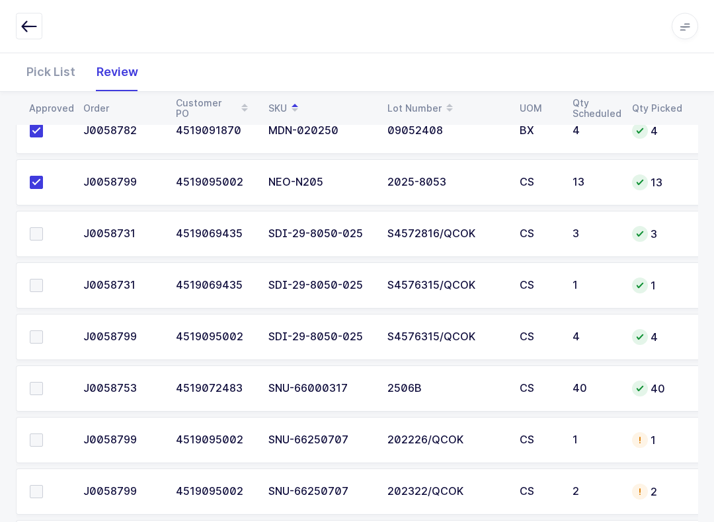
click at [48, 326] on td at bounding box center [45, 337] width 59 height 46
click at [48, 288] on label at bounding box center [49, 285] width 38 height 13
click at [43, 279] on input "checkbox" at bounding box center [43, 279] width 0 height 0
click at [52, 234] on label at bounding box center [49, 233] width 38 height 13
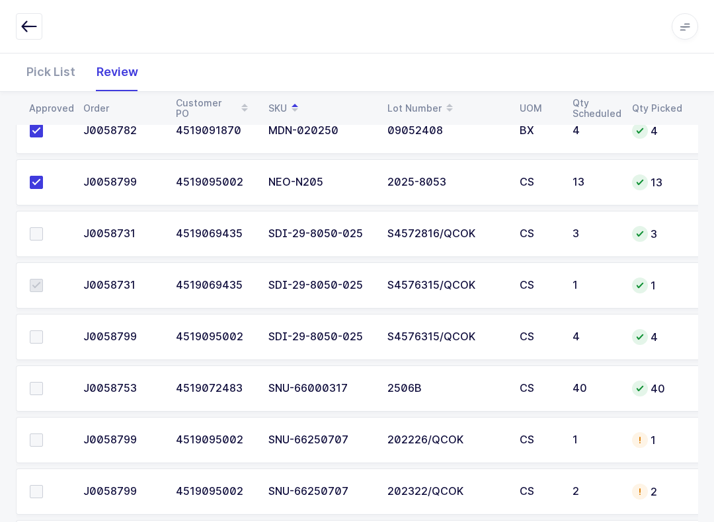
click at [43, 227] on input "checkbox" at bounding box center [43, 227] width 0 height 0
click at [44, 330] on label at bounding box center [49, 336] width 38 height 13
click at [43, 330] on input "checkbox" at bounding box center [43, 330] width 0 height 0
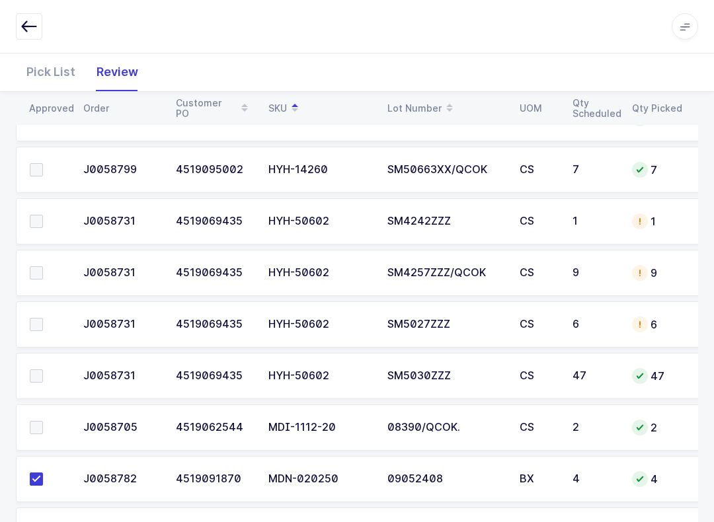
scroll to position [721, 0]
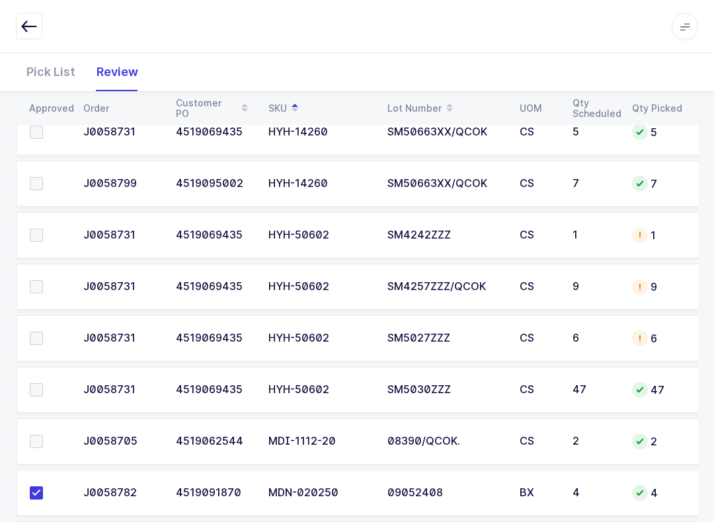
click at [37, 388] on span at bounding box center [36, 390] width 13 height 13
click at [43, 384] on input "checkbox" at bounding box center [43, 384] width 0 height 0
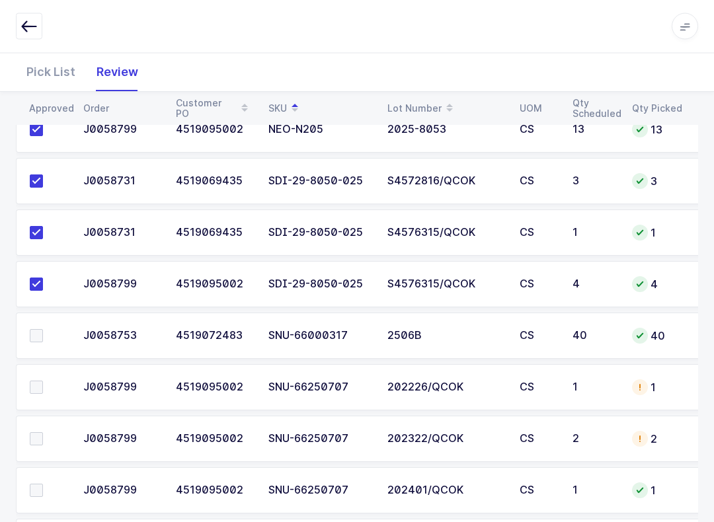
scroll to position [1123, 0]
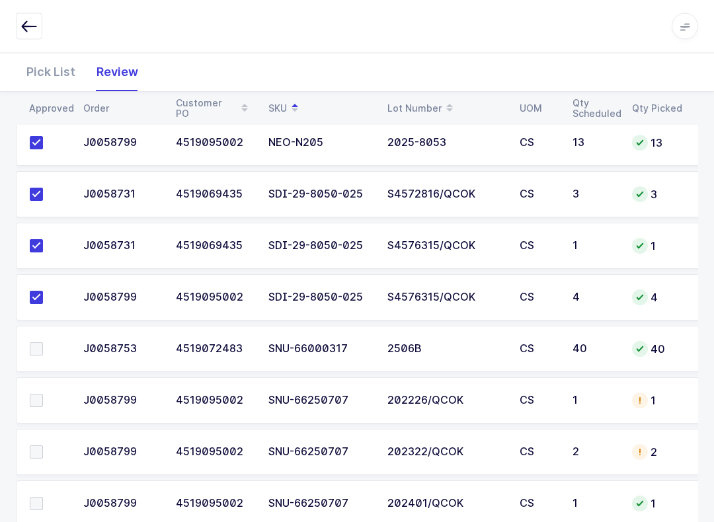
click at [35, 334] on td at bounding box center [45, 349] width 59 height 46
click at [38, 347] on span at bounding box center [36, 349] width 13 height 13
click at [43, 343] on input "checkbox" at bounding box center [43, 343] width 0 height 0
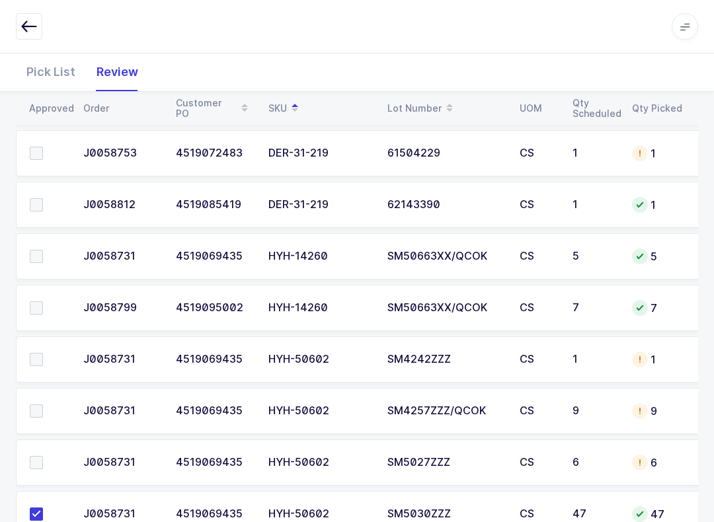
scroll to position [623, 0]
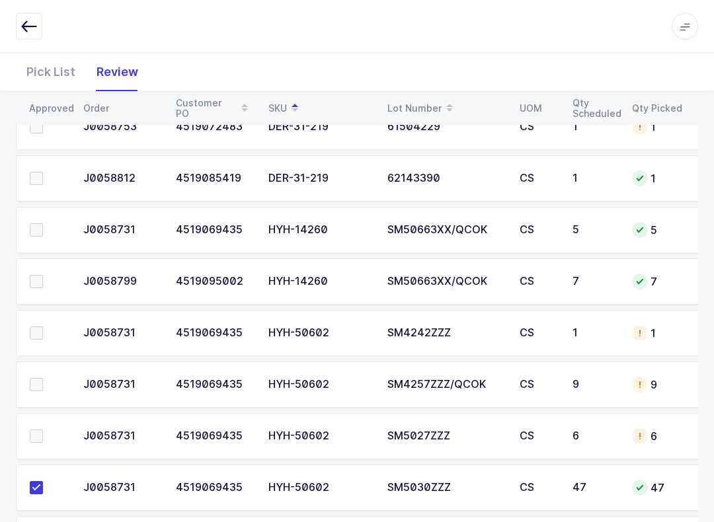
click at [48, 381] on label at bounding box center [49, 385] width 38 height 13
click at [43, 379] on input "checkbox" at bounding box center [43, 379] width 0 height 0
click at [36, 414] on td at bounding box center [45, 436] width 59 height 46
click at [36, 432] on span at bounding box center [36, 435] width 13 height 13
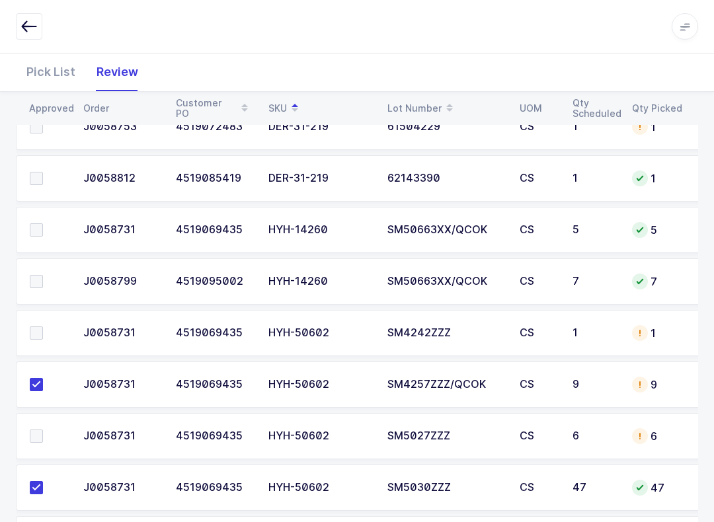
click at [43, 429] on input "checkbox" at bounding box center [43, 429] width 0 height 0
click at [38, 344] on td at bounding box center [45, 333] width 59 height 46
click at [49, 316] on td at bounding box center [45, 333] width 59 height 46
click at [39, 310] on td at bounding box center [45, 333] width 59 height 46
click at [47, 327] on label at bounding box center [49, 332] width 38 height 13
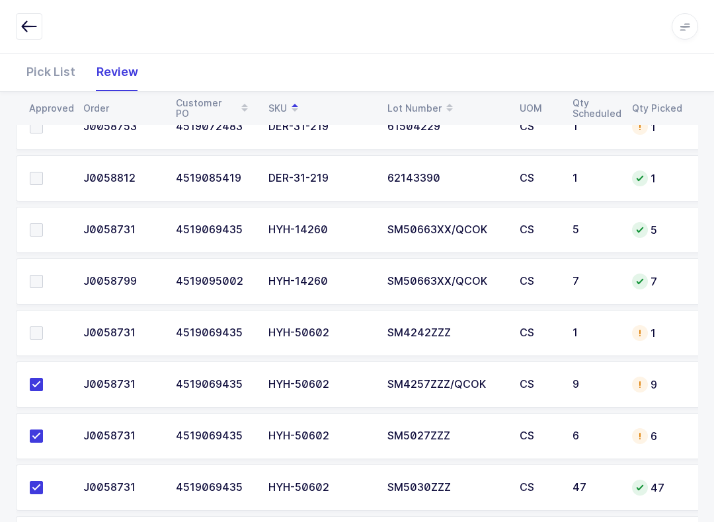
click at [43, 326] on input "checkbox" at bounding box center [43, 326] width 0 height 0
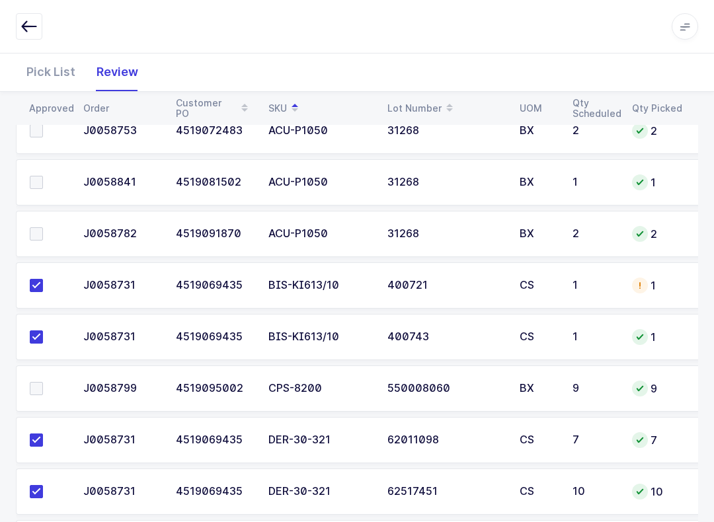
scroll to position [248, 0]
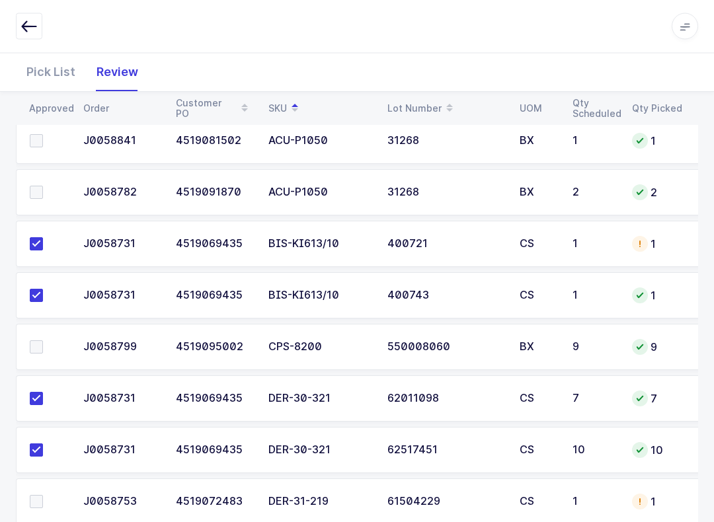
click at [43, 331] on td at bounding box center [45, 347] width 59 height 46
click at [47, 342] on label at bounding box center [49, 347] width 38 height 13
click at [43, 341] on input "checkbox" at bounding box center [43, 341] width 0 height 0
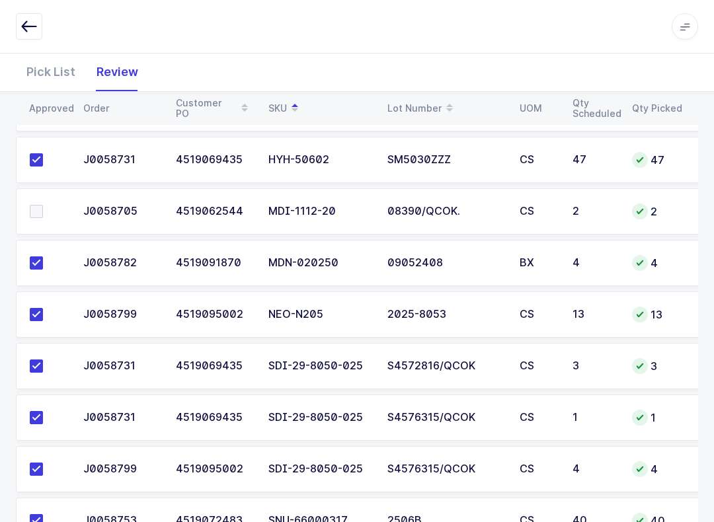
scroll to position [951, 0]
click at [55, 200] on td at bounding box center [45, 212] width 59 height 46
click at [42, 205] on span at bounding box center [36, 211] width 13 height 13
click at [43, 205] on input "checkbox" at bounding box center [43, 205] width 0 height 0
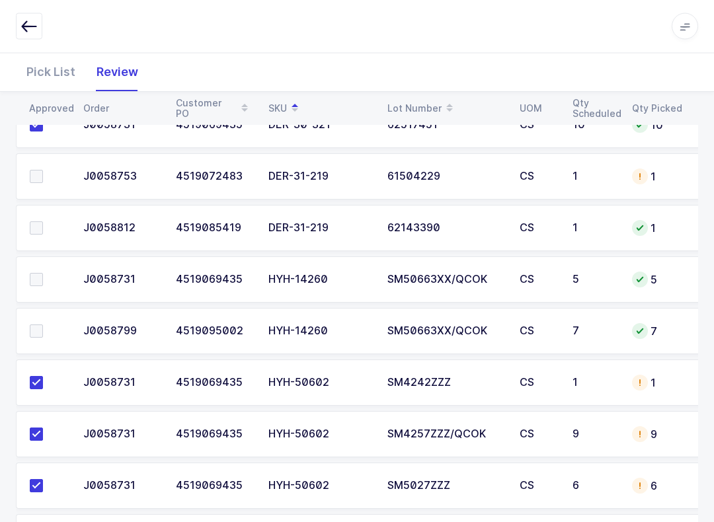
scroll to position [466, 0]
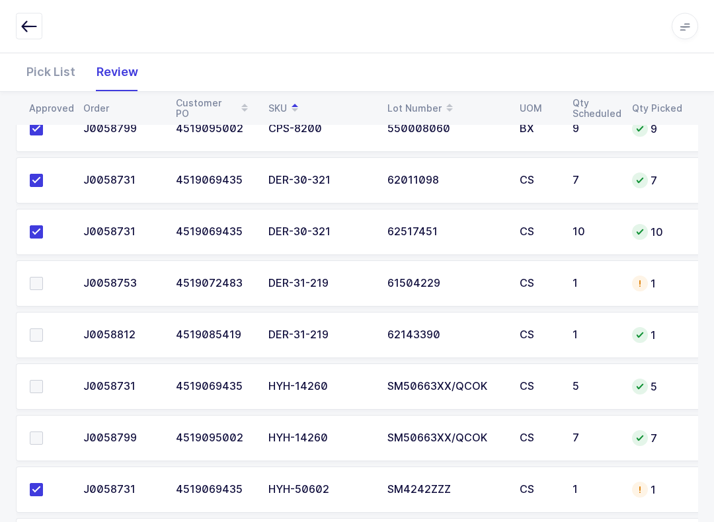
click at [52, 381] on label at bounding box center [49, 387] width 38 height 13
click at [43, 381] on input "checkbox" at bounding box center [43, 381] width 0 height 0
click at [46, 431] on label at bounding box center [49, 437] width 38 height 13
click at [43, 431] on input "checkbox" at bounding box center [43, 431] width 0 height 0
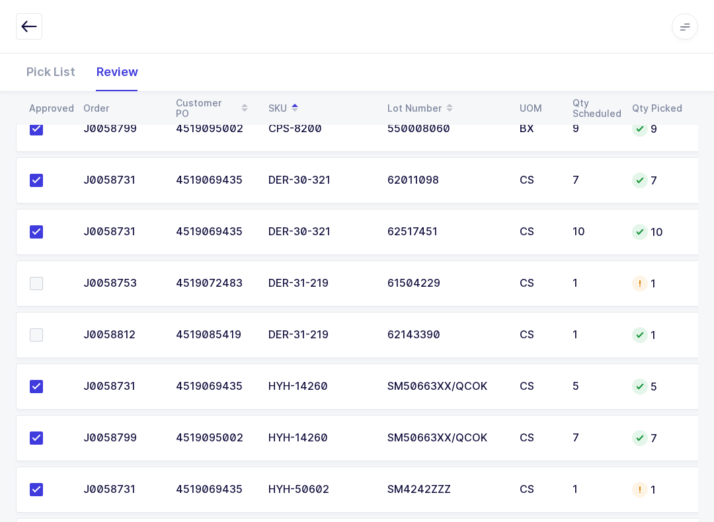
click at [46, 277] on label at bounding box center [49, 283] width 38 height 13
click at [43, 277] on input "checkbox" at bounding box center [43, 277] width 0 height 0
click at [30, 324] on td at bounding box center [45, 335] width 59 height 46
click at [30, 330] on span at bounding box center [36, 334] width 13 height 13
click at [43, 328] on input "checkbox" at bounding box center [43, 328] width 0 height 0
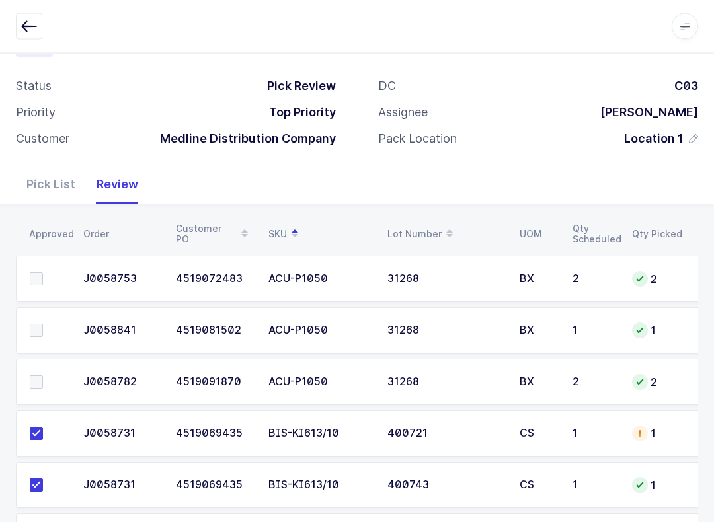
scroll to position [24, 0]
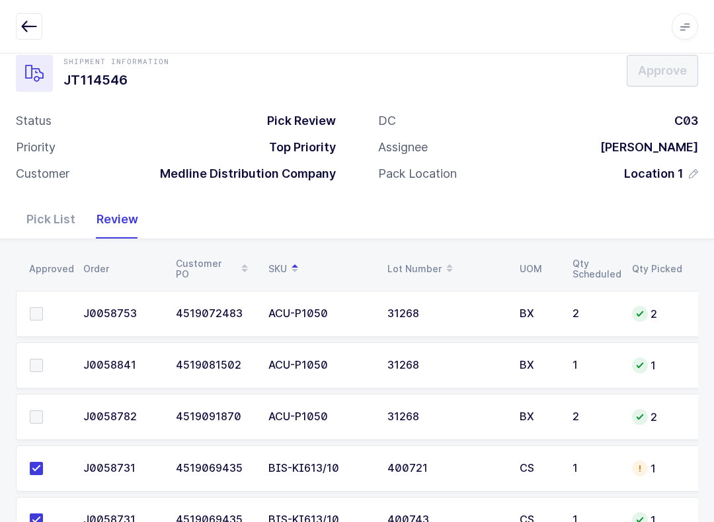
click at [36, 313] on span at bounding box center [36, 313] width 13 height 13
click at [43, 307] on input "checkbox" at bounding box center [43, 307] width 0 height 0
click at [35, 352] on td at bounding box center [45, 365] width 59 height 46
click at [27, 402] on td at bounding box center [45, 417] width 59 height 46
click at [26, 374] on td at bounding box center [45, 365] width 59 height 46
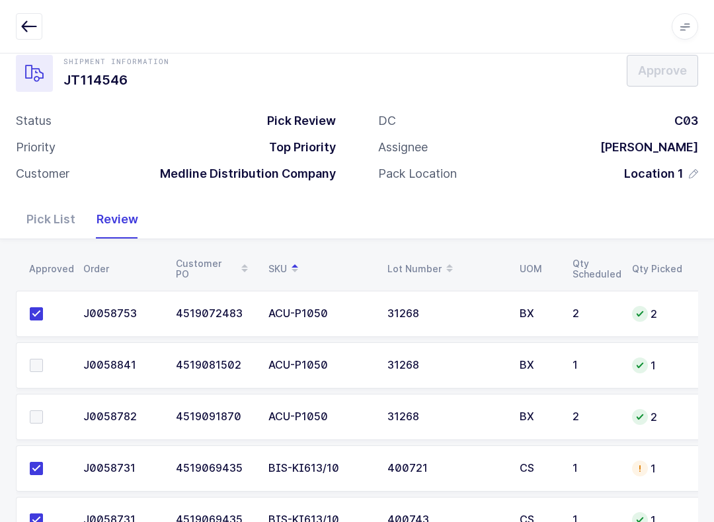
click at [36, 413] on span at bounding box center [36, 416] width 13 height 13
click at [43, 410] on input "checkbox" at bounding box center [43, 410] width 0 height 0
click at [36, 359] on span at bounding box center [36, 365] width 13 height 13
click at [43, 359] on input "checkbox" at bounding box center [43, 359] width 0 height 0
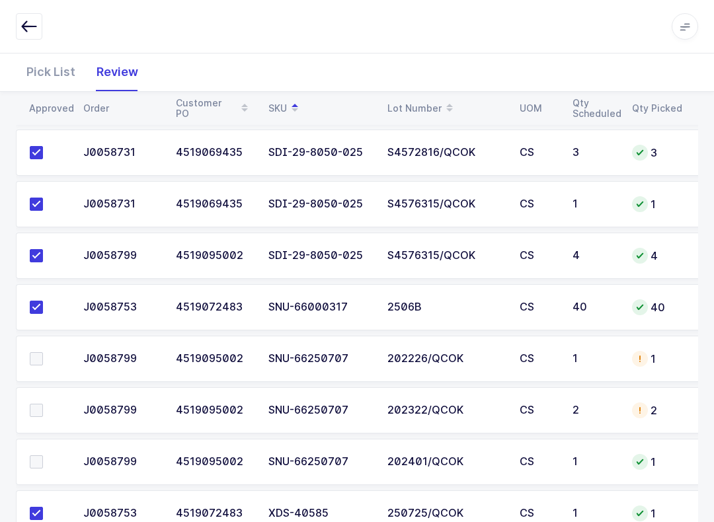
scroll to position [1261, 0]
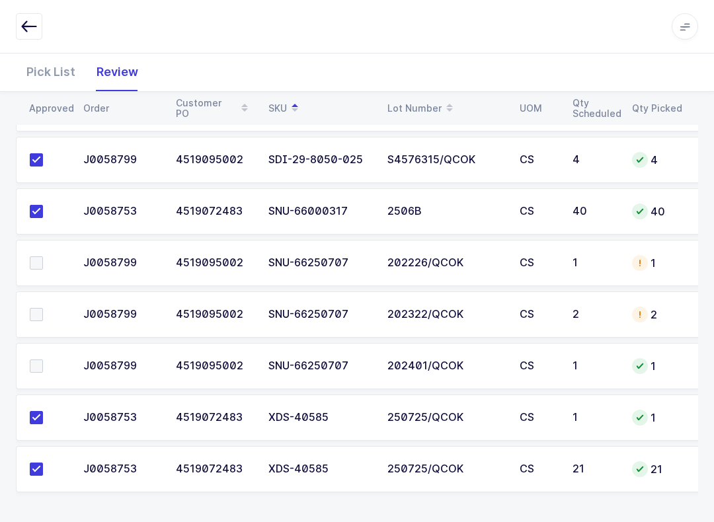
click at [32, 256] on span at bounding box center [36, 262] width 13 height 13
click at [43, 256] on input "checkbox" at bounding box center [43, 256] width 0 height 0
click at [34, 313] on span at bounding box center [36, 314] width 13 height 13
click at [43, 308] on input "checkbox" at bounding box center [43, 308] width 0 height 0
click at [36, 370] on span at bounding box center [36, 365] width 13 height 13
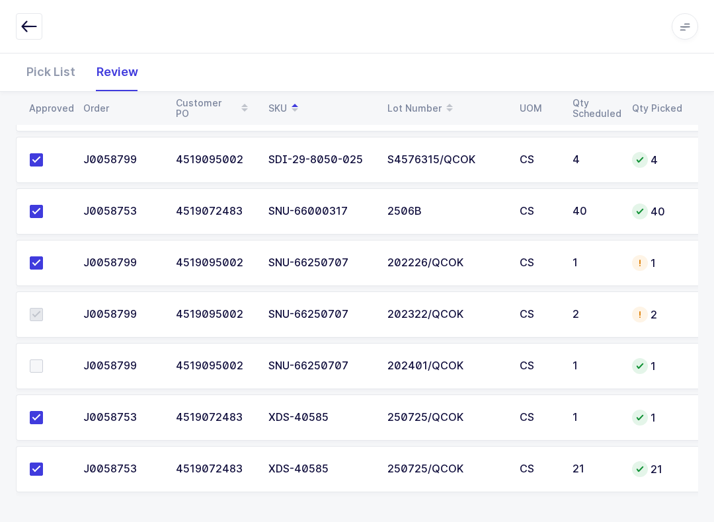
click at [43, 359] on input "checkbox" at bounding box center [43, 359] width 0 height 0
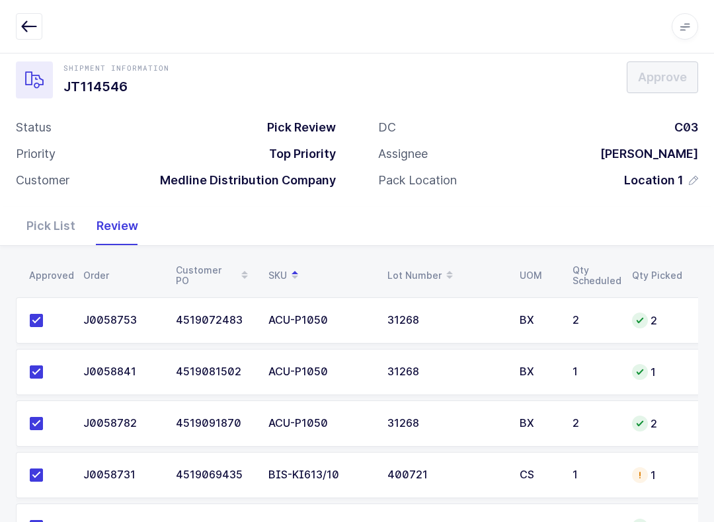
scroll to position [0, 0]
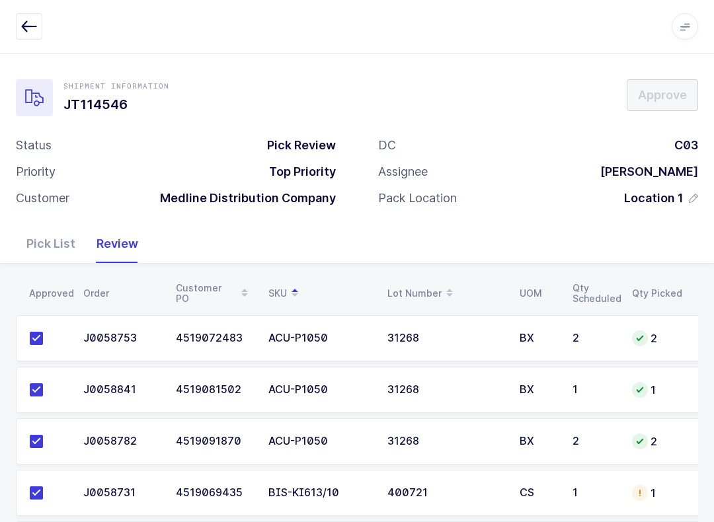
click at [28, 20] on icon "button" at bounding box center [29, 26] width 16 height 16
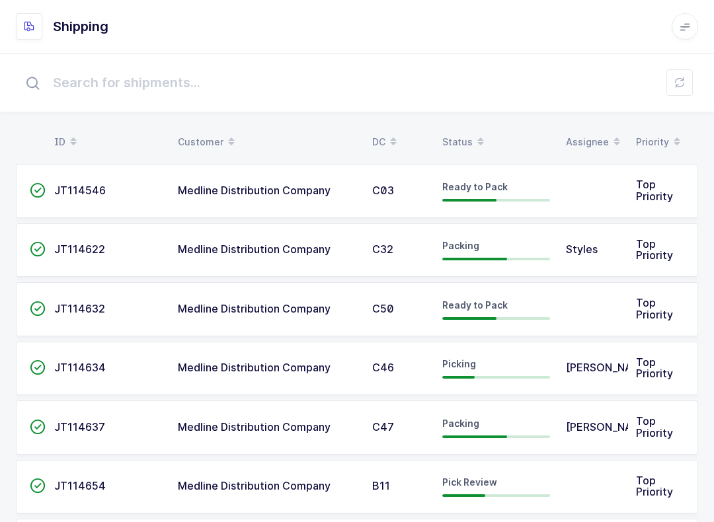
click at [681, 92] on button at bounding box center [679, 82] width 26 height 26
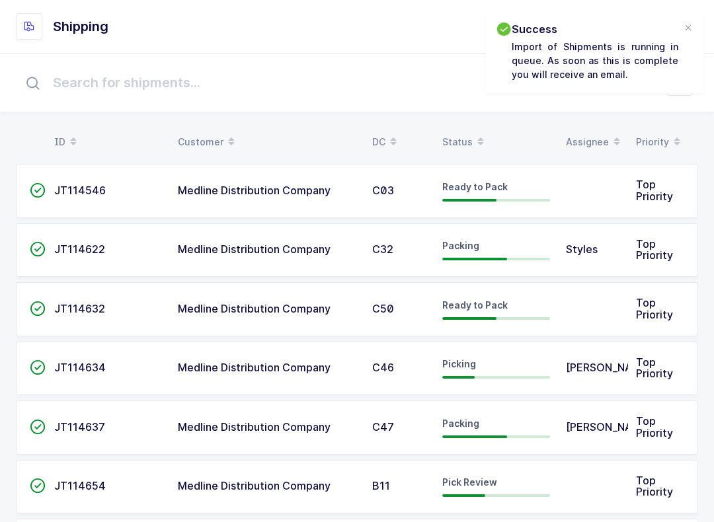
click at [472, 136] on span at bounding box center [480, 142] width 16 height 22
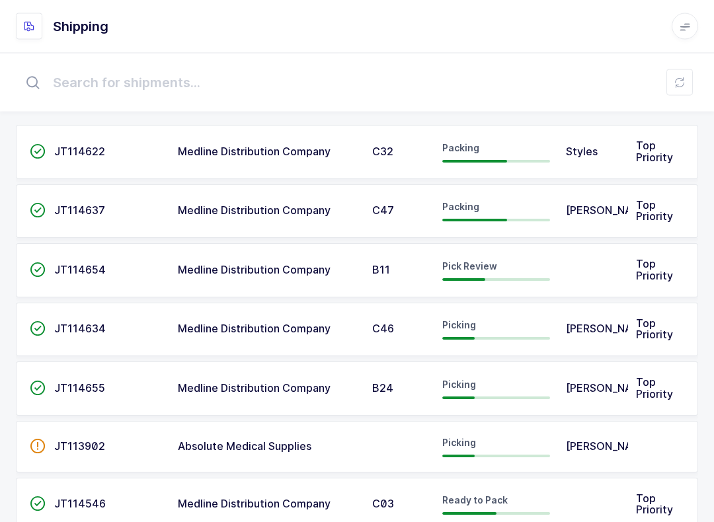
scroll to position [39, 0]
click at [487, 141] on div "Packing" at bounding box center [496, 151] width 108 height 21
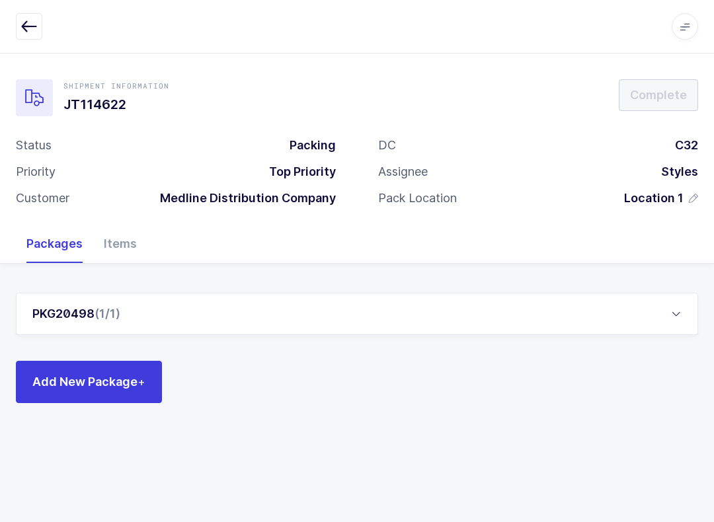
click at [28, 30] on icon "button" at bounding box center [29, 26] width 16 height 16
